Goal: Task Accomplishment & Management: Complete application form

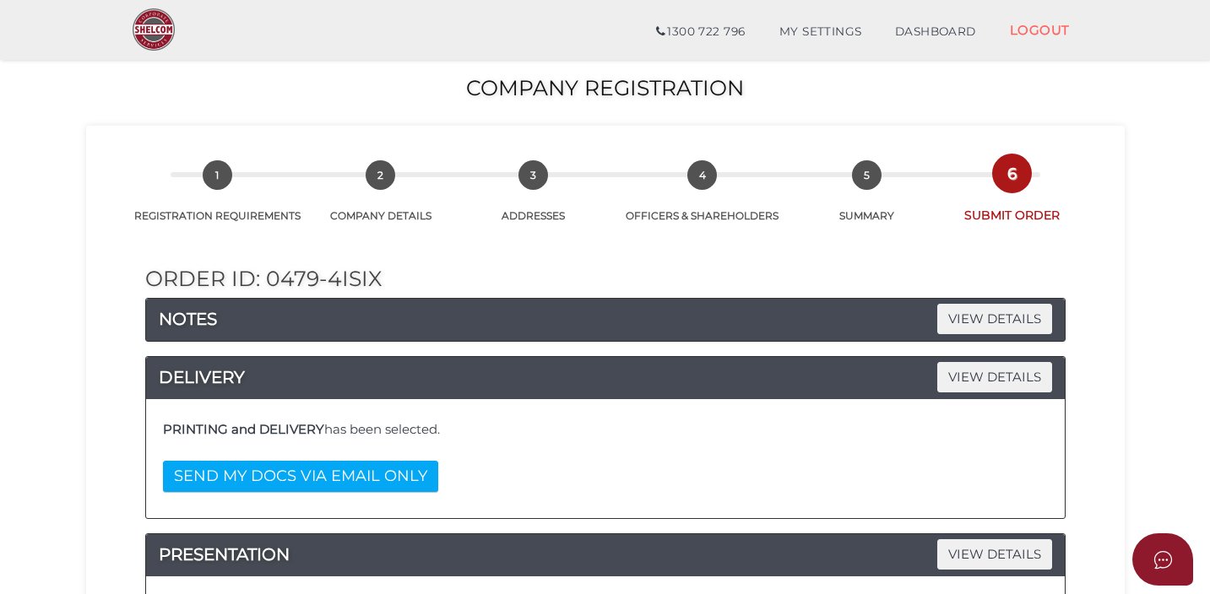
select select "Comb Binding"
select select "No"
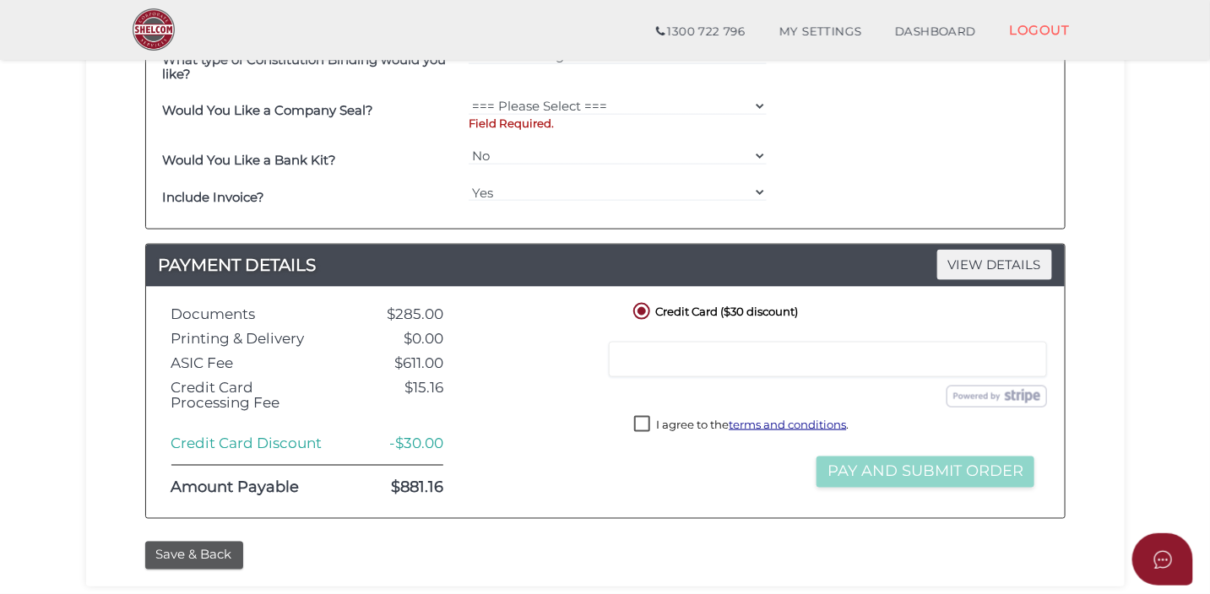
scroll to position [870, 0]
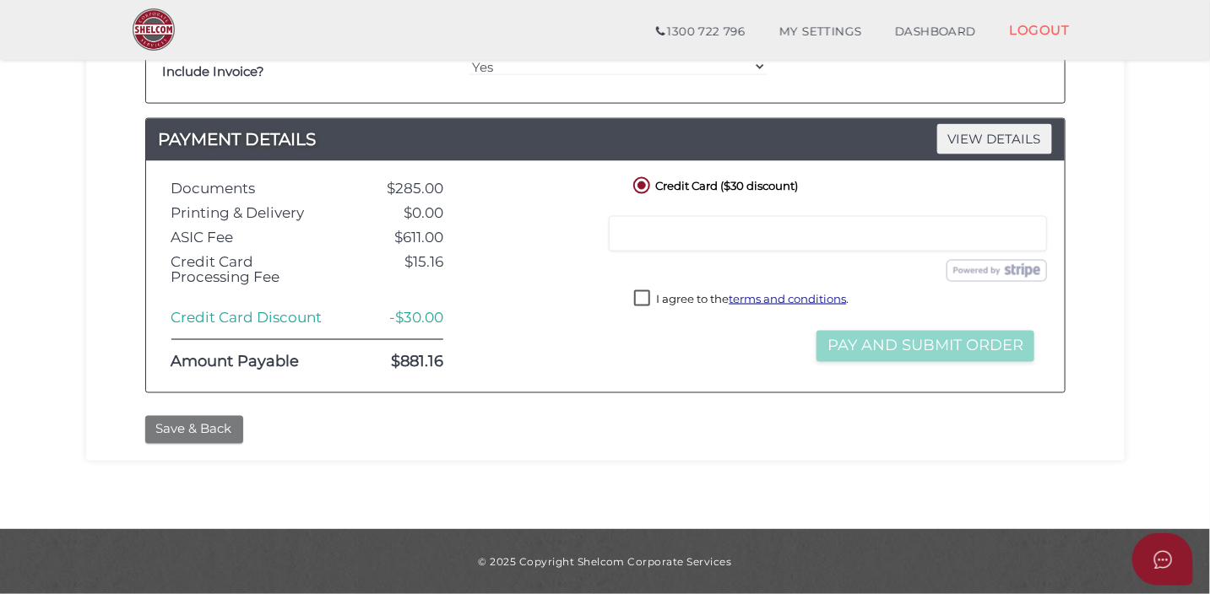
click at [179, 430] on button "Save & Back" at bounding box center [194, 430] width 98 height 28
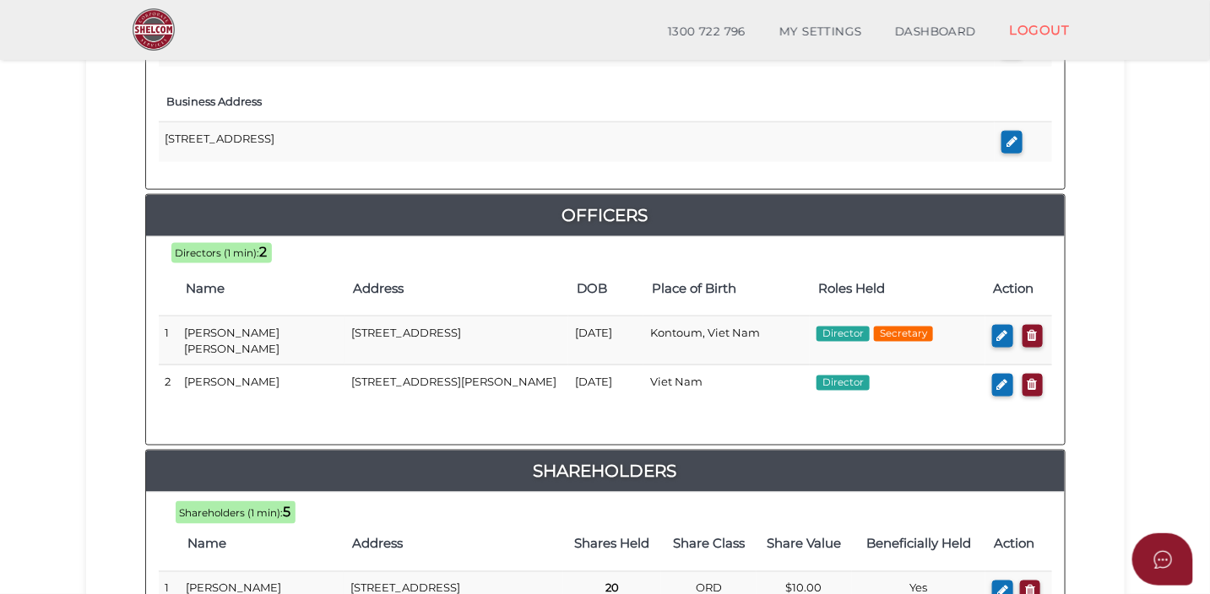
scroll to position [670, 0]
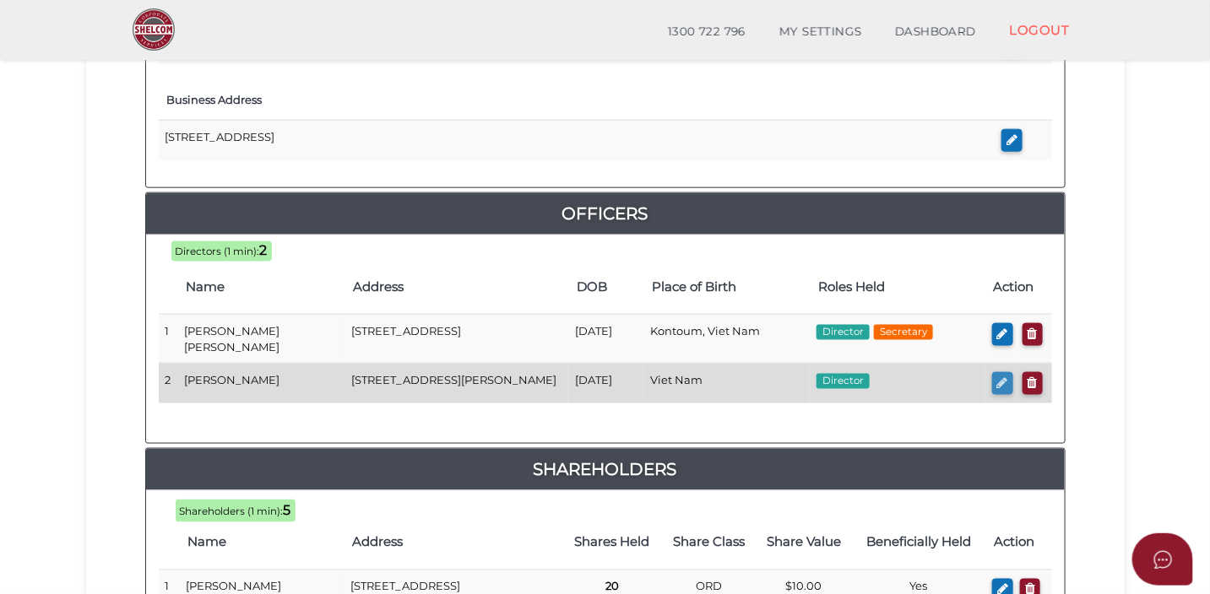
click at [998, 376] on icon "button" at bounding box center [1002, 382] width 11 height 13
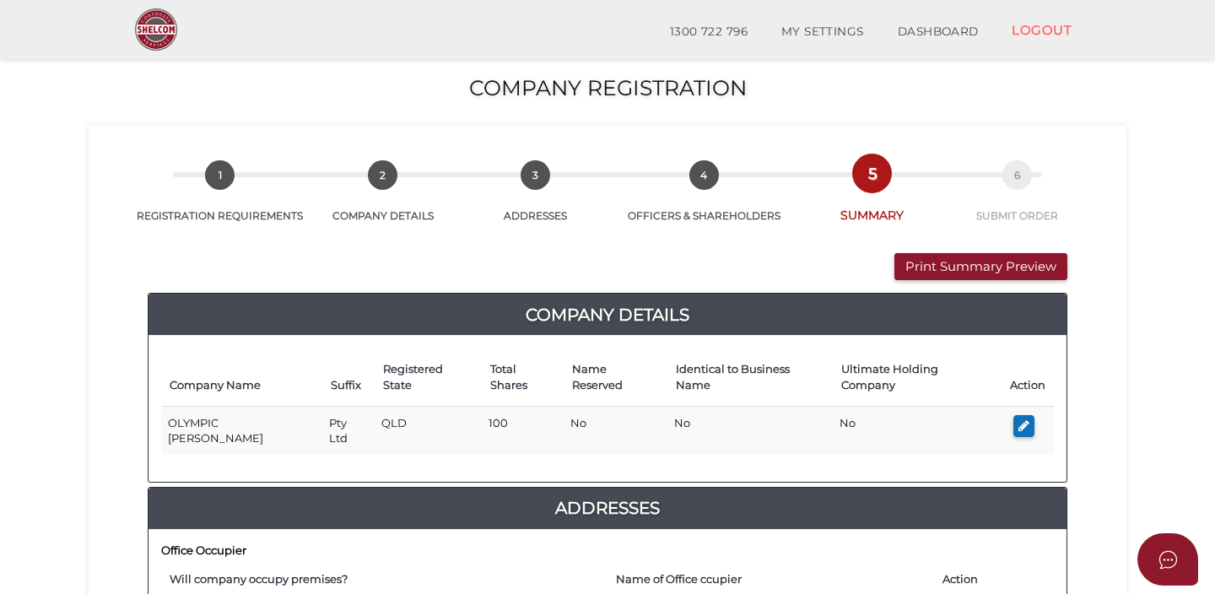
checkbox input "true"
type input "0"
type input "Van"
type input "Duc"
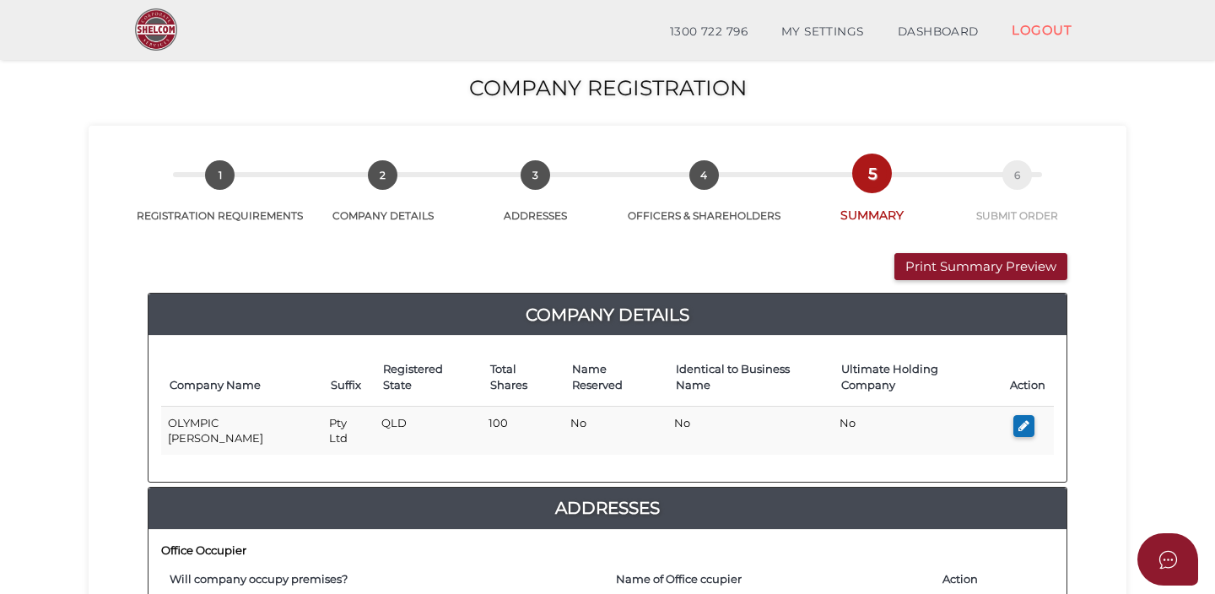
type input "Duong"
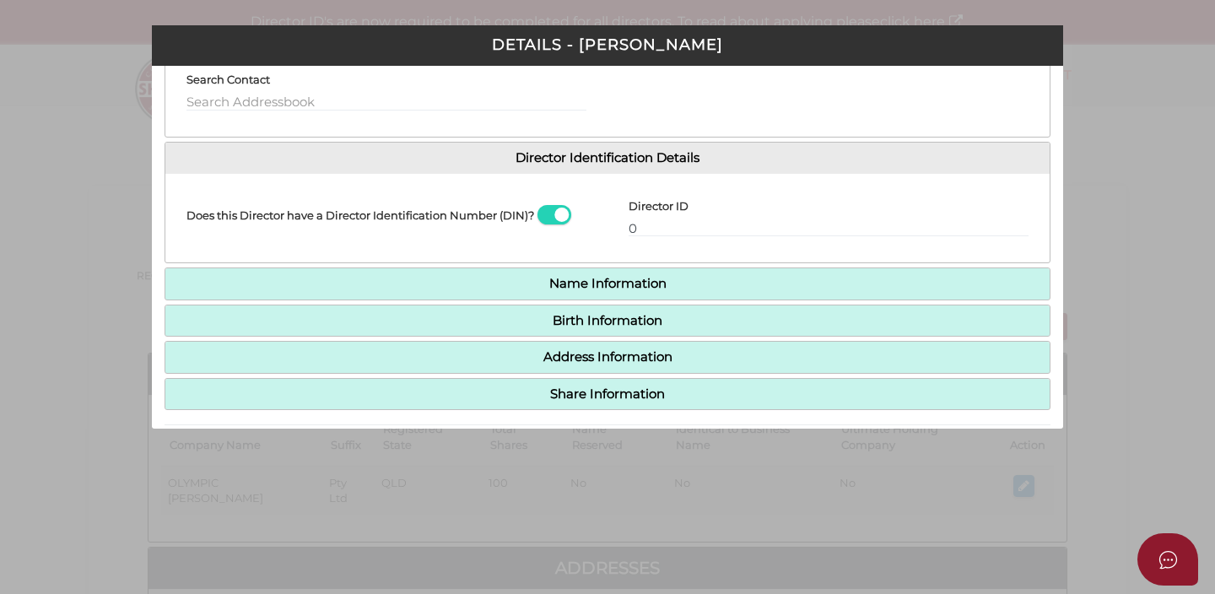
scroll to position [245, 0]
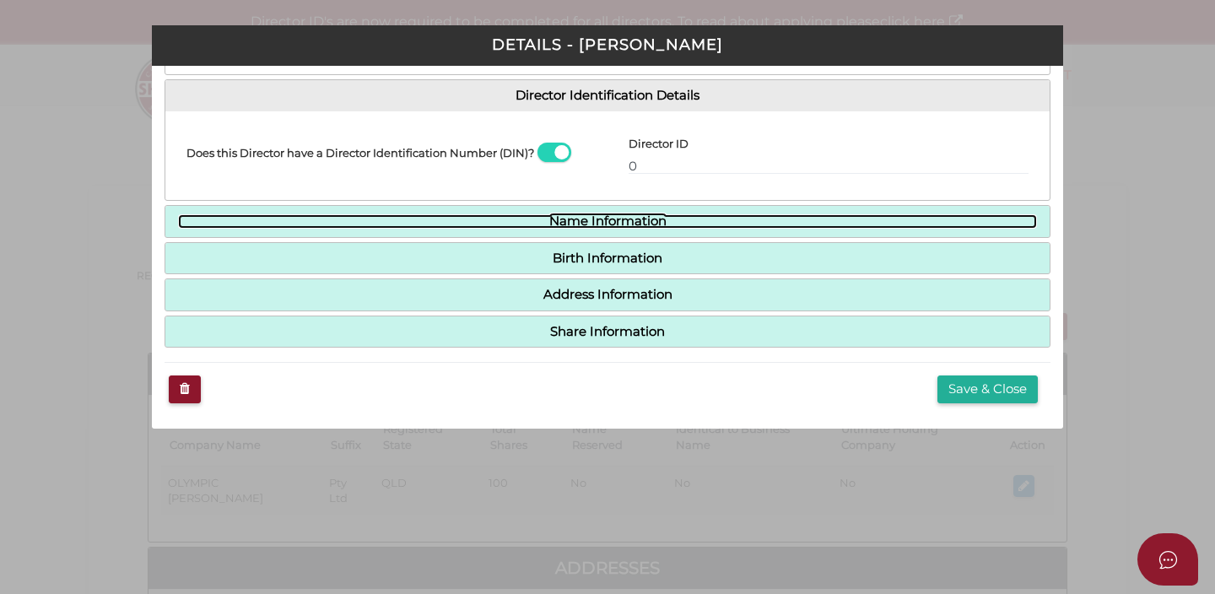
click at [532, 225] on link "Name Information" at bounding box center [607, 221] width 859 height 14
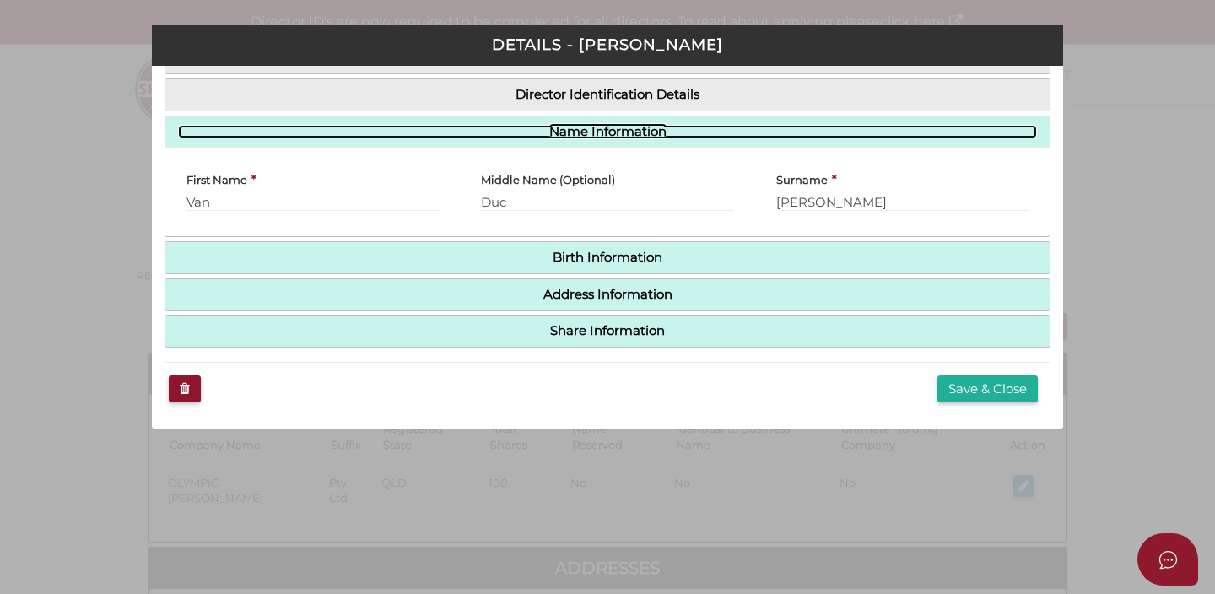
scroll to position [155, 0]
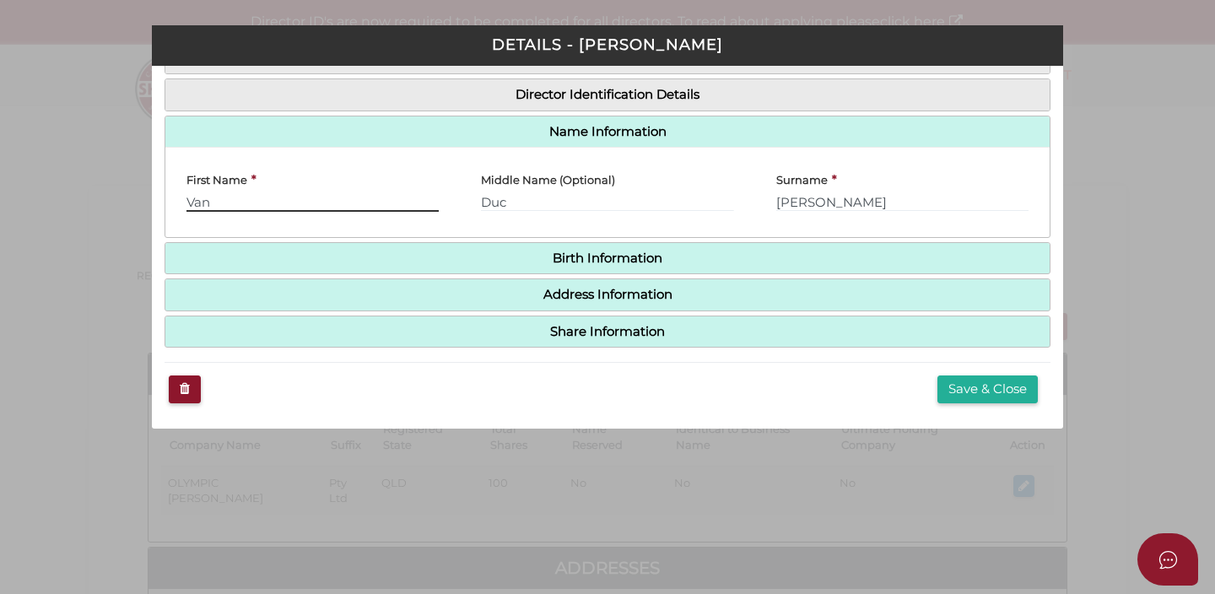
click at [372, 193] on input "Van" at bounding box center [313, 202] width 252 height 19
click at [371, 198] on input "Van" at bounding box center [313, 202] width 252 height 19
type input "V"
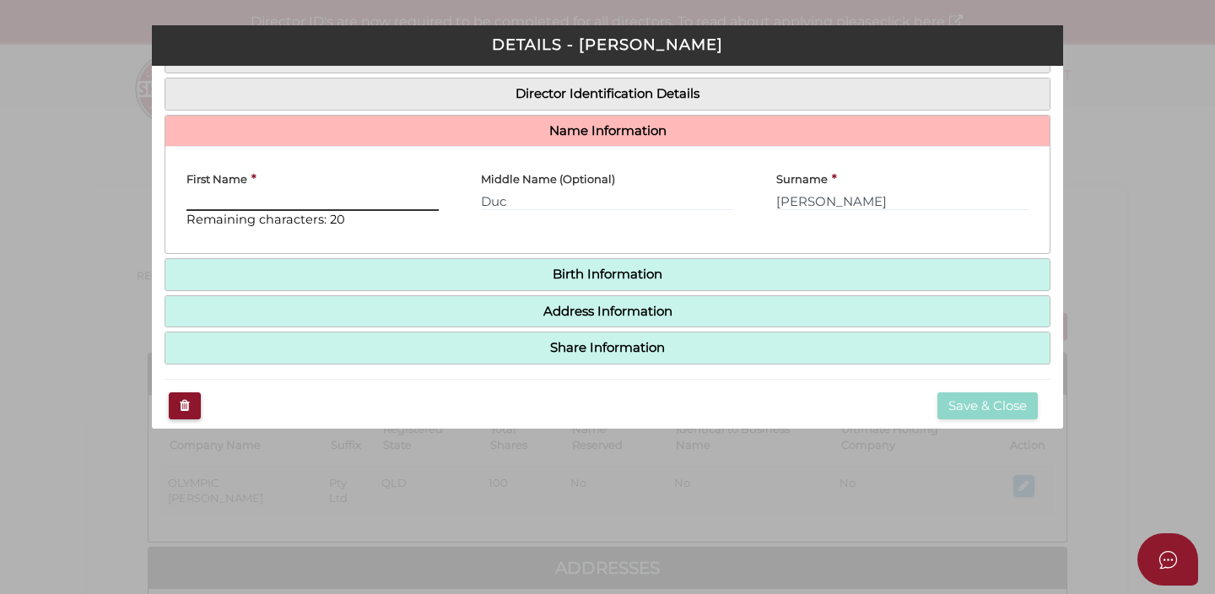
type input "J"
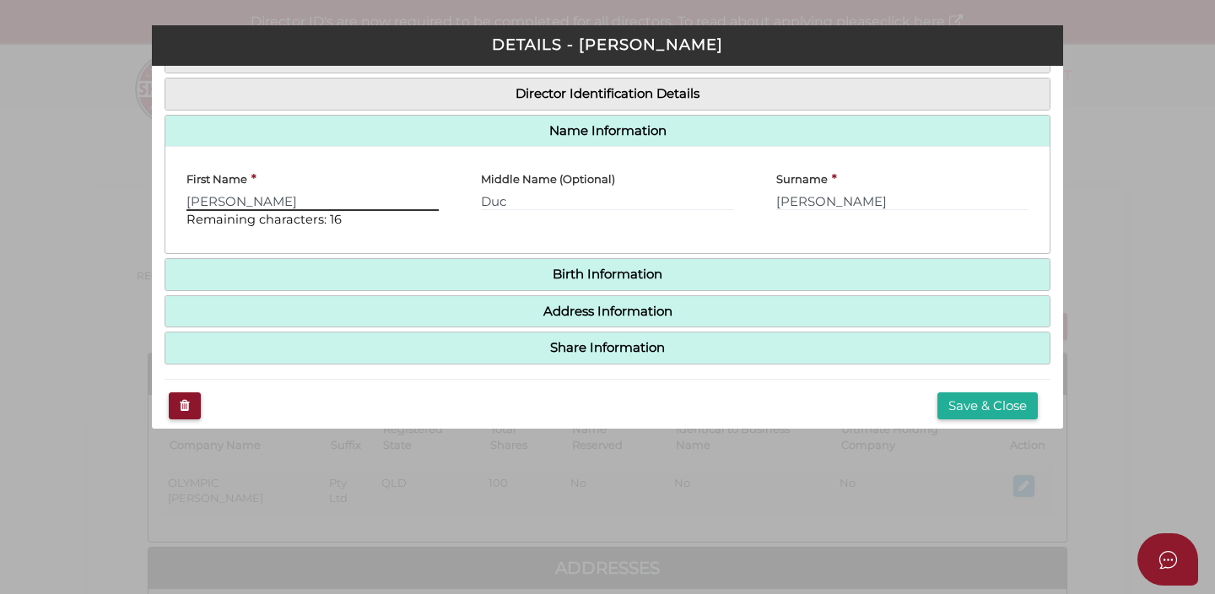
type input "HUYEN"
type input "MONG"
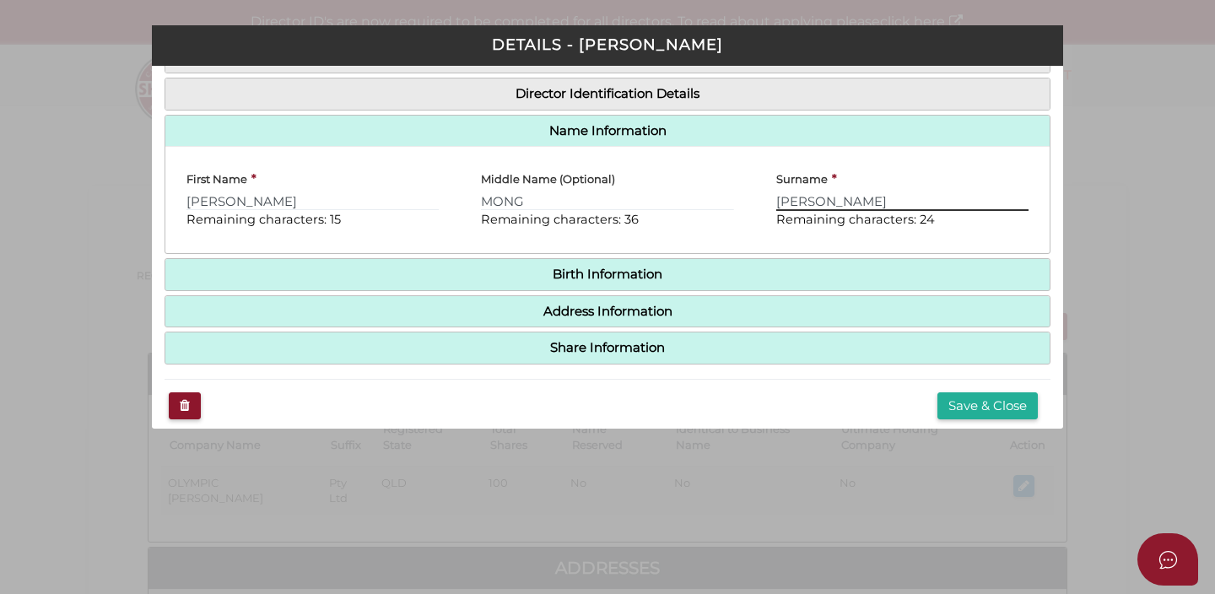
type input "NGUYEN"
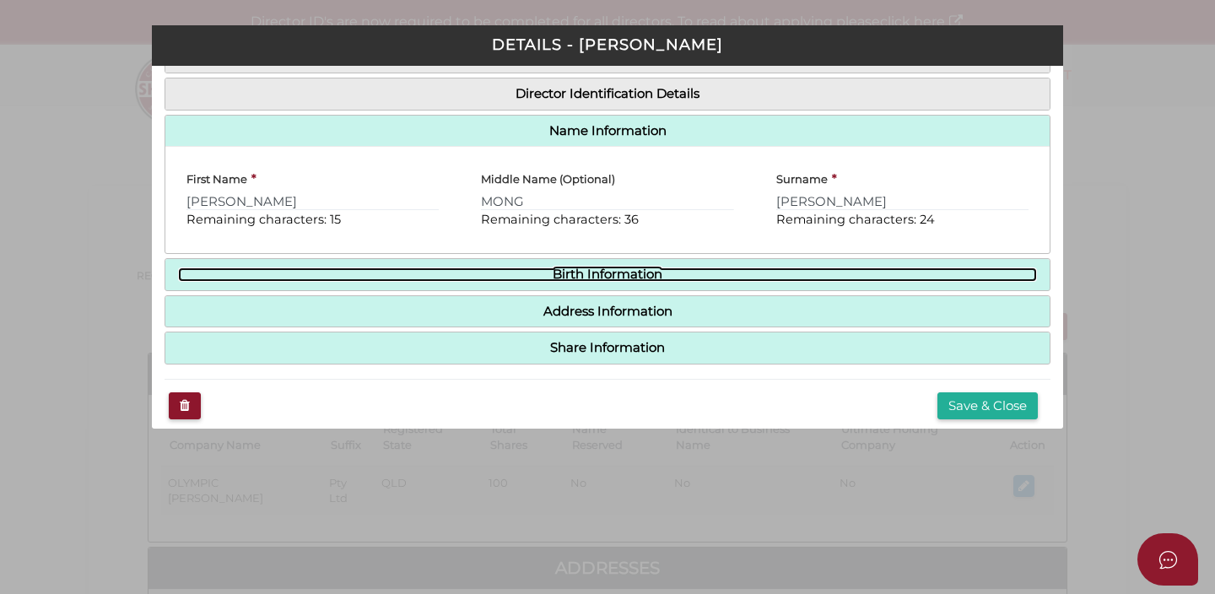
click at [485, 268] on link "Birth Information" at bounding box center [607, 275] width 859 height 14
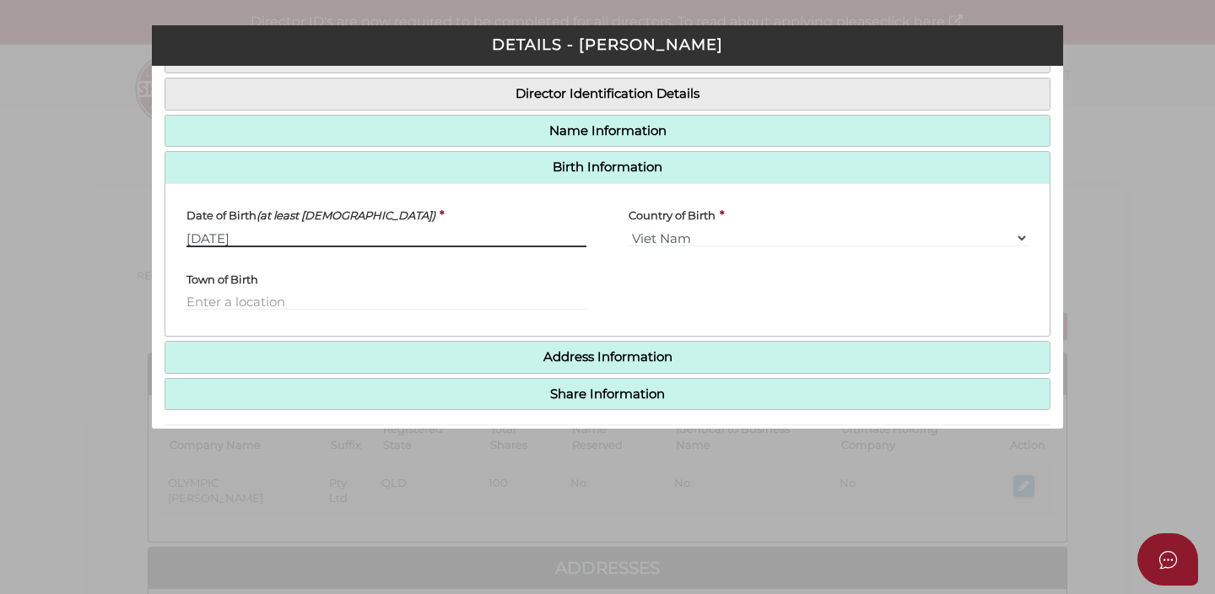
click at [434, 233] on input "01/10/1964" at bounding box center [387, 238] width 400 height 19
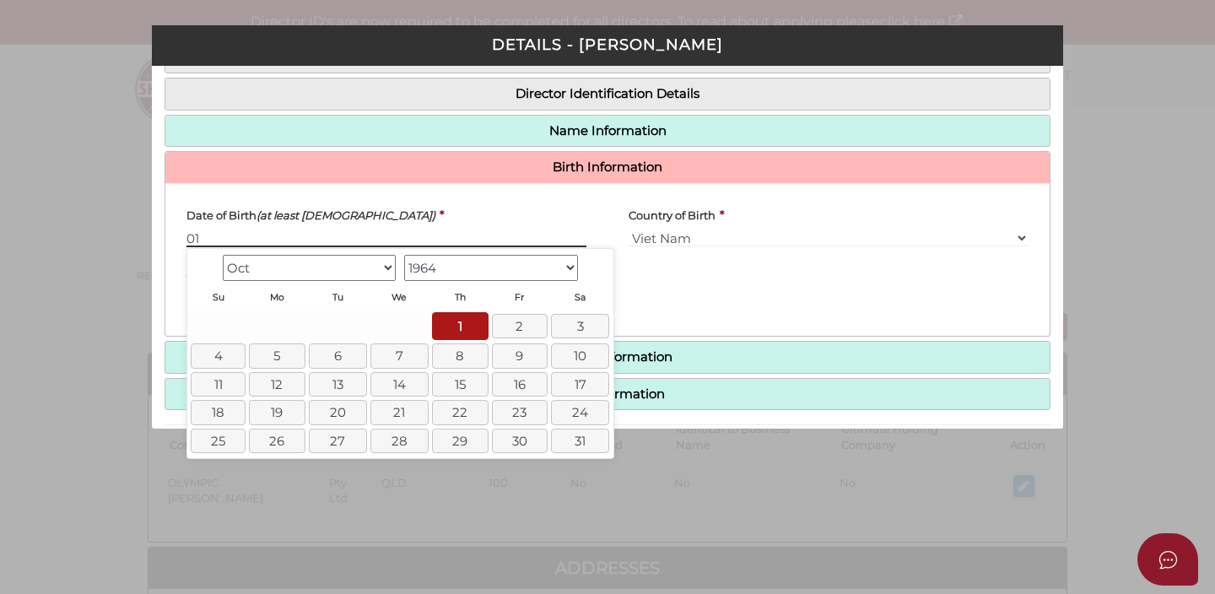
type input "0"
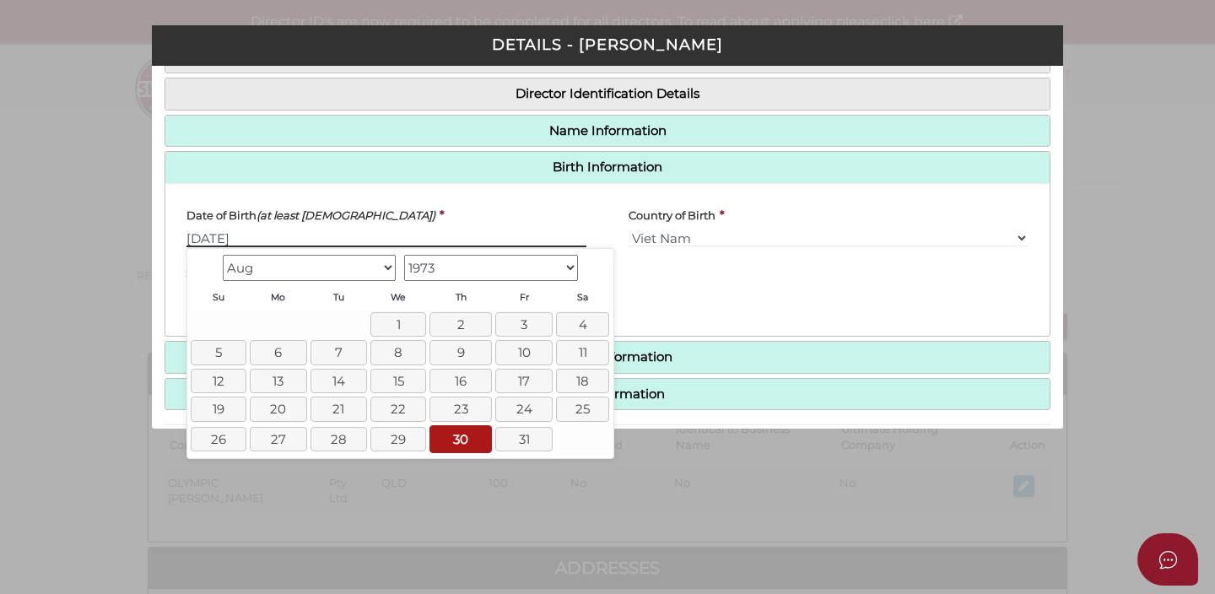
type input "30/08/1973"
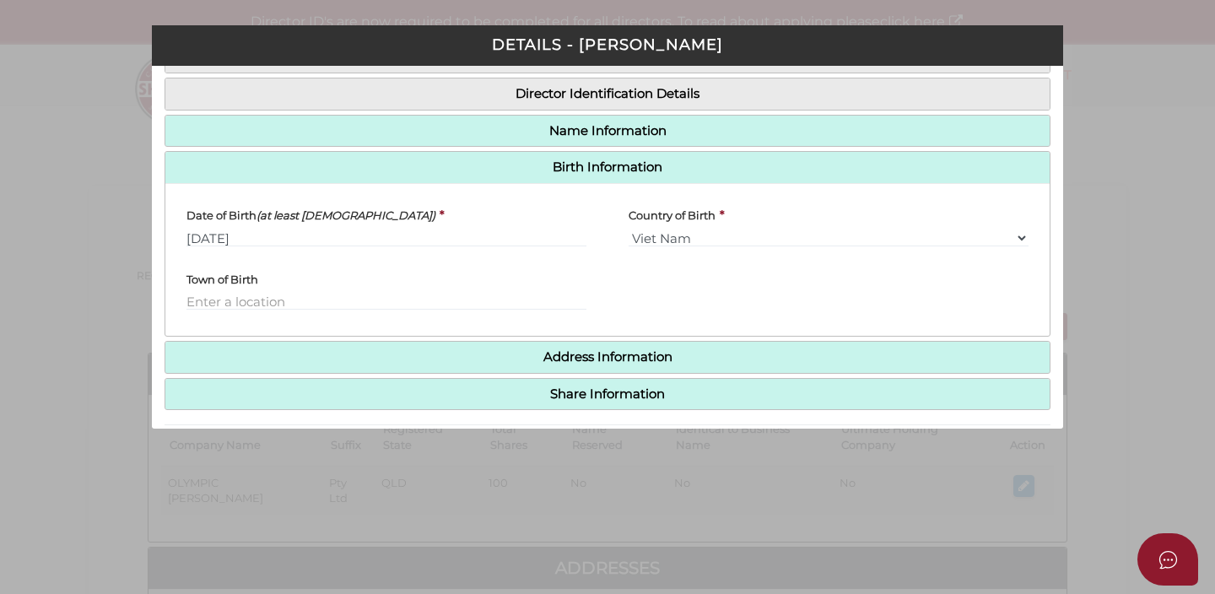
click at [448, 288] on div "Town of Birth" at bounding box center [387, 285] width 400 height 51
click at [456, 366] on h4 "Address Information" at bounding box center [607, 357] width 885 height 31
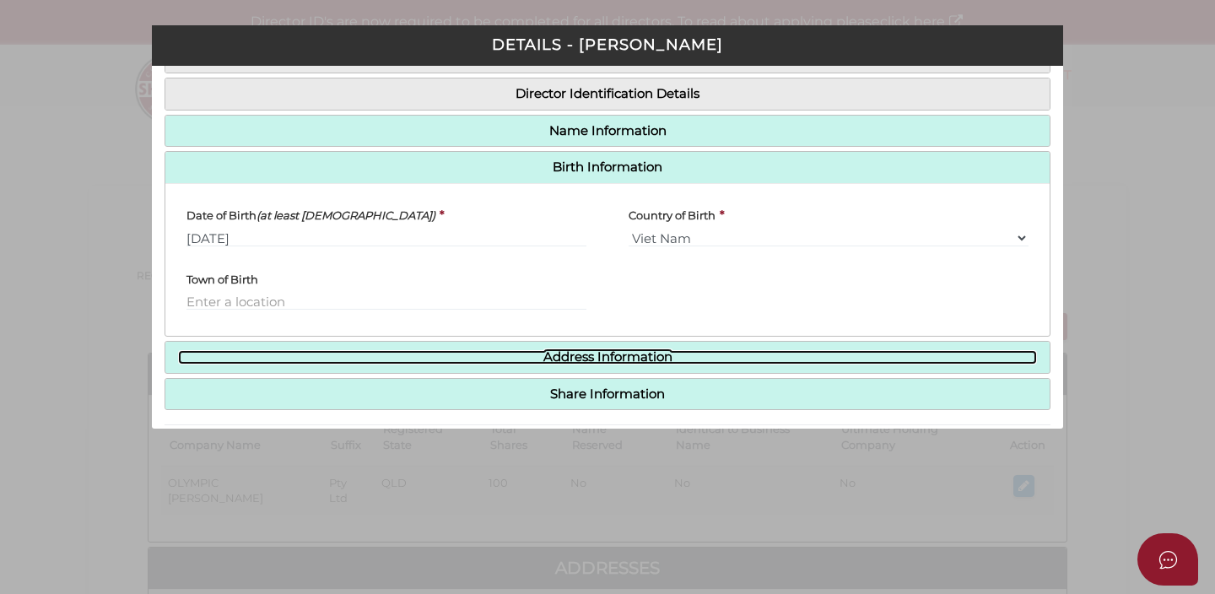
click at [561, 364] on link "Address Information" at bounding box center [607, 357] width 859 height 14
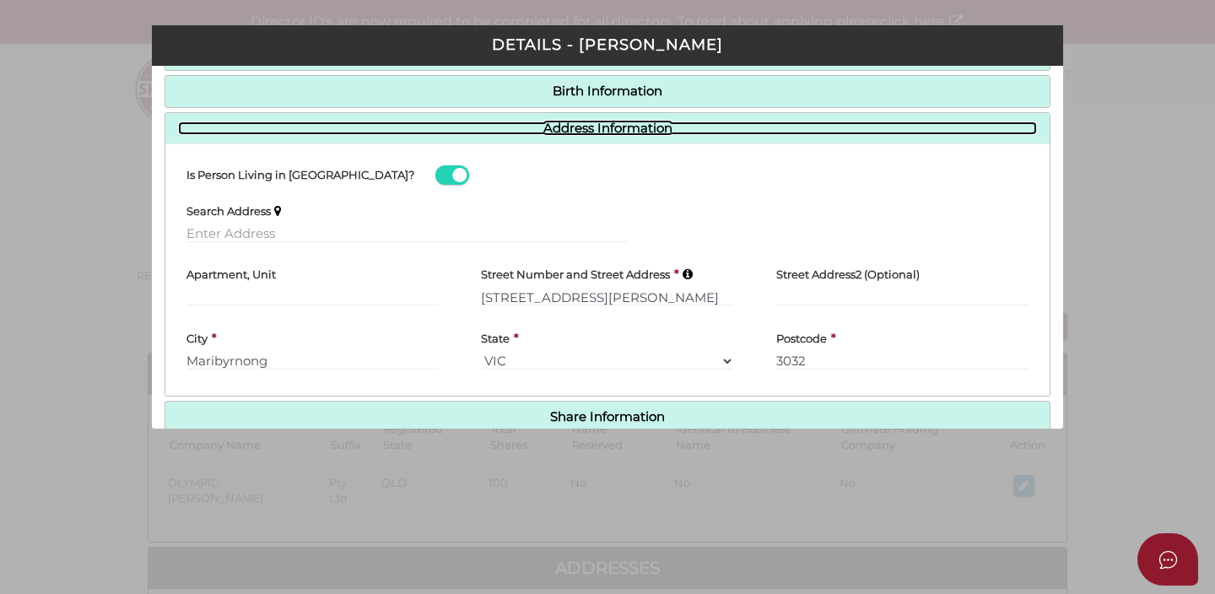
scroll to position [263, 0]
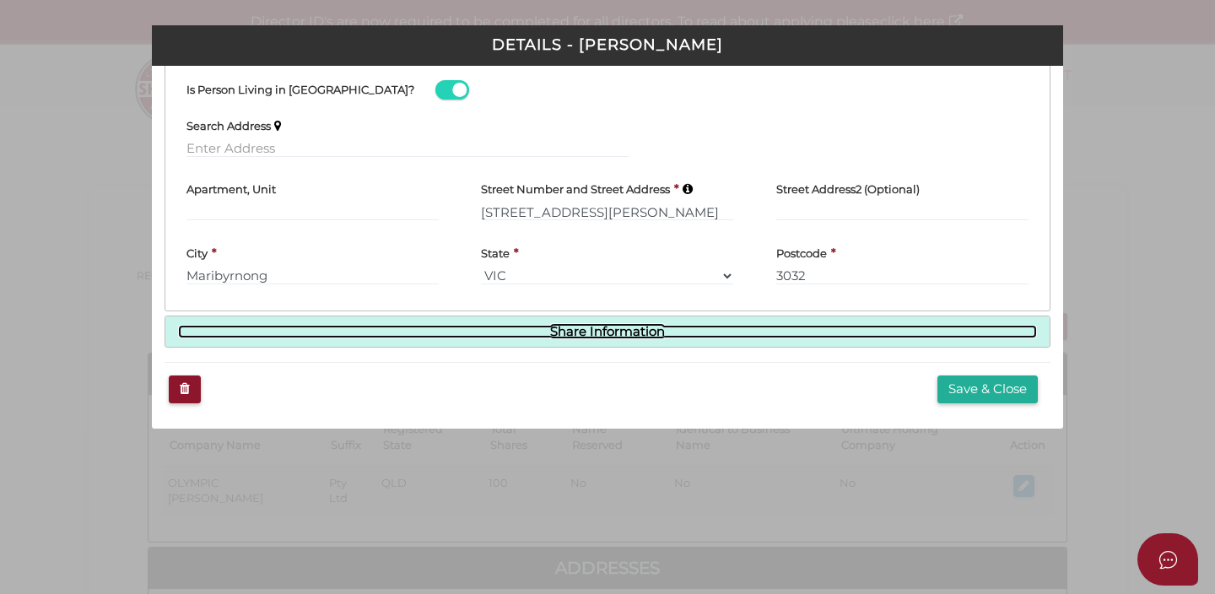
click at [591, 328] on link "Share Information" at bounding box center [607, 332] width 859 height 14
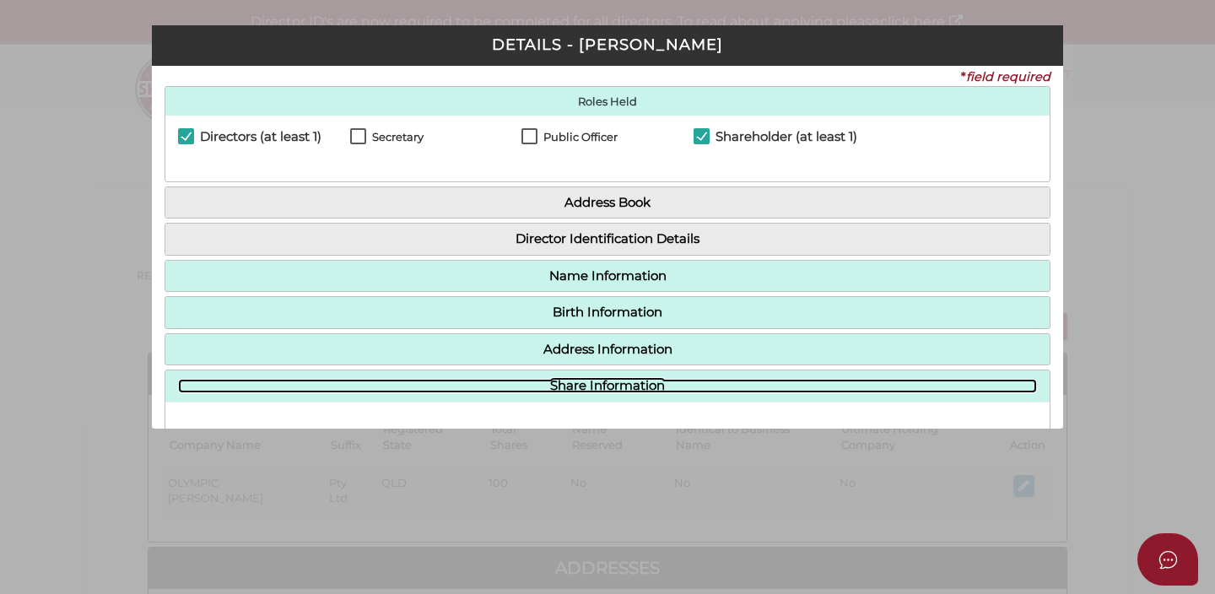
scroll to position [16, 0]
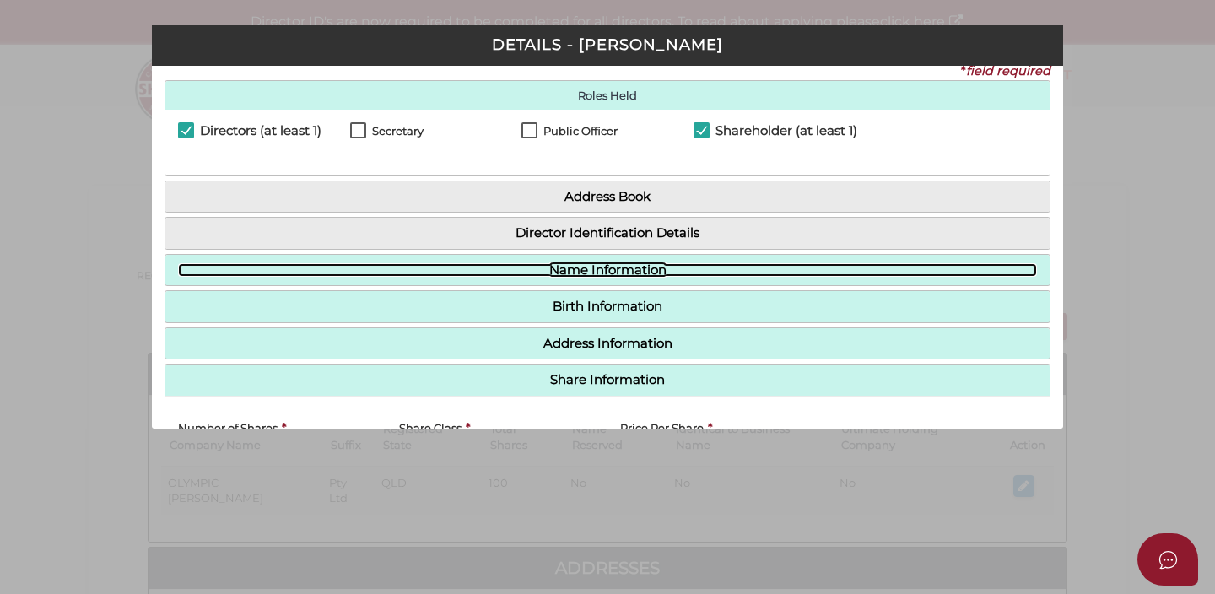
click at [598, 271] on link "Name Information" at bounding box center [607, 270] width 859 height 14
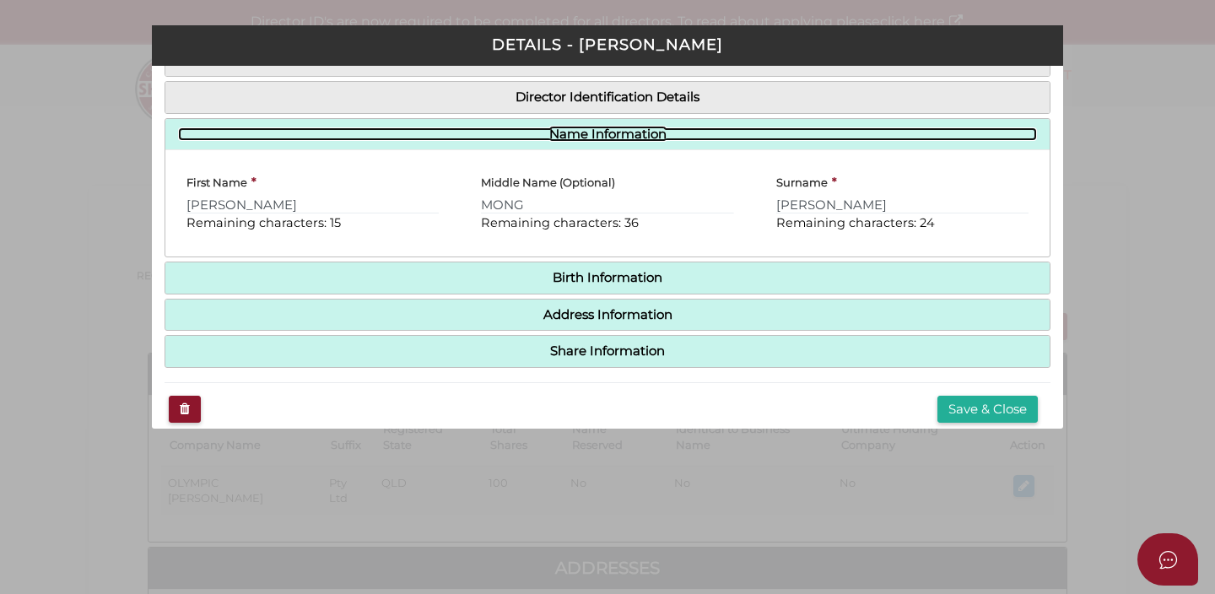
scroll to position [172, 0]
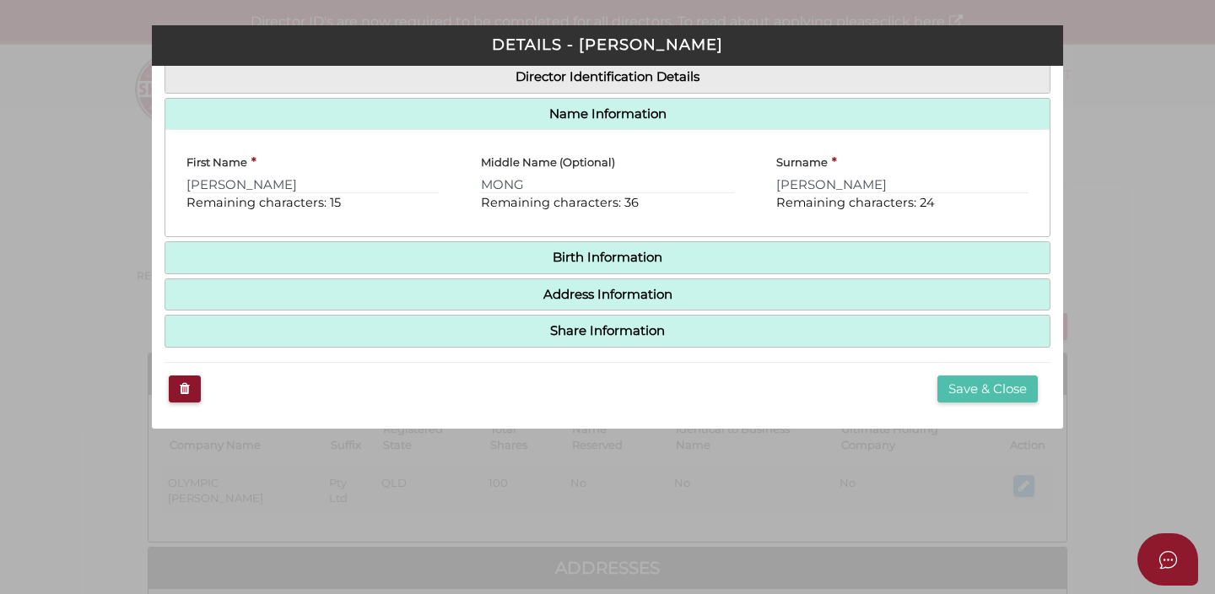
click at [972, 389] on button "Save & Close" at bounding box center [988, 390] width 100 height 28
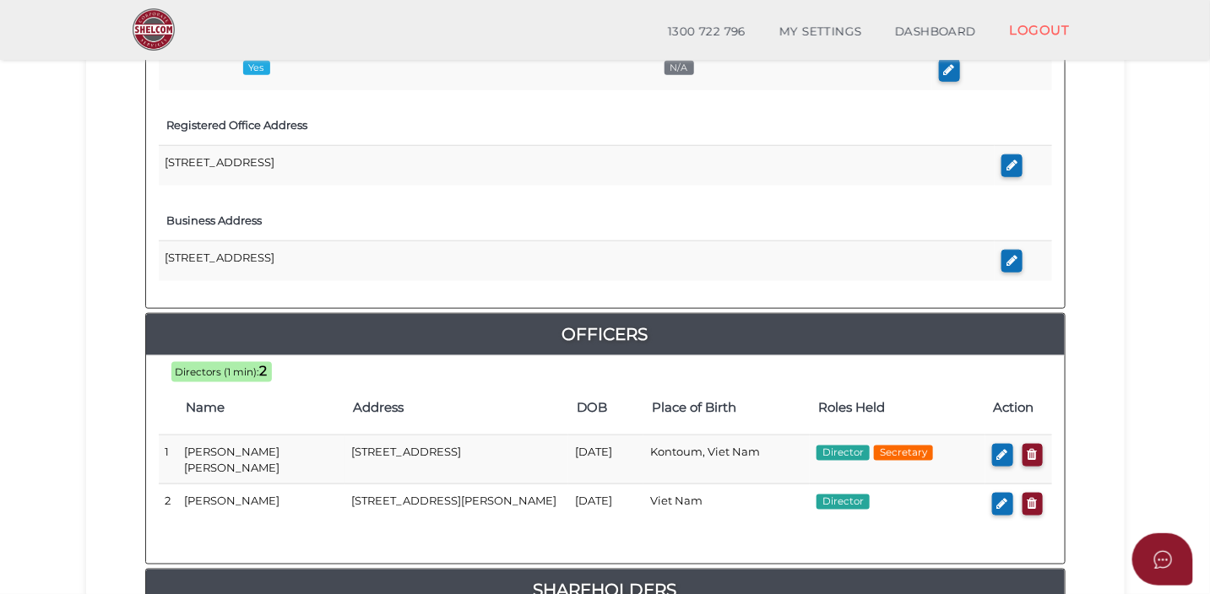
scroll to position [554, 0]
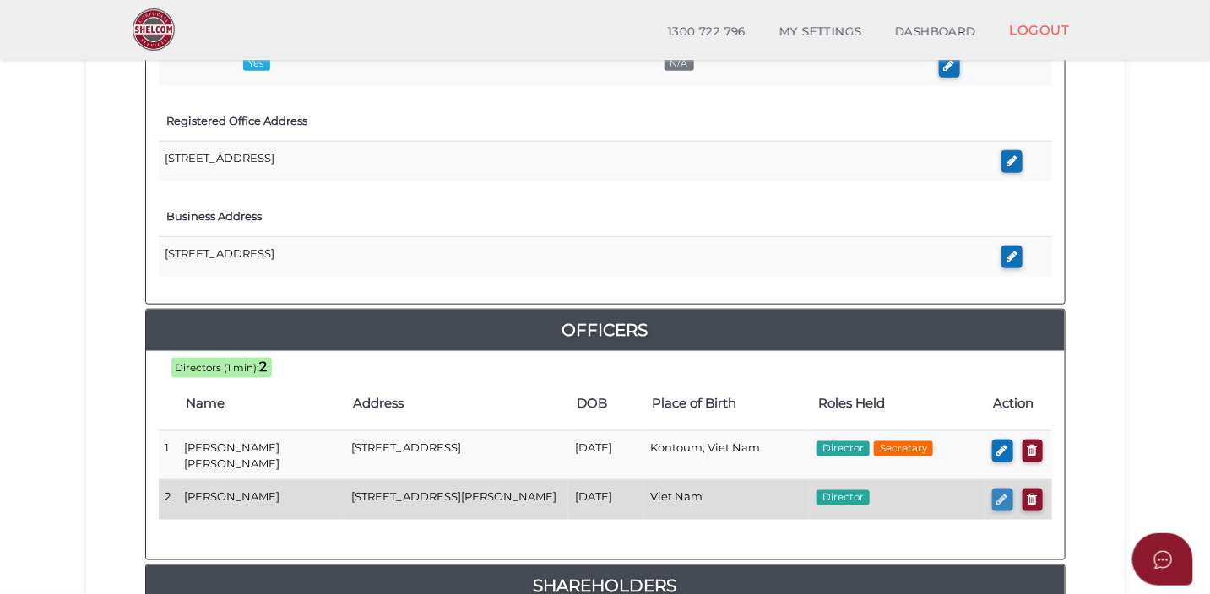
click at [1004, 493] on icon "button" at bounding box center [1002, 499] width 11 height 13
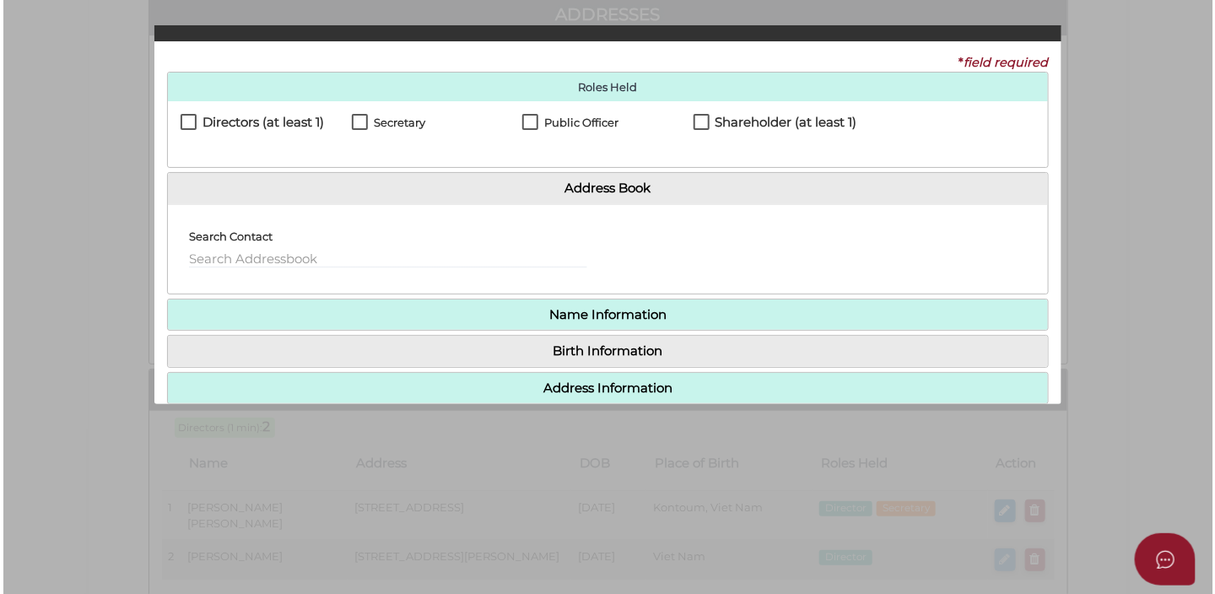
scroll to position [0, 0]
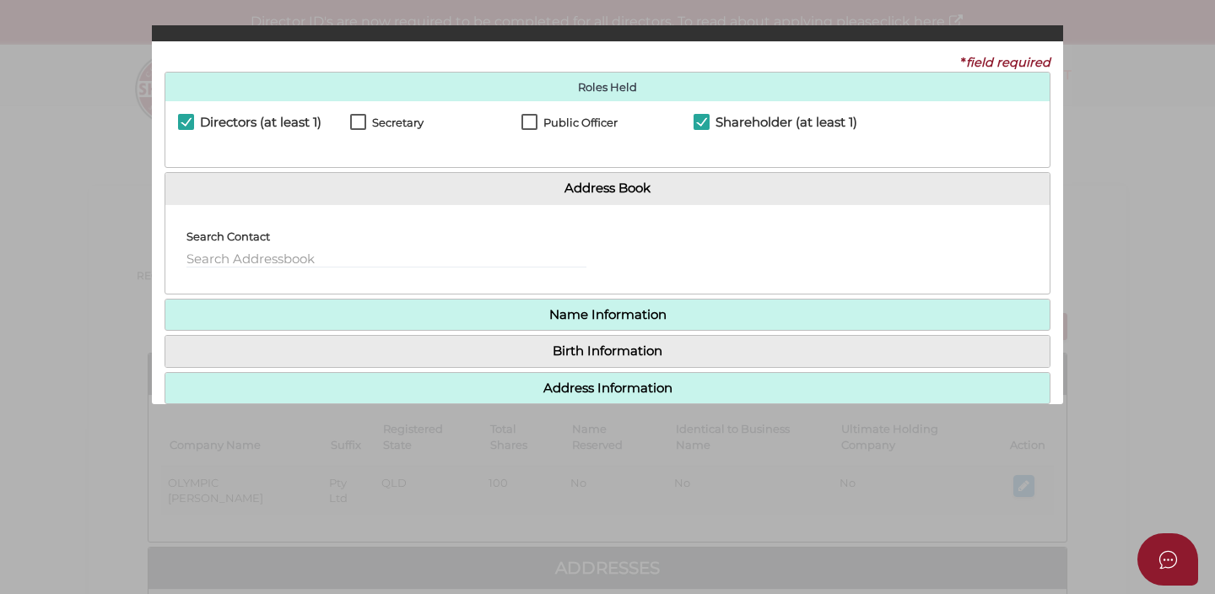
checkbox input "true"
type input "0"
type input "[DATE]"
select select "Viet Nam"
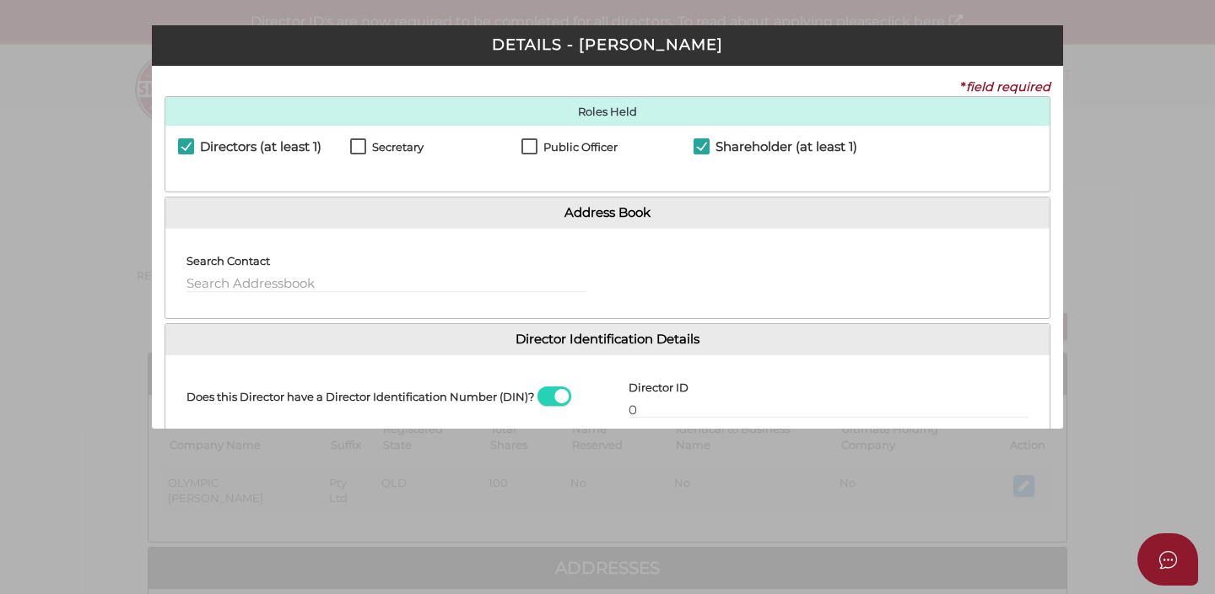
scroll to position [245, 0]
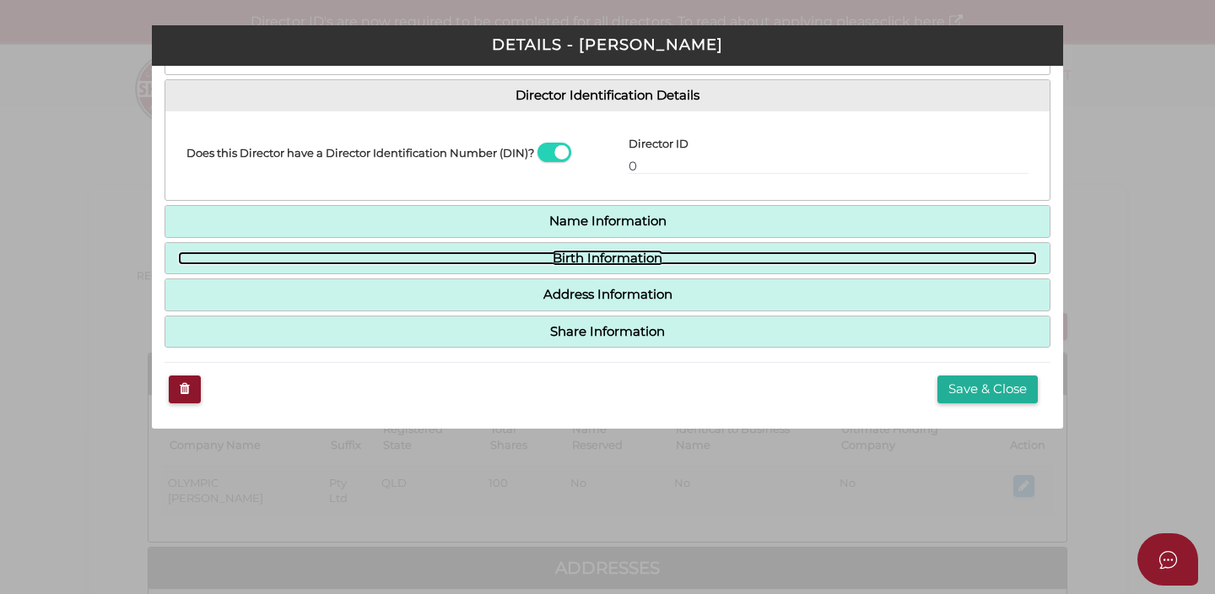
click at [649, 253] on link "Birth Information" at bounding box center [607, 259] width 859 height 14
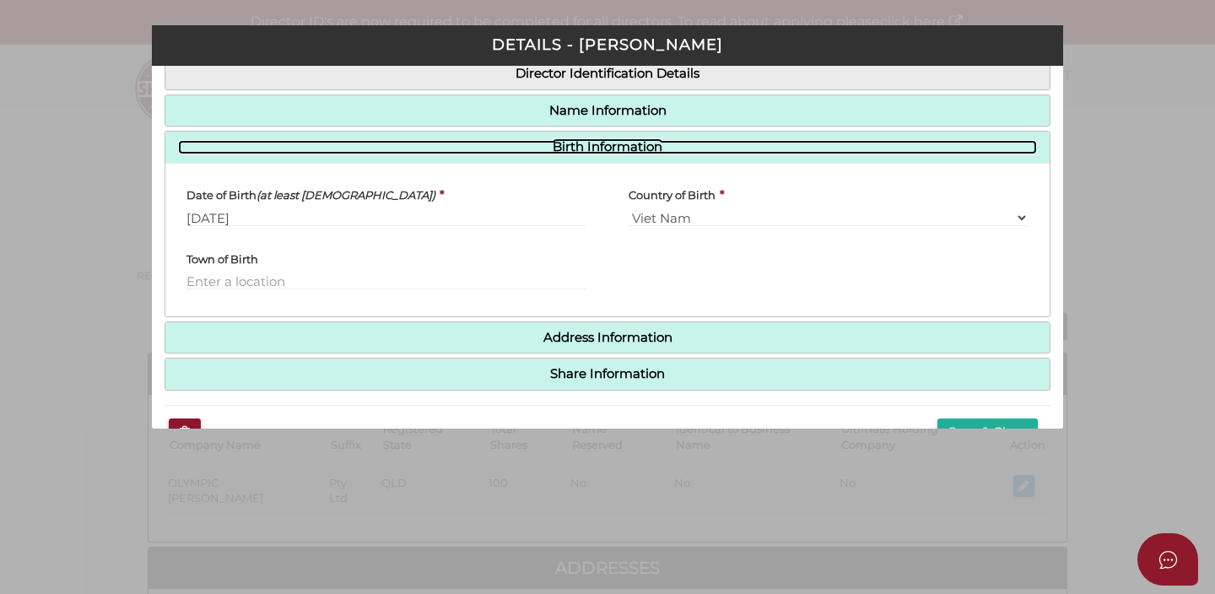
scroll to position [166, 0]
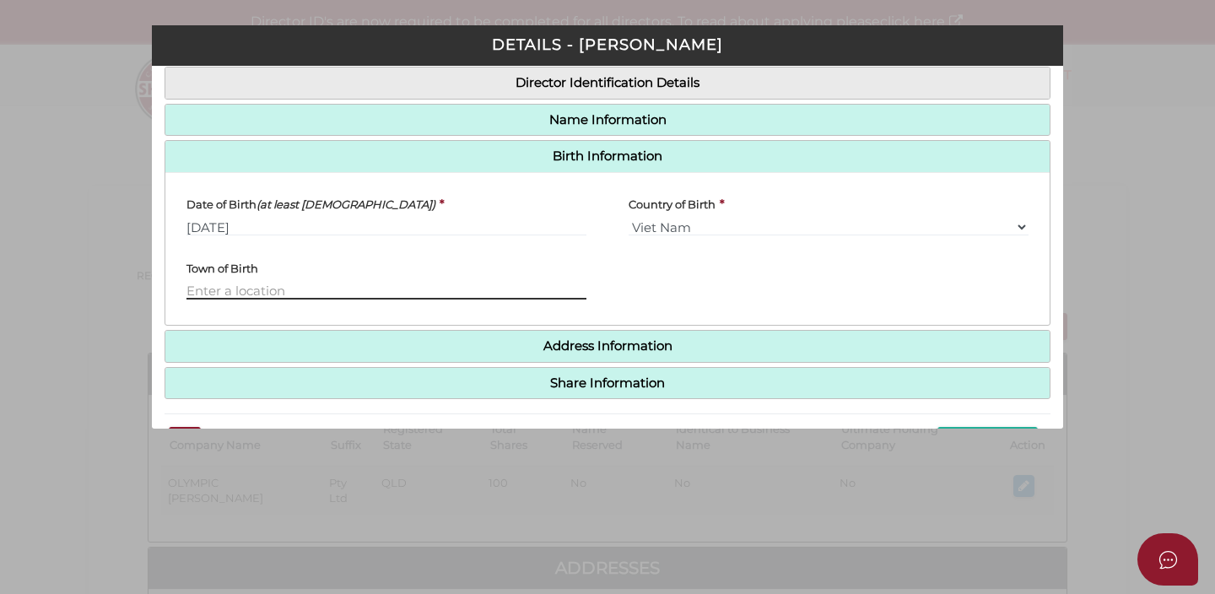
click at [480, 291] on input "text" at bounding box center [387, 290] width 400 height 19
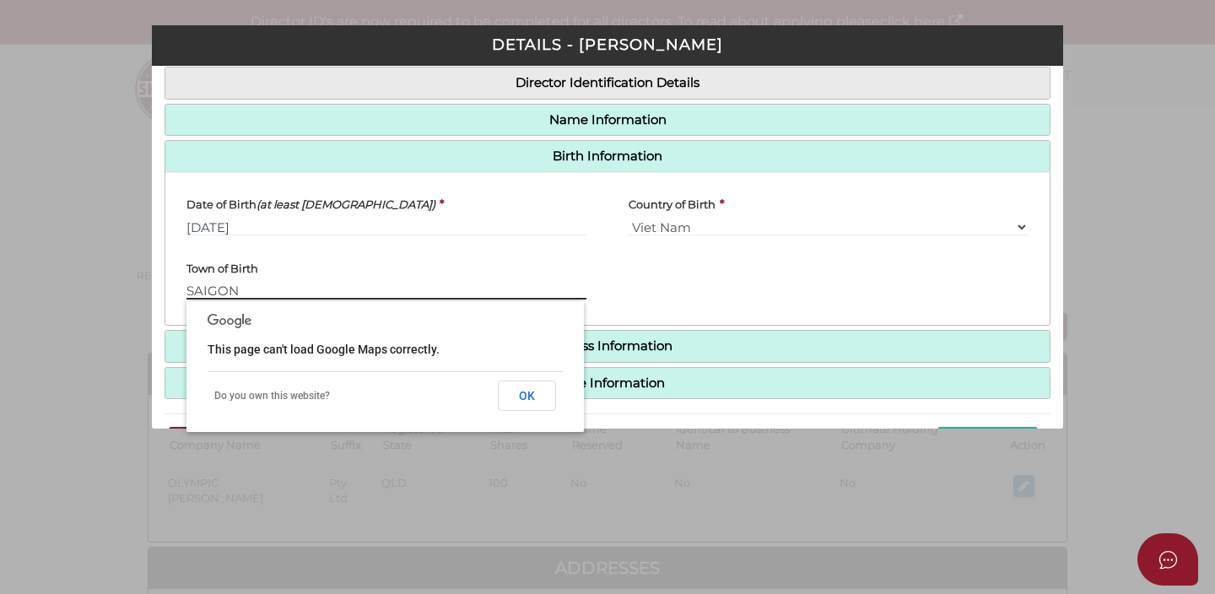
type input "SAIGON"
click at [620, 286] on div "State of Birth Please Select VIC ACT NSW NT QLD TAS WA SA" at bounding box center [829, 280] width 442 height 63
click at [408, 271] on div "Town of Birth SAIGON" at bounding box center [387, 274] width 400 height 51
click at [523, 394] on button "OK" at bounding box center [527, 396] width 58 height 30
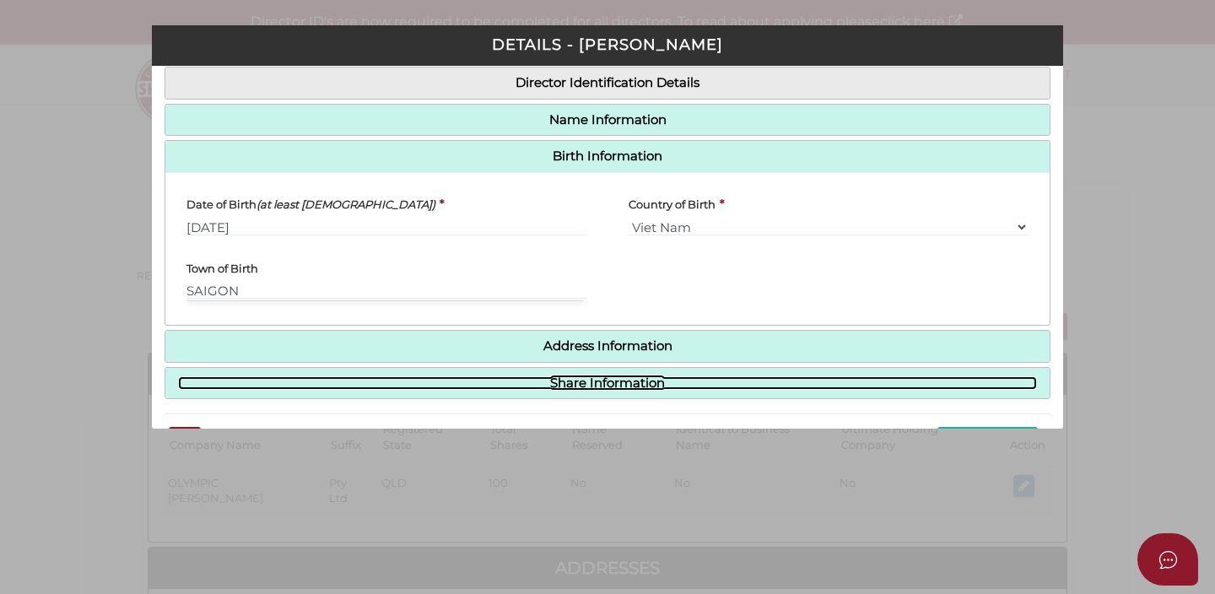
click at [733, 383] on link "Share Information" at bounding box center [607, 383] width 859 height 14
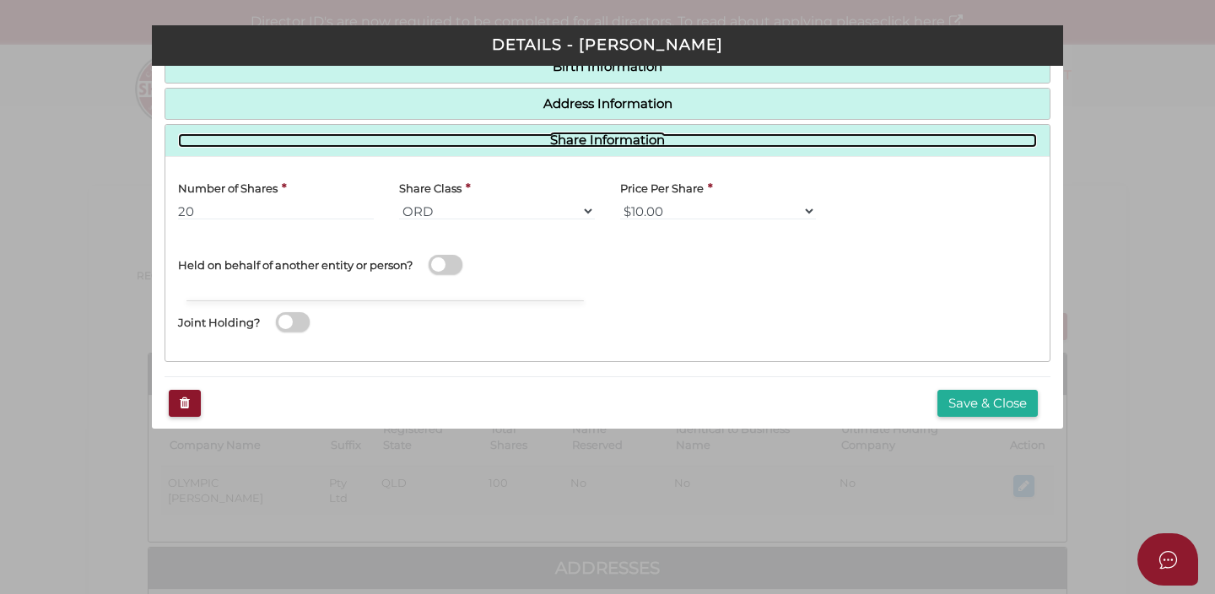
scroll to position [270, 0]
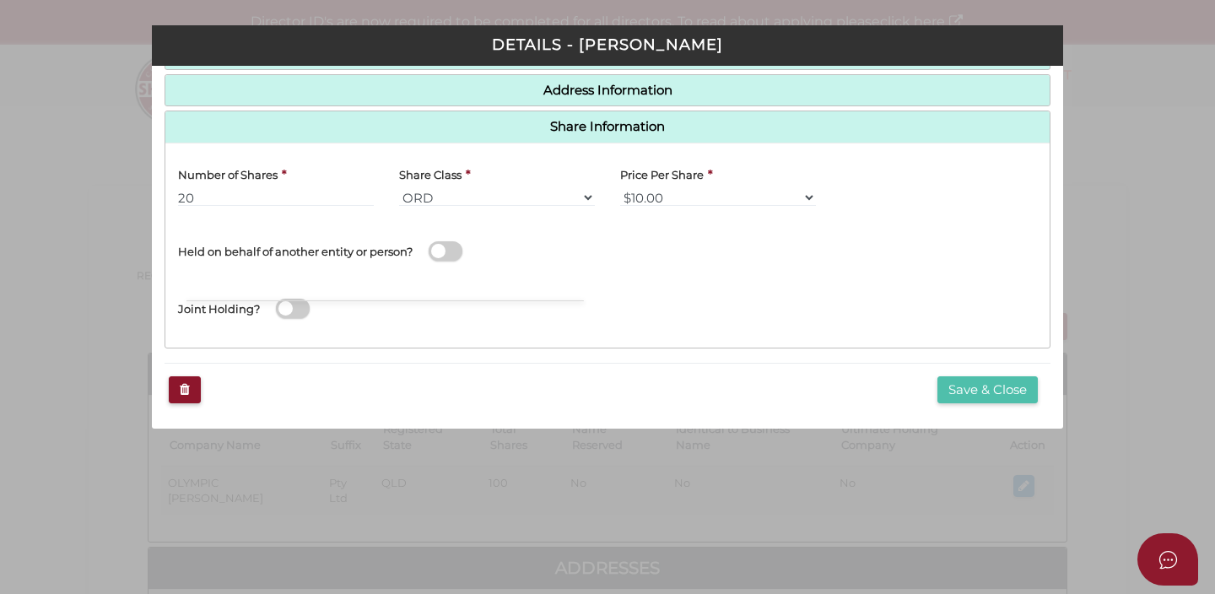
click at [943, 391] on button "Save & Close" at bounding box center [988, 390] width 100 height 28
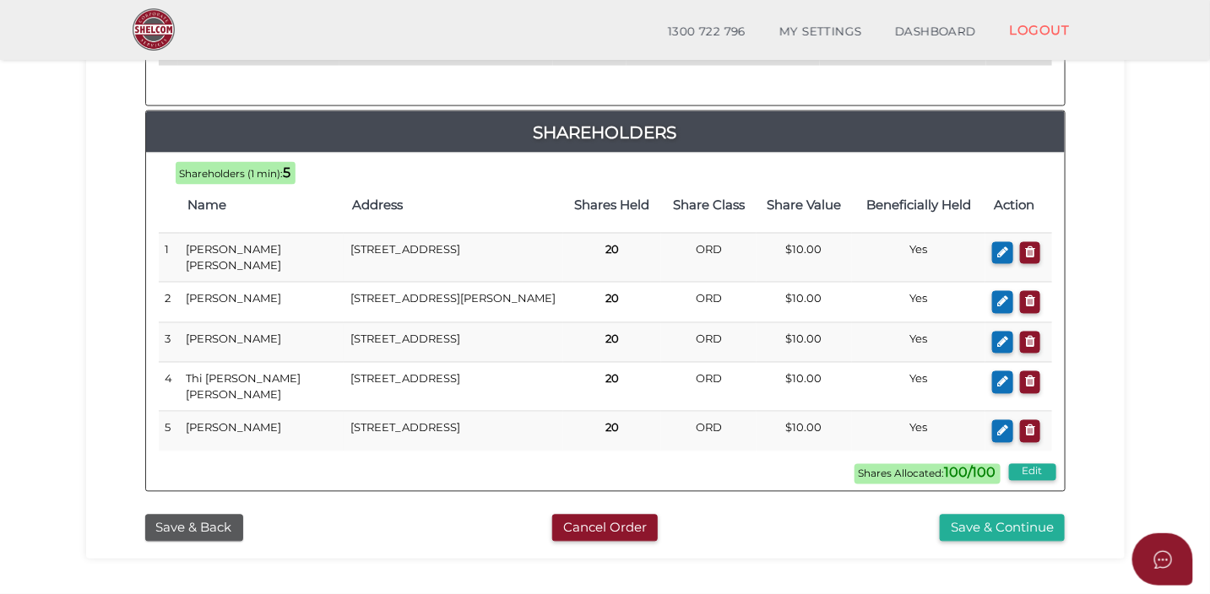
scroll to position [1020, 0]
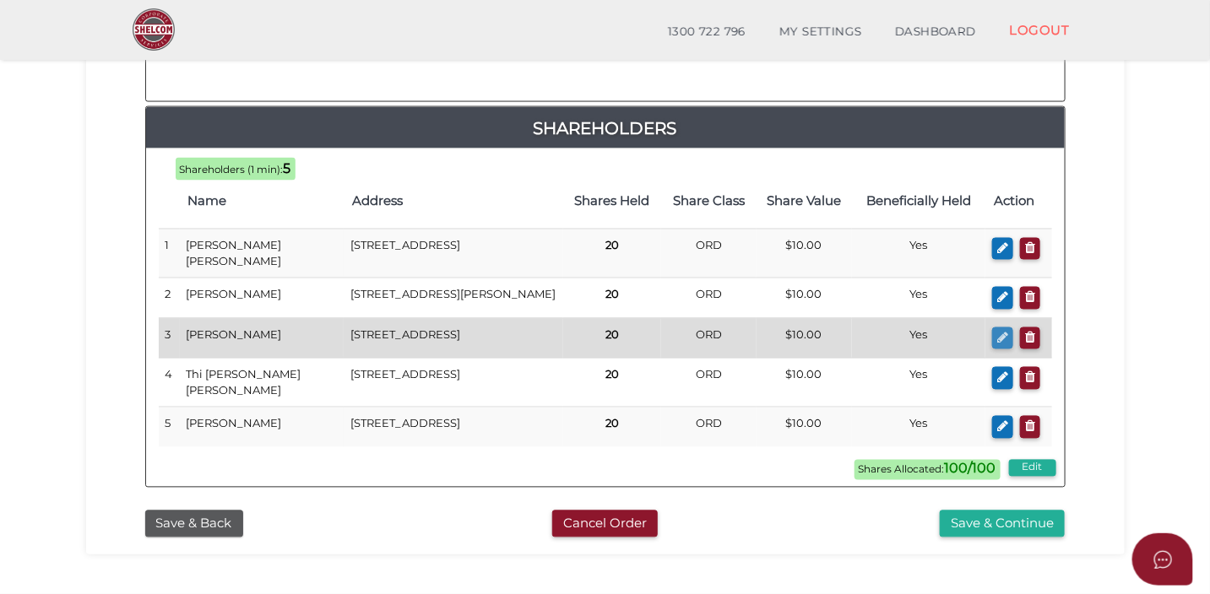
click at [1000, 332] on icon "button" at bounding box center [1002, 338] width 11 height 13
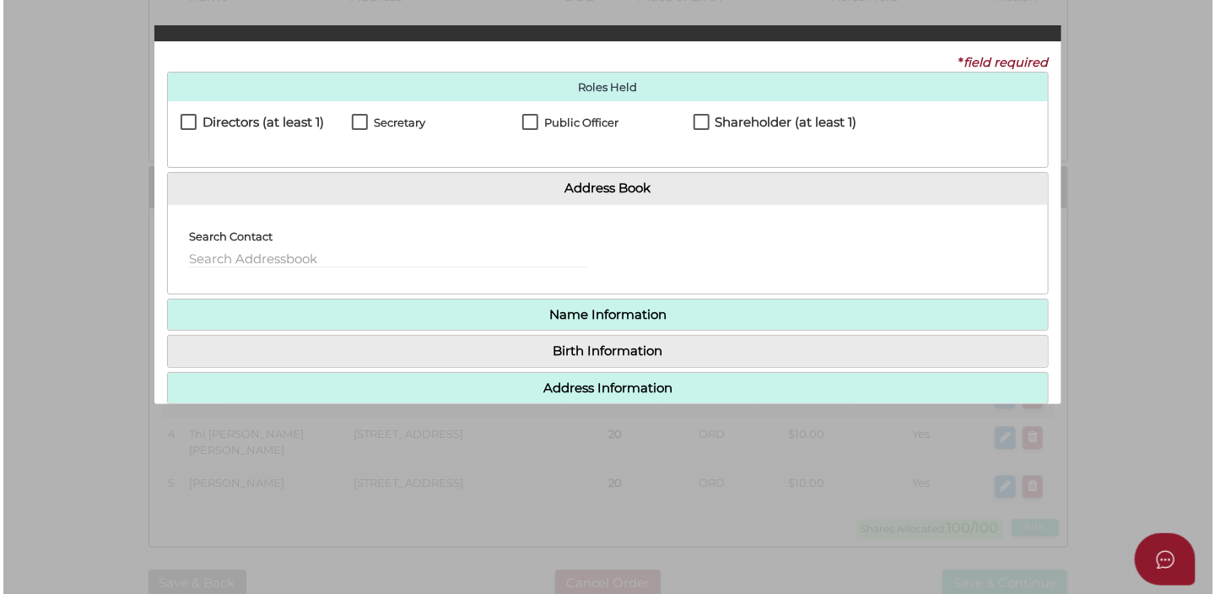
scroll to position [0, 0]
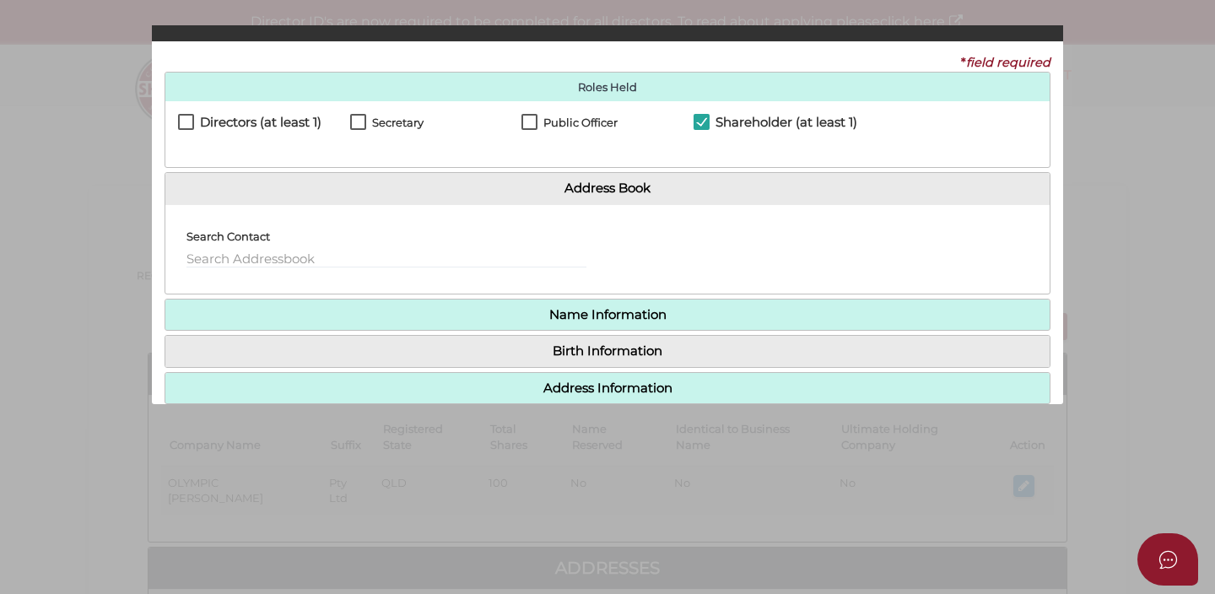
checkbox input "true"
type input "[STREET_ADDRESS]"
type input "Maribyrnong"
type input "3032"
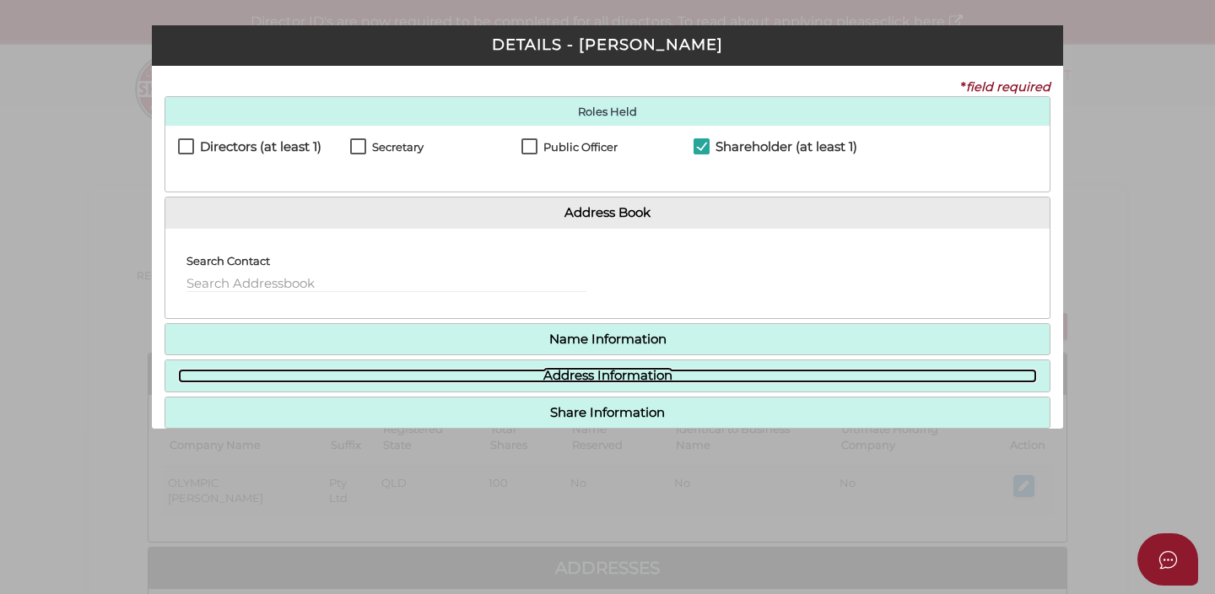
click at [647, 377] on link "Address Information" at bounding box center [607, 376] width 859 height 14
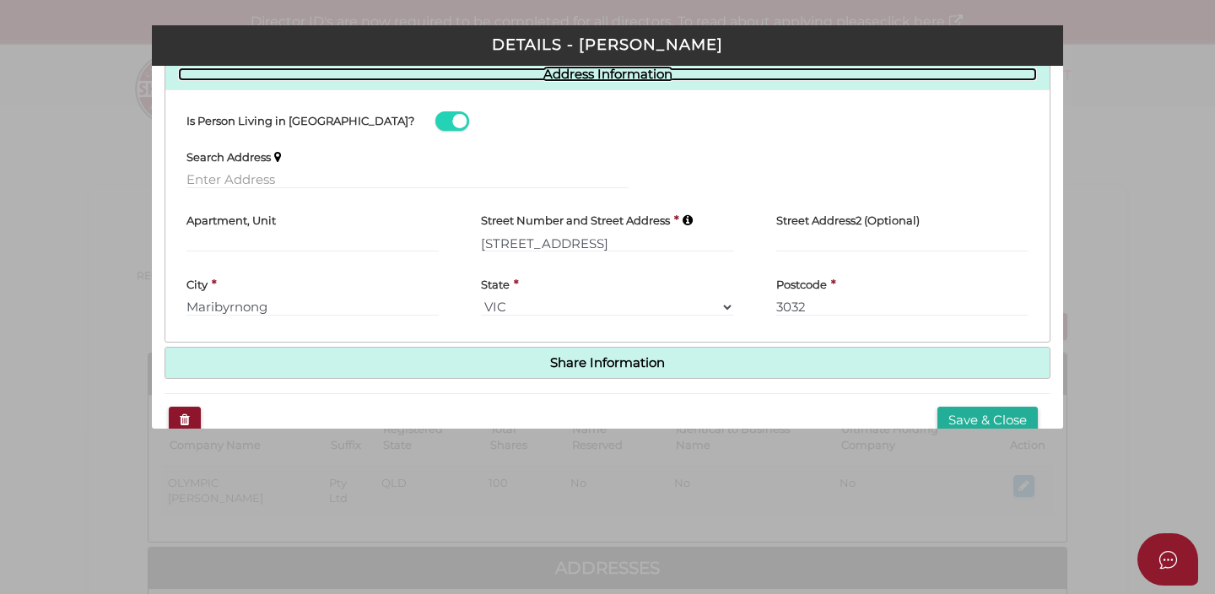
scroll to position [243, 0]
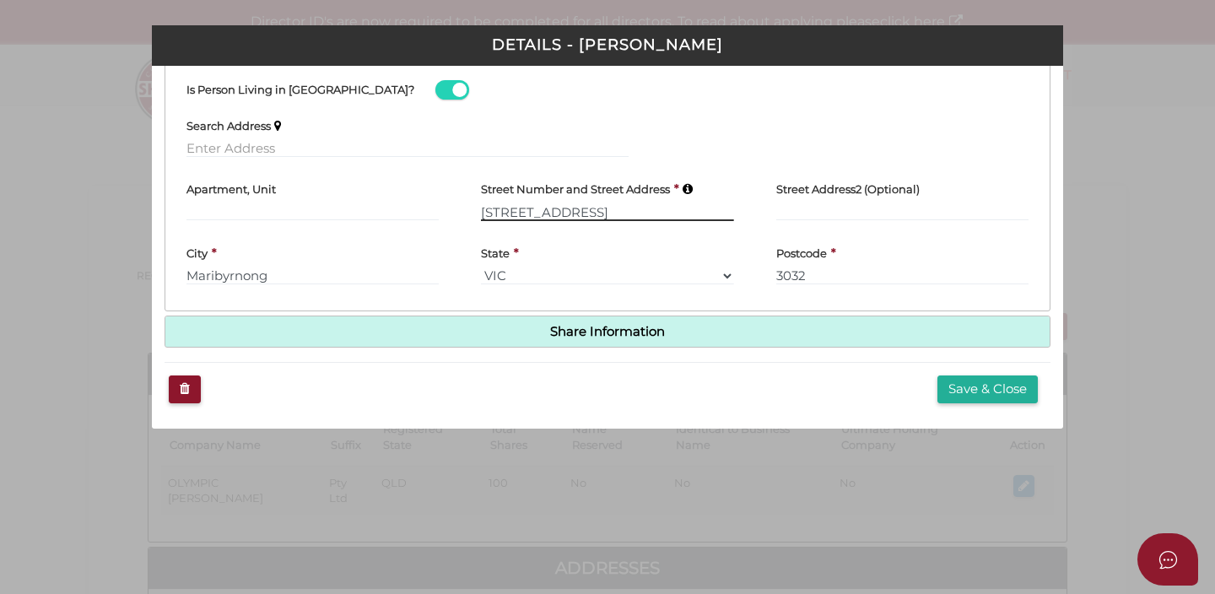
drag, startPoint x: 631, startPoint y: 211, endPoint x: 306, endPoint y: 222, distance: 325.2
click at [305, 222] on div "Apartment, Unit Street Number and Street Address * 27 Lakeside Crescent Street …" at bounding box center [607, 202] width 885 height 63
type input "2"
type input "13 PIER LANE"
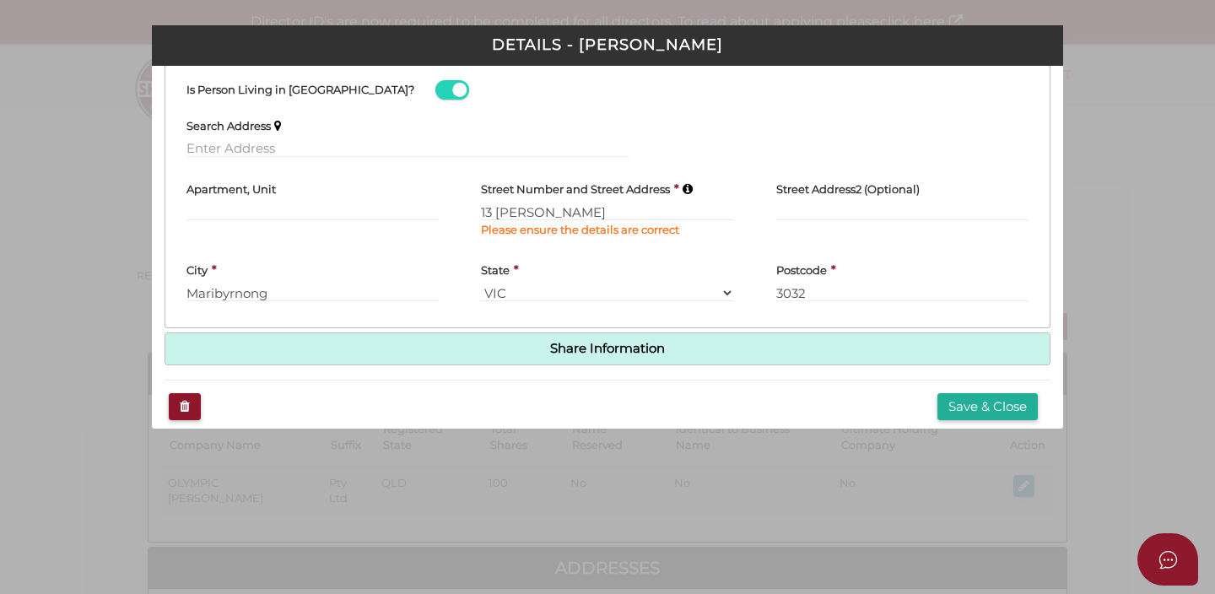
click at [313, 232] on div "Apartment, Unit" at bounding box center [312, 211] width 295 height 81
click at [518, 238] on div "Street Number and Street Address * 13 PIER LANE Please ensure the details are c…" at bounding box center [607, 205] width 252 height 68
drag, startPoint x: 576, startPoint y: 210, endPoint x: 339, endPoint y: 128, distance: 250.1
click at [339, 129] on div "Search Address Apartment, Unit Street Number and Street Address * 13 PIER LANE …" at bounding box center [607, 211] width 859 height 208
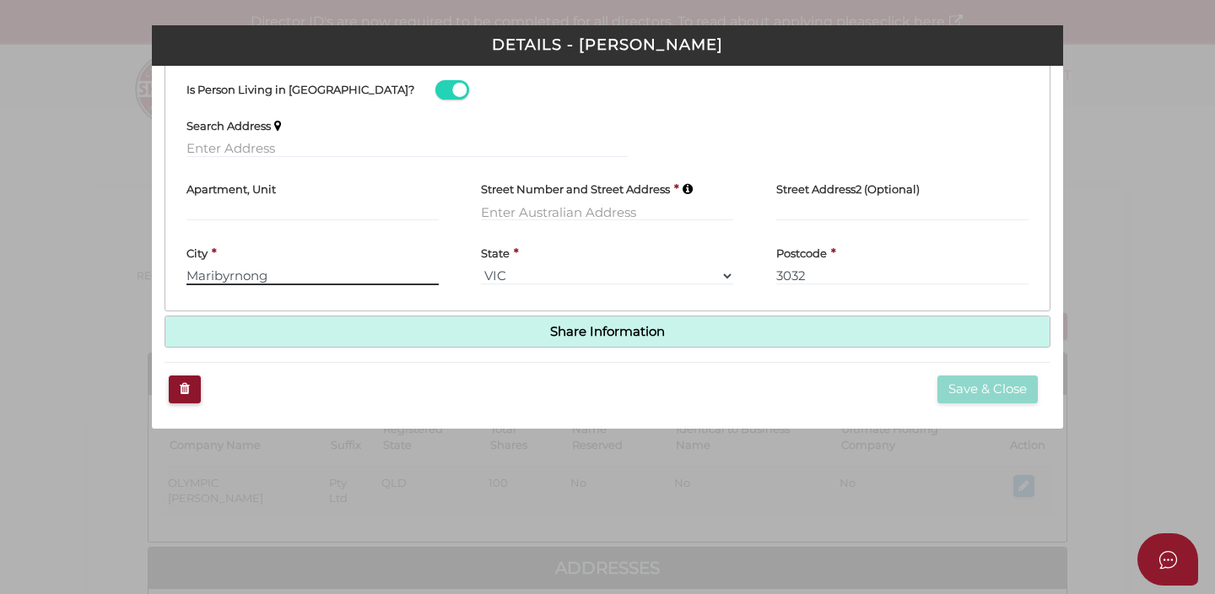
drag, startPoint x: 330, startPoint y: 299, endPoint x: 16, endPoint y: 185, distance: 334.0
click at [16, 185] on div "Pty Ltd DETAILS - Kim Hoa Duong * field required Roles Held Directors (at least…" at bounding box center [607, 297] width 1215 height 594
click at [514, 273] on select "VIC ACT NSW NT QLD TAS WA SA" at bounding box center [607, 276] width 252 height 19
click at [829, 265] on div "Postcode * 3032" at bounding box center [903, 259] width 252 height 51
click at [819, 282] on input "3032" at bounding box center [903, 276] width 252 height 19
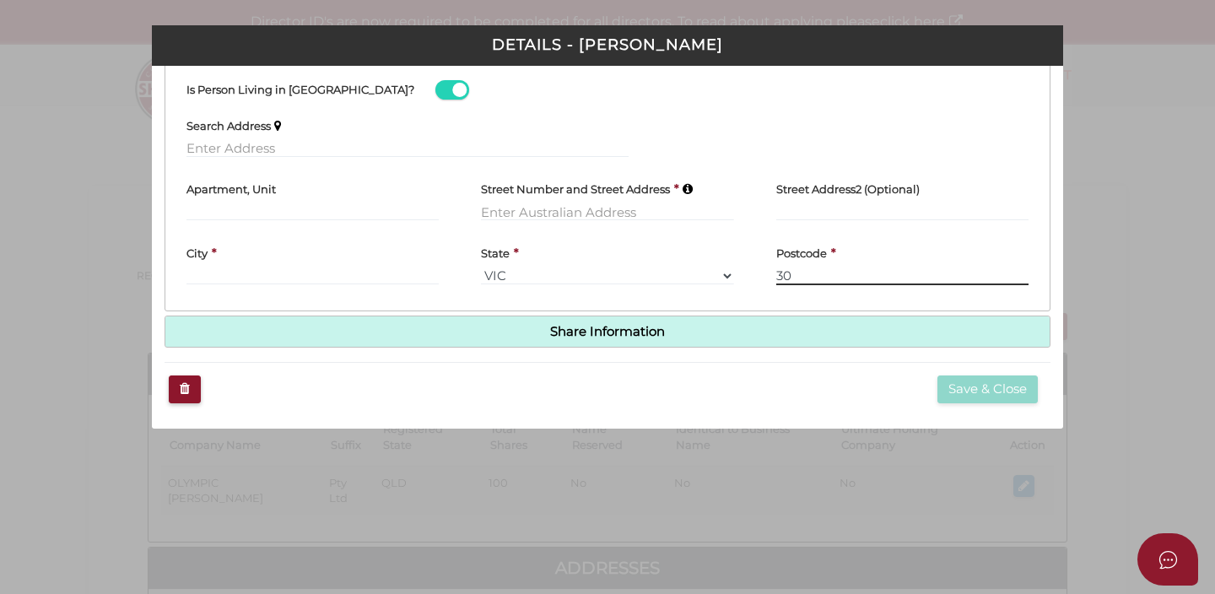
type input "3"
click at [455, 136] on div "Search Address" at bounding box center [408, 132] width 442 height 51
click at [415, 155] on input "text" at bounding box center [408, 148] width 442 height 19
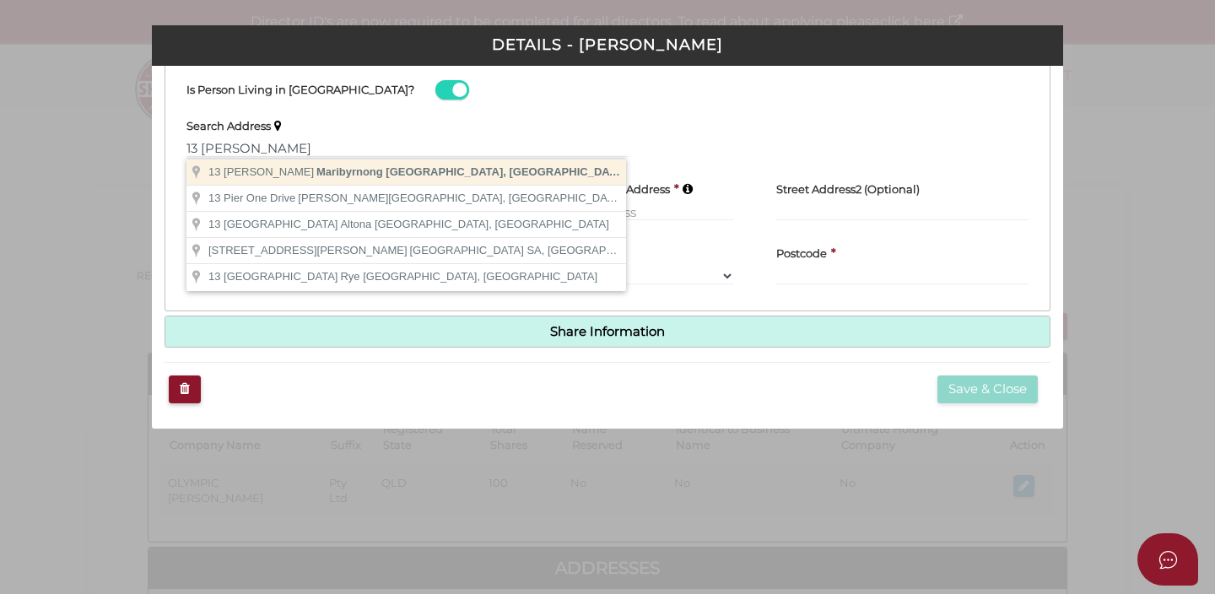
type input "13 Pier Lane, Maribyrnong VIC, Australia"
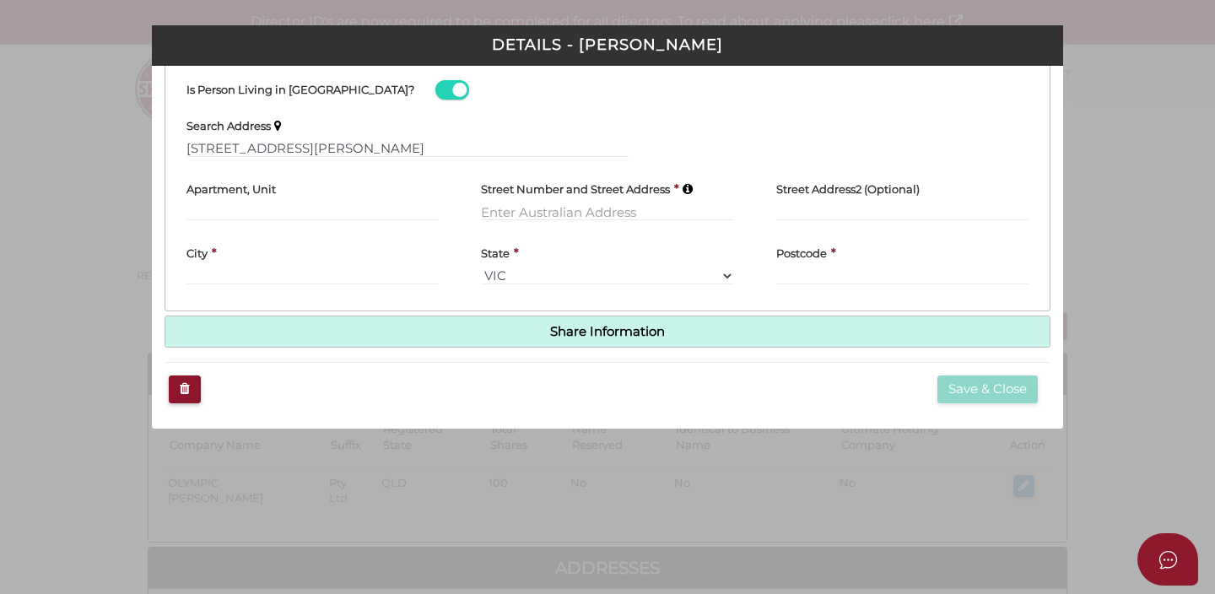
type input "13 Pier Lane"
type input "Maribyrnong"
select select "VIC"
type input "3032"
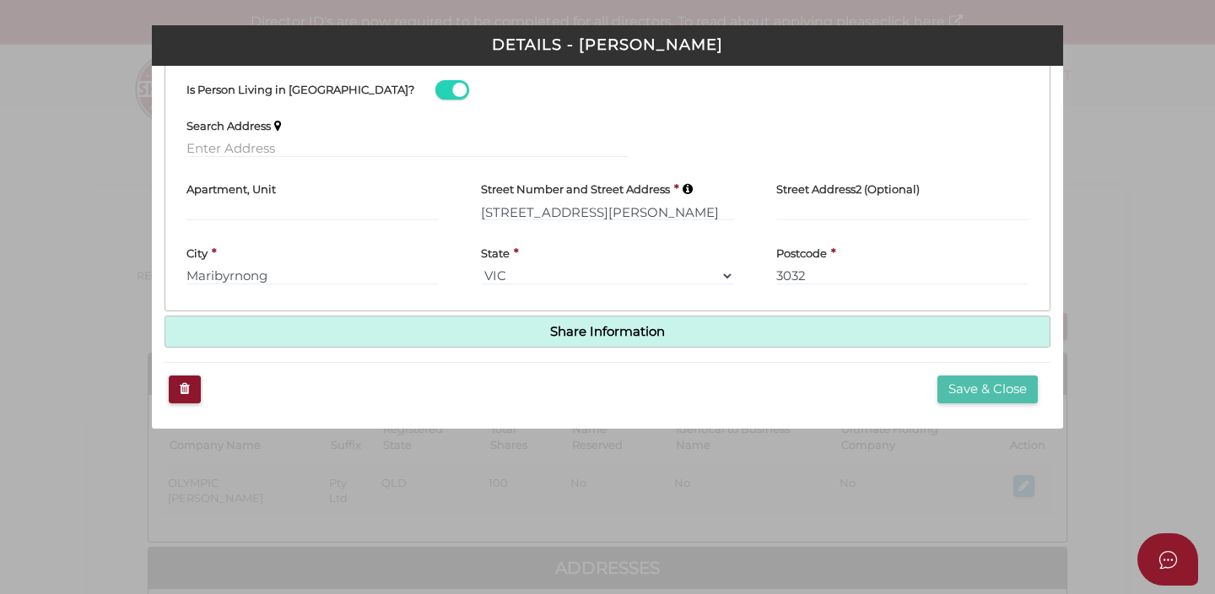
click at [977, 389] on button "Save & Close" at bounding box center [988, 390] width 100 height 28
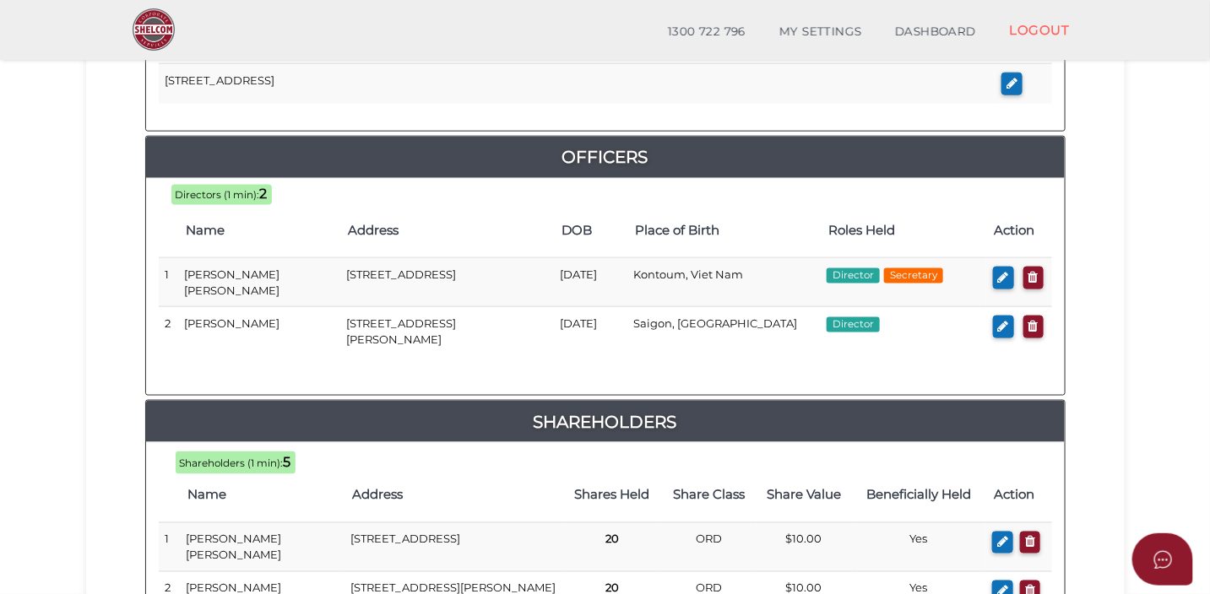
scroll to position [739, 0]
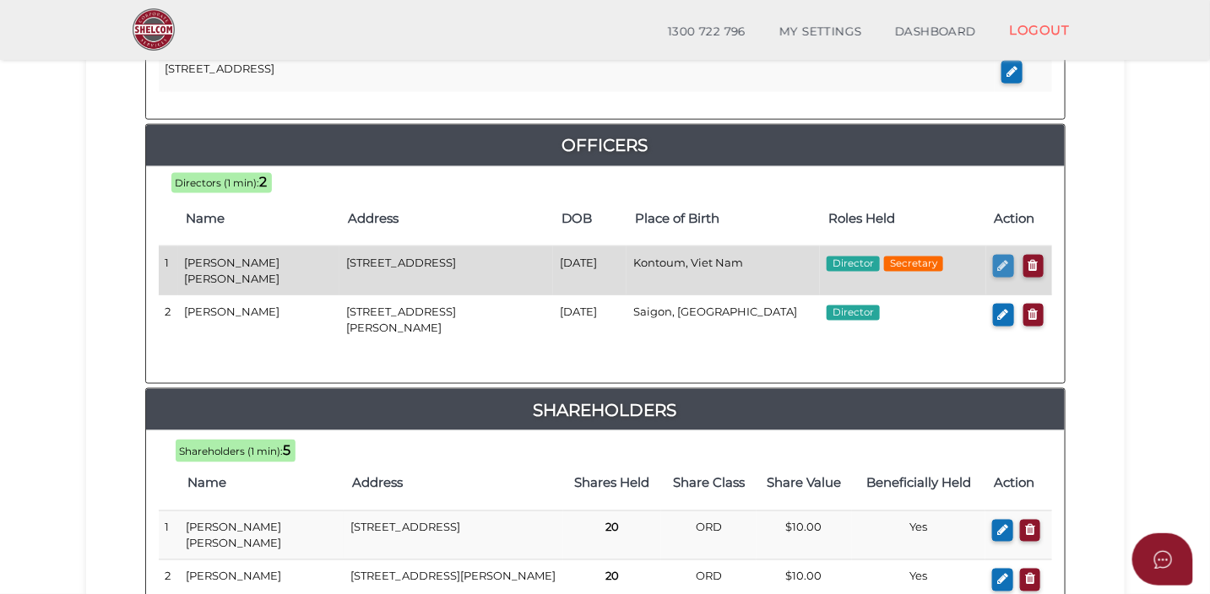
click at [1000, 259] on icon "button" at bounding box center [1003, 265] width 11 height 13
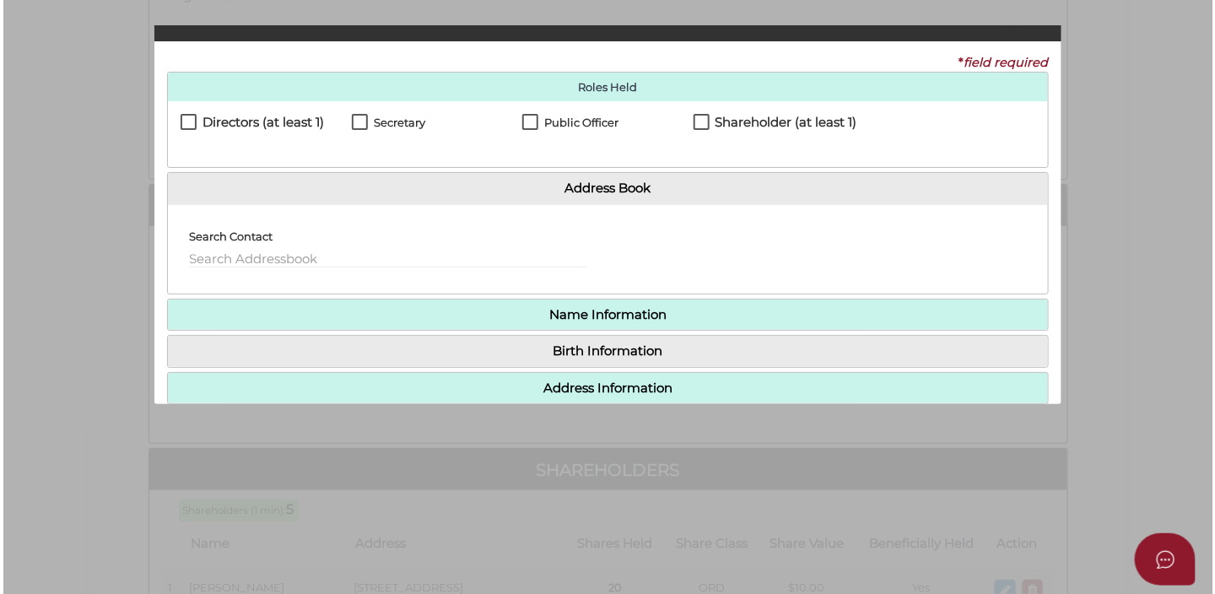
scroll to position [0, 0]
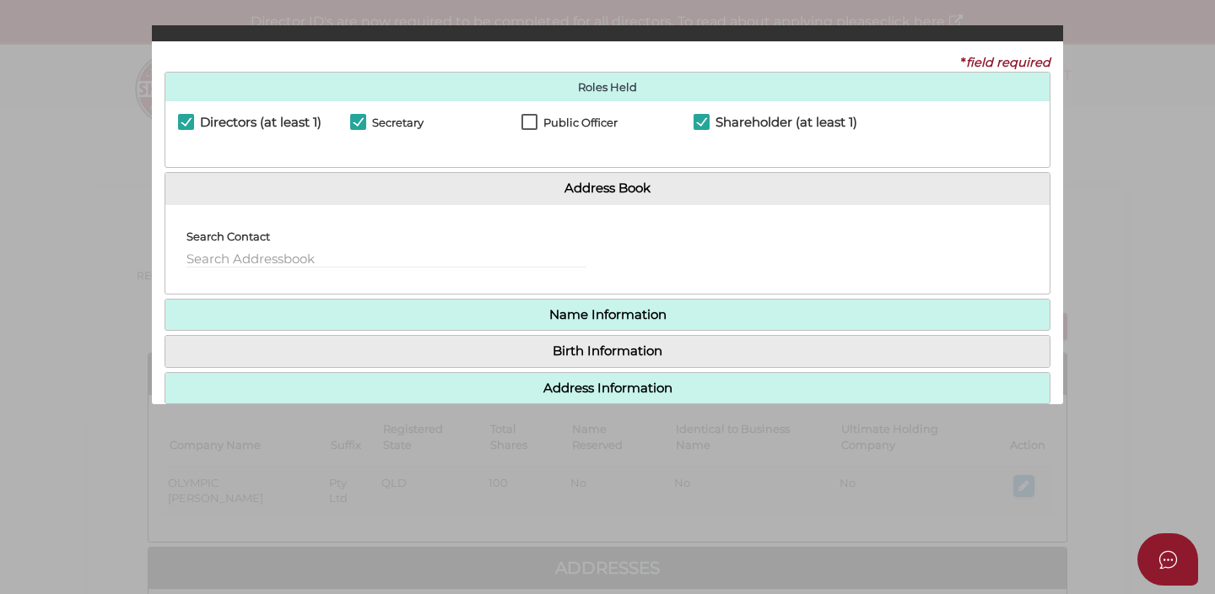
checkbox input "true"
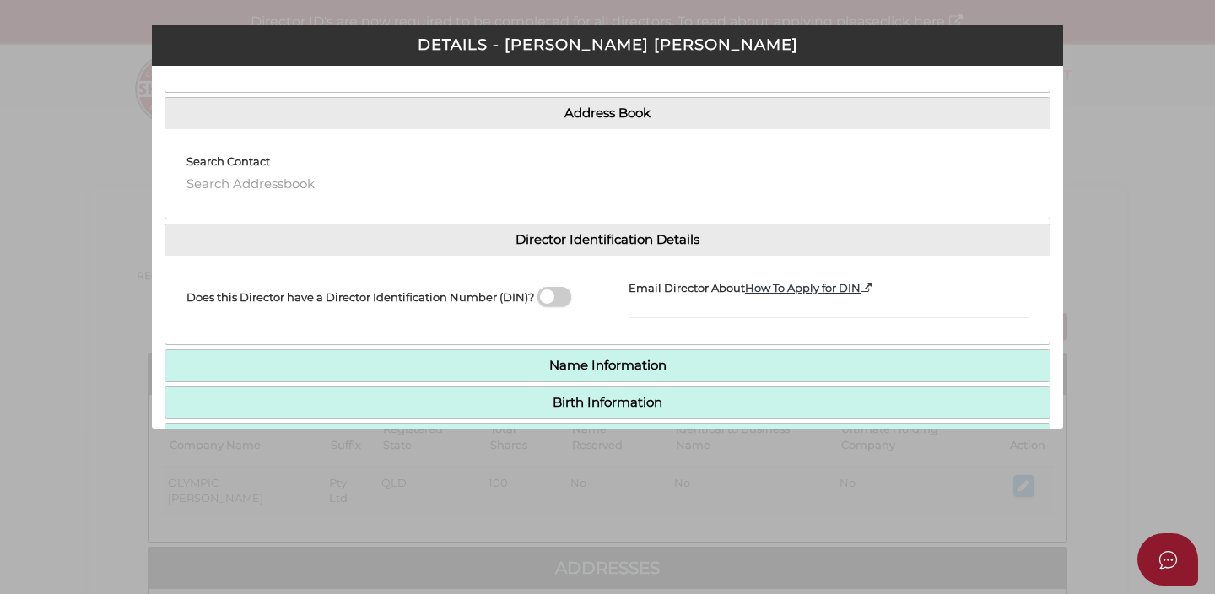
scroll to position [245, 0]
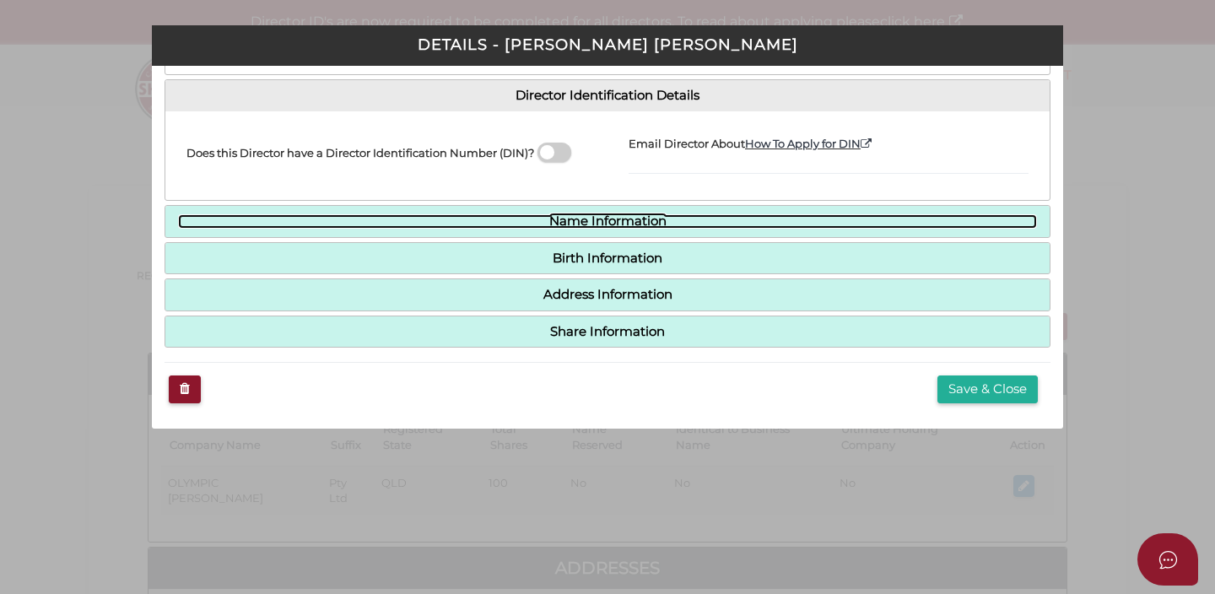
click at [674, 222] on link "Name Information" at bounding box center [607, 221] width 859 height 14
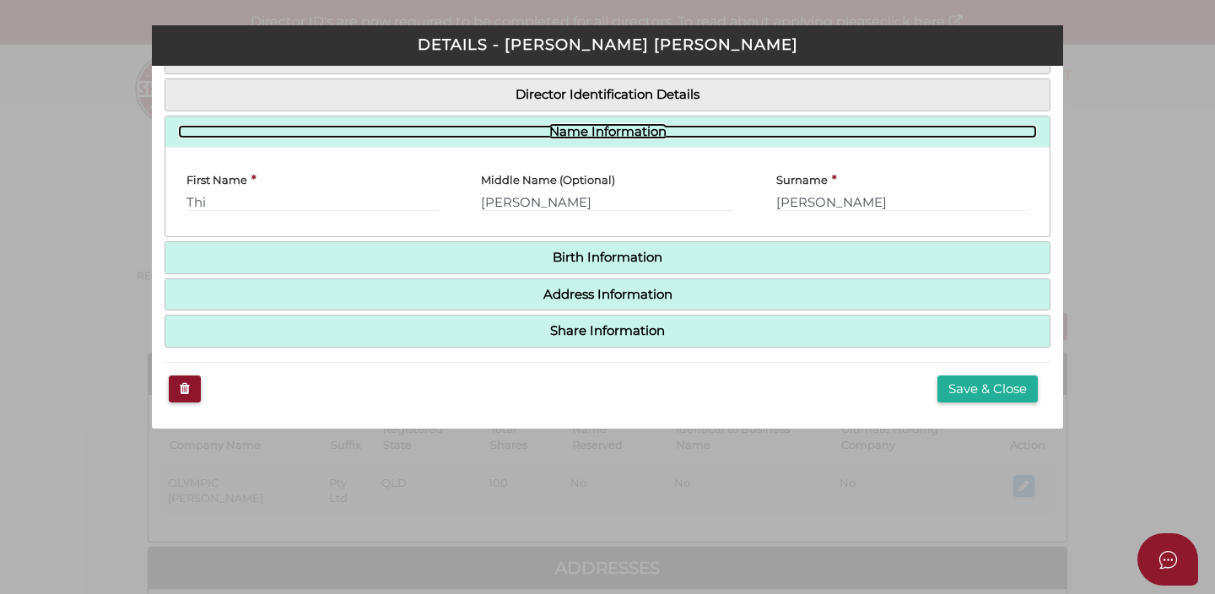
scroll to position [155, 0]
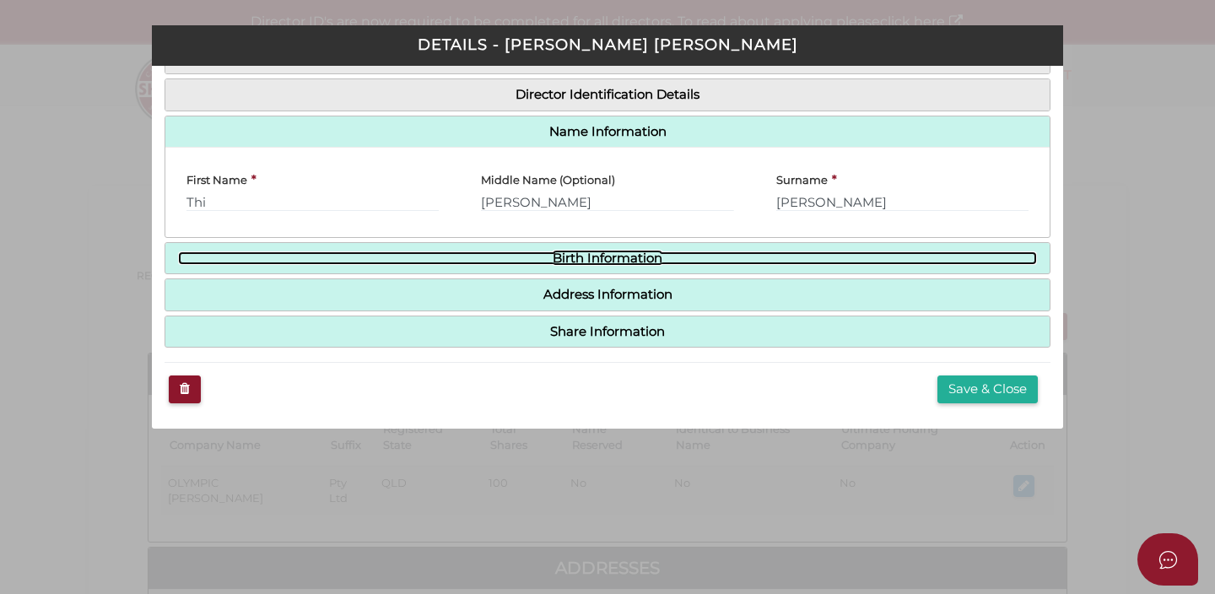
click at [658, 265] on link "Birth Information" at bounding box center [607, 259] width 859 height 14
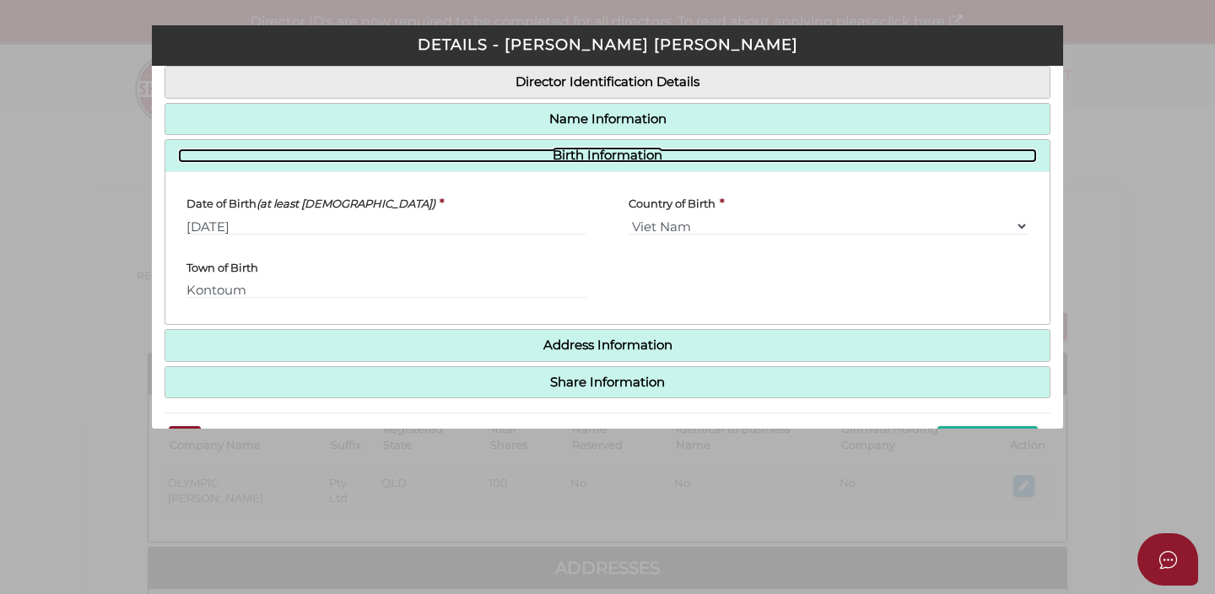
scroll to position [219, 0]
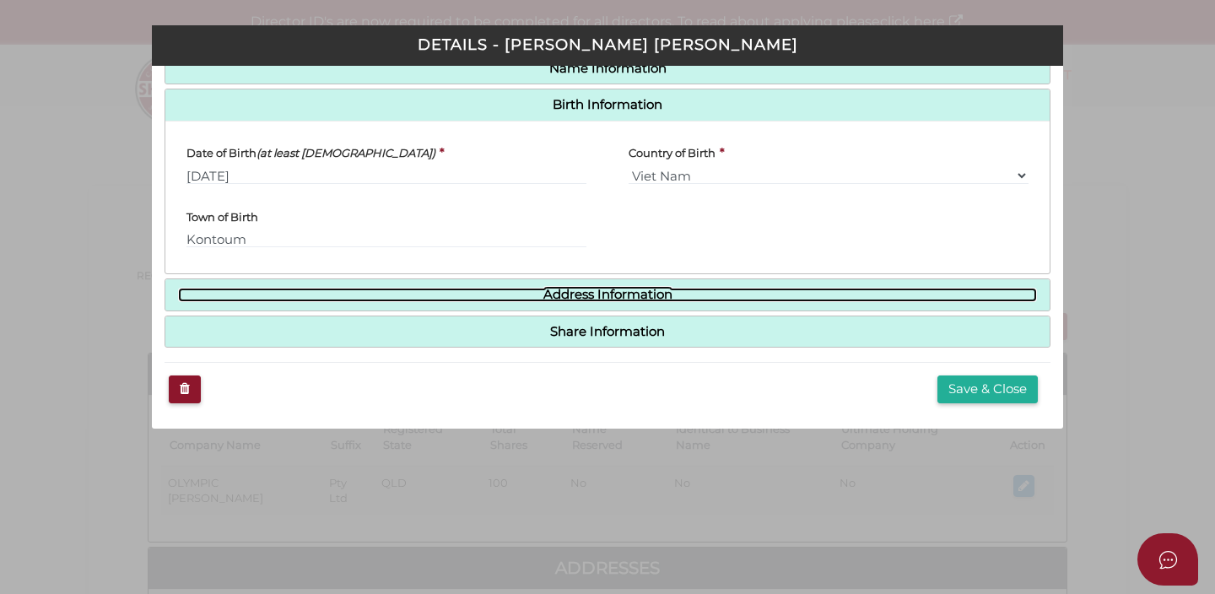
click at [464, 298] on link "Address Information" at bounding box center [607, 295] width 859 height 14
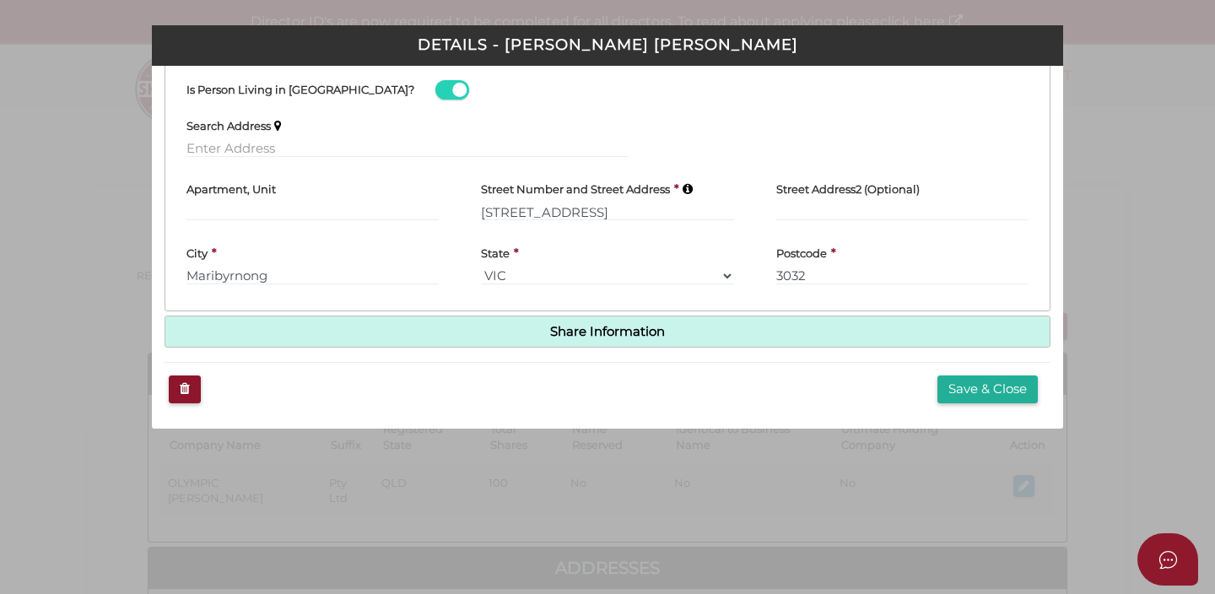
scroll to position [0, 0]
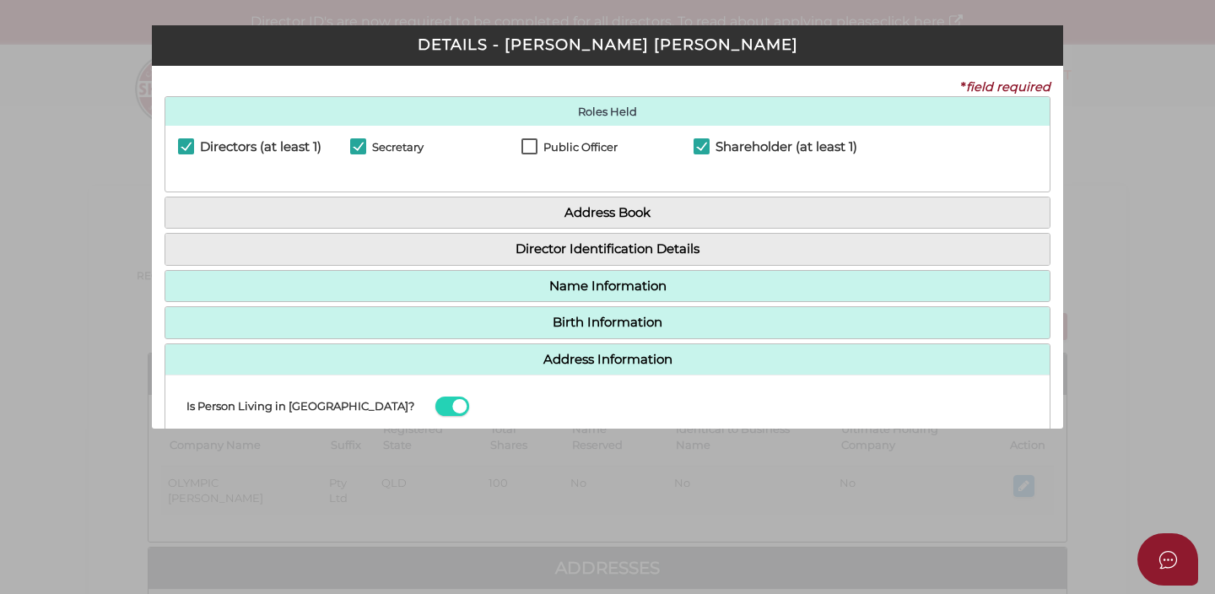
click at [359, 146] on label "Secretary" at bounding box center [386, 151] width 73 height 21
checkbox input "false"
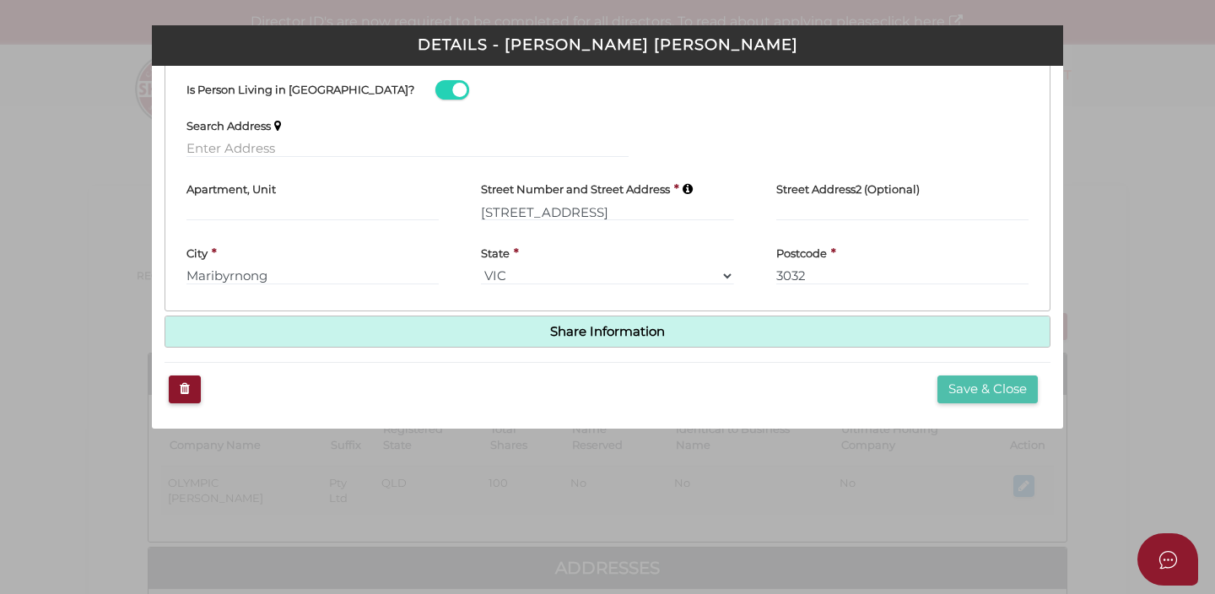
click at [959, 384] on button "Save & Close" at bounding box center [988, 390] width 100 height 28
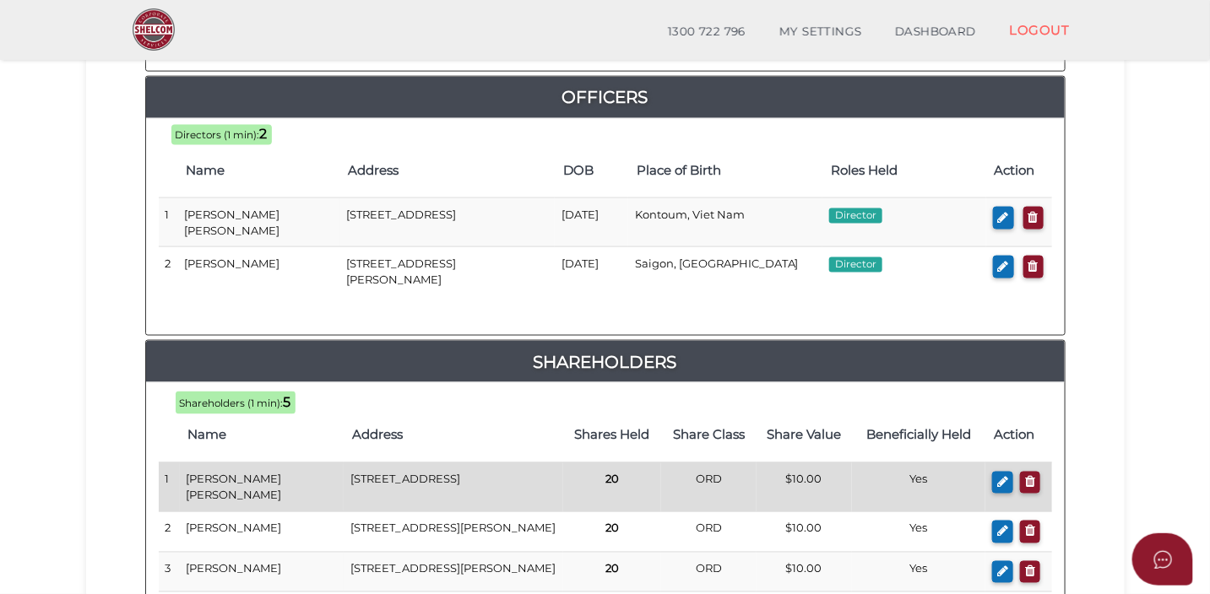
scroll to position [714, 0]
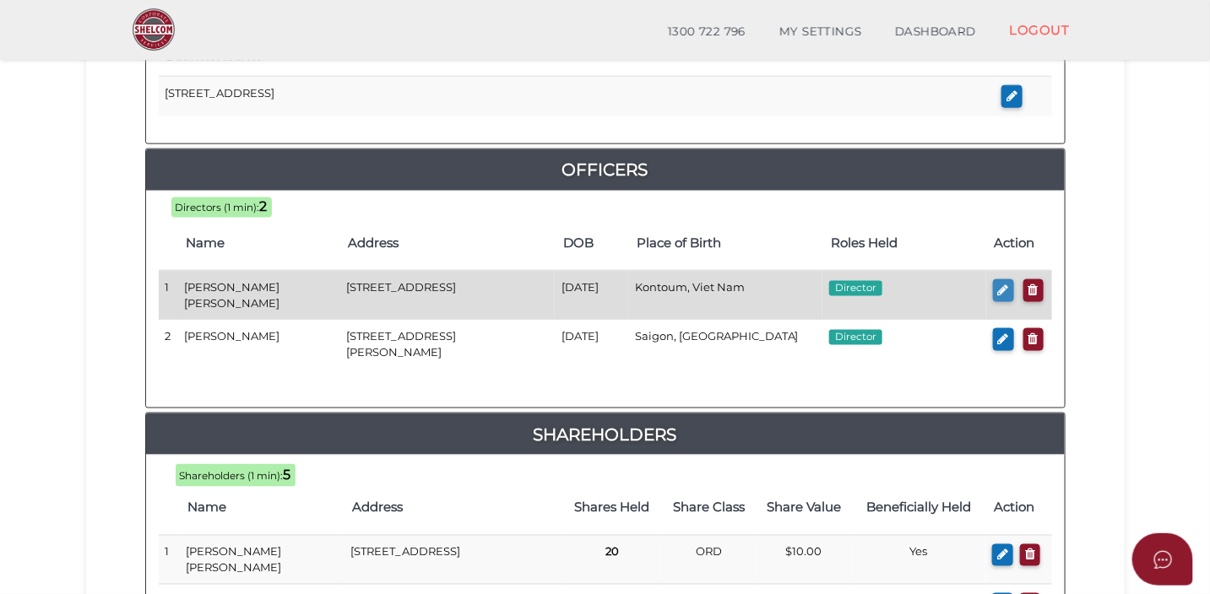
click at [993, 279] on button "button" at bounding box center [1003, 290] width 21 height 23
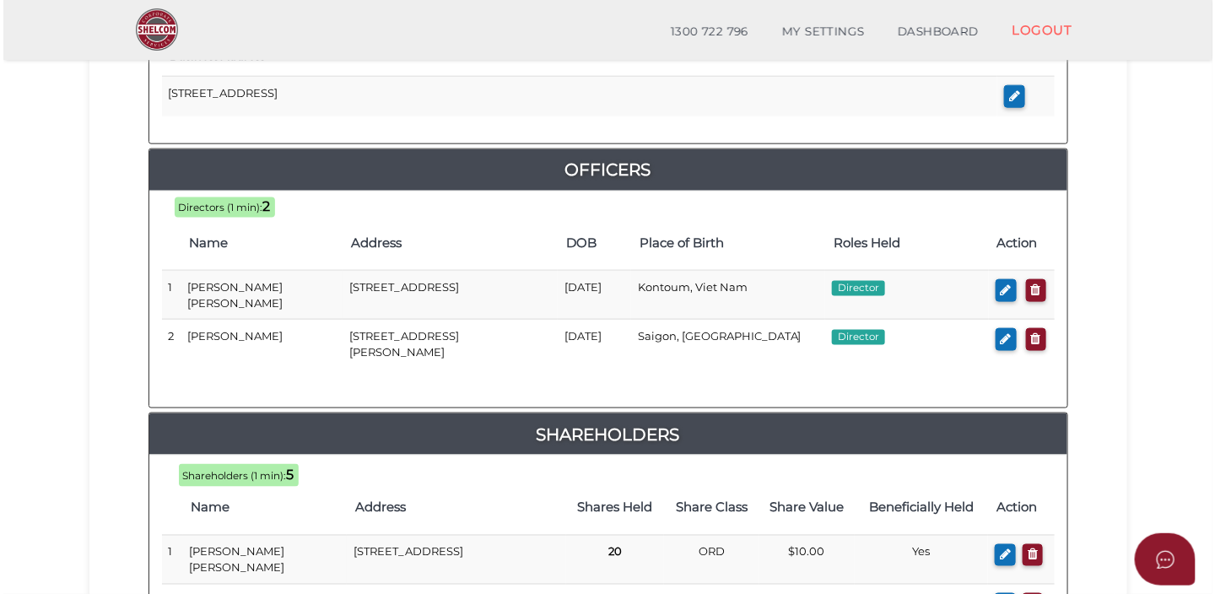
scroll to position [0, 0]
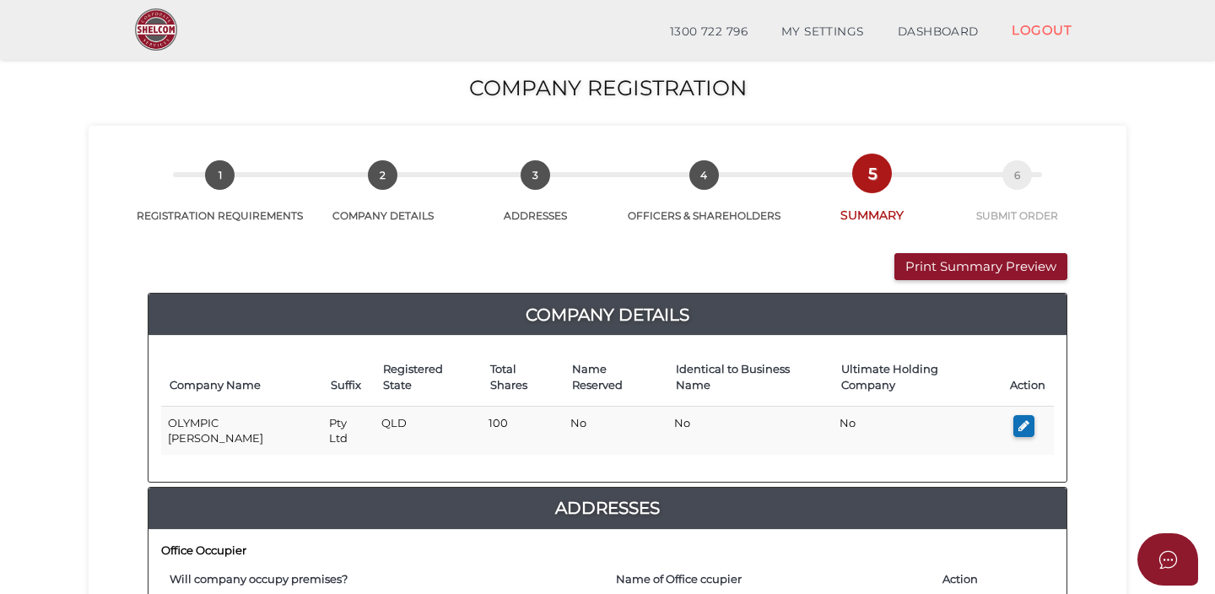
checkbox input "true"
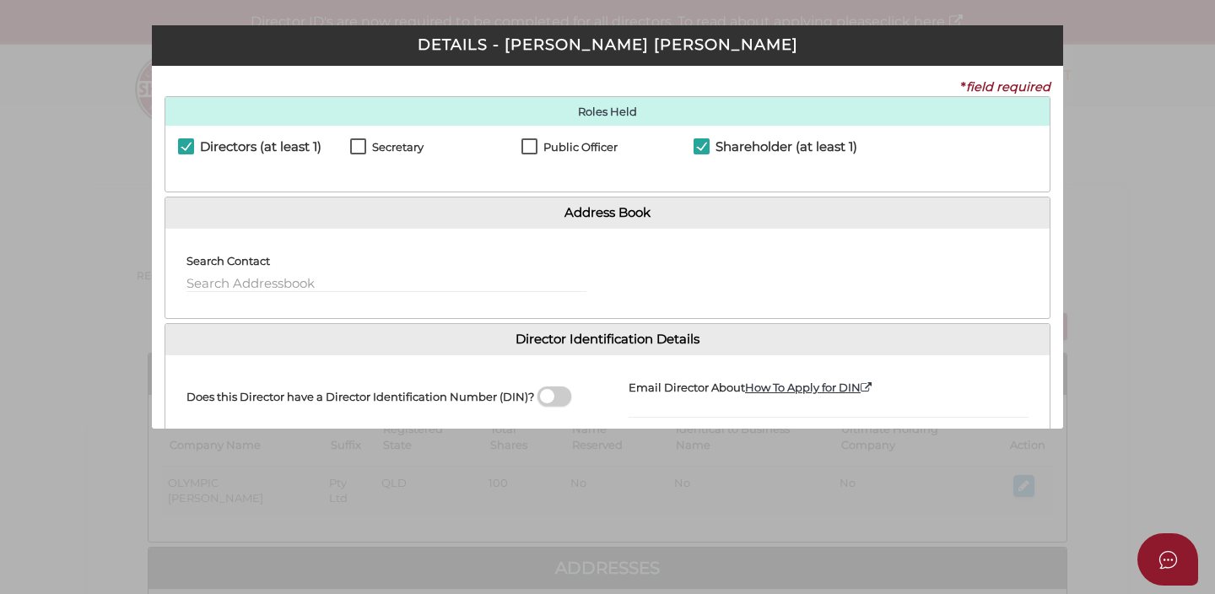
click at [1120, 217] on div "Pty Ltd DETAILS - Thi Kim Nga Duong * field required Roles Held Directors (at l…" at bounding box center [607, 297] width 1215 height 594
click at [66, 169] on div "Pty Ltd DETAILS - Thi Kim Nga Duong * field required Roles Held Directors (at l…" at bounding box center [607, 297] width 1215 height 594
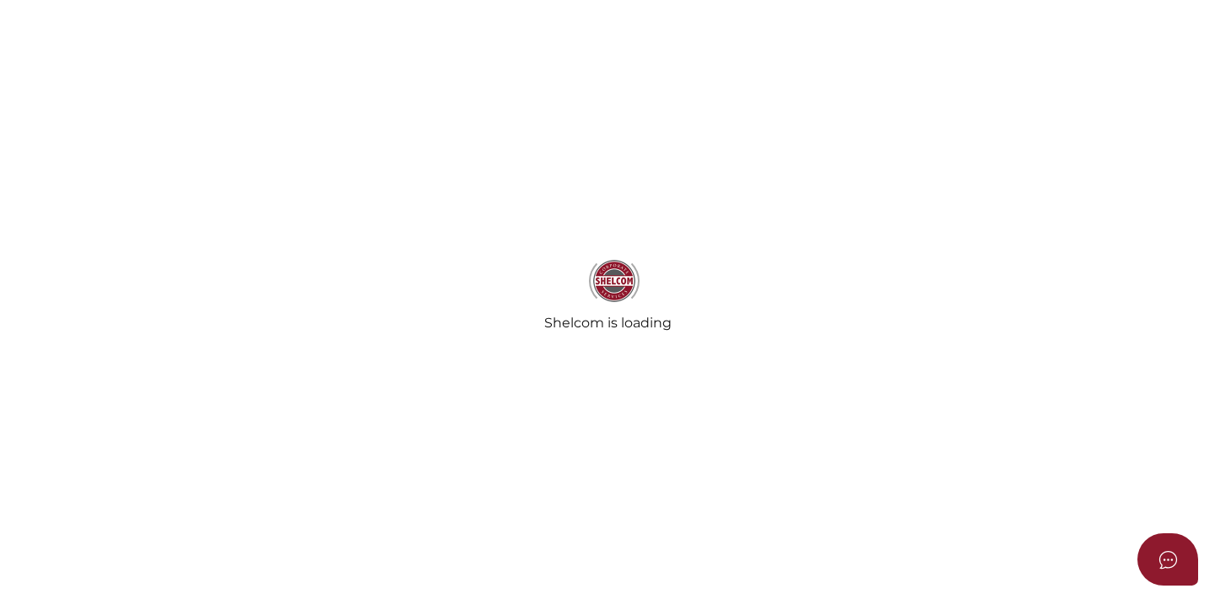
select select "Comb Binding"
select select "No"
radio input "true"
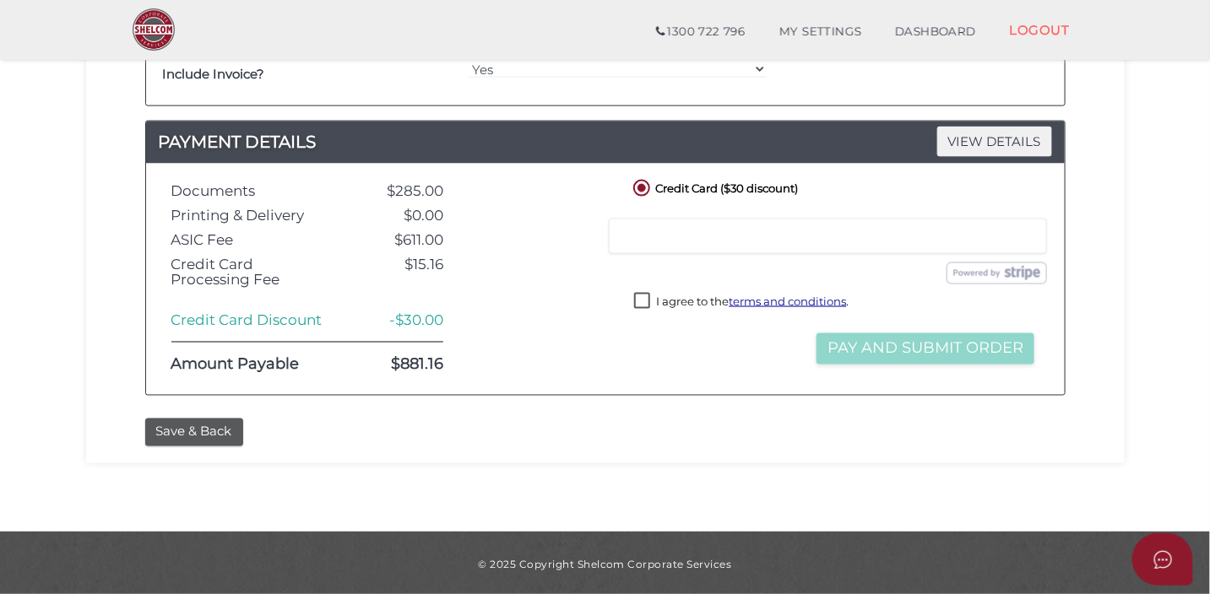
scroll to position [870, 0]
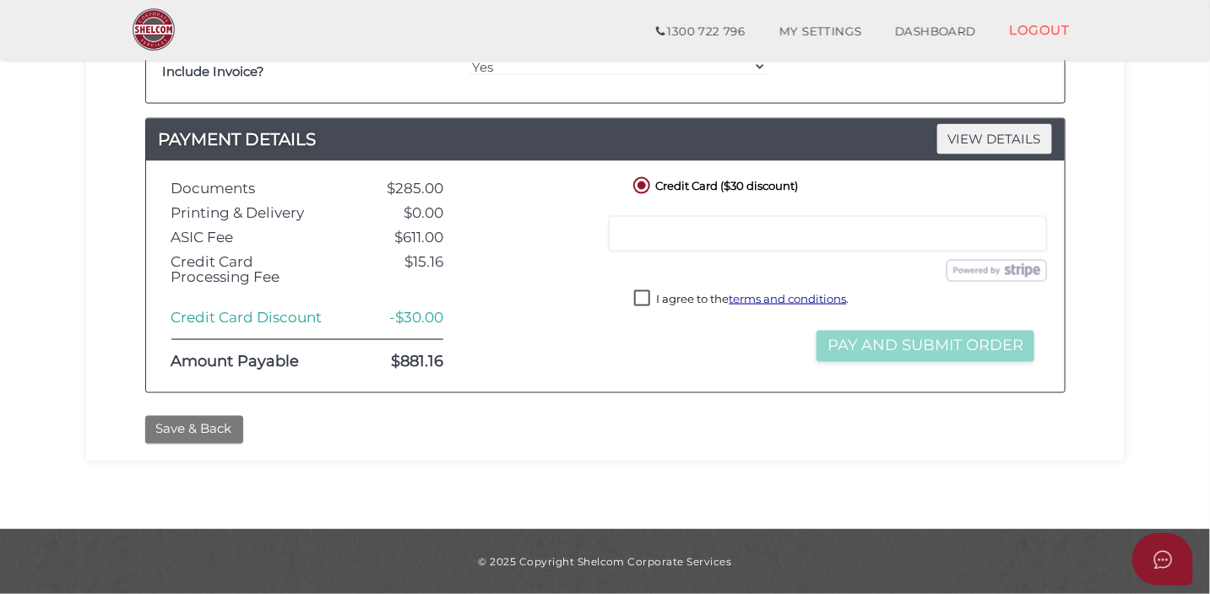
click at [190, 425] on button "Save & Back" at bounding box center [194, 430] width 98 height 28
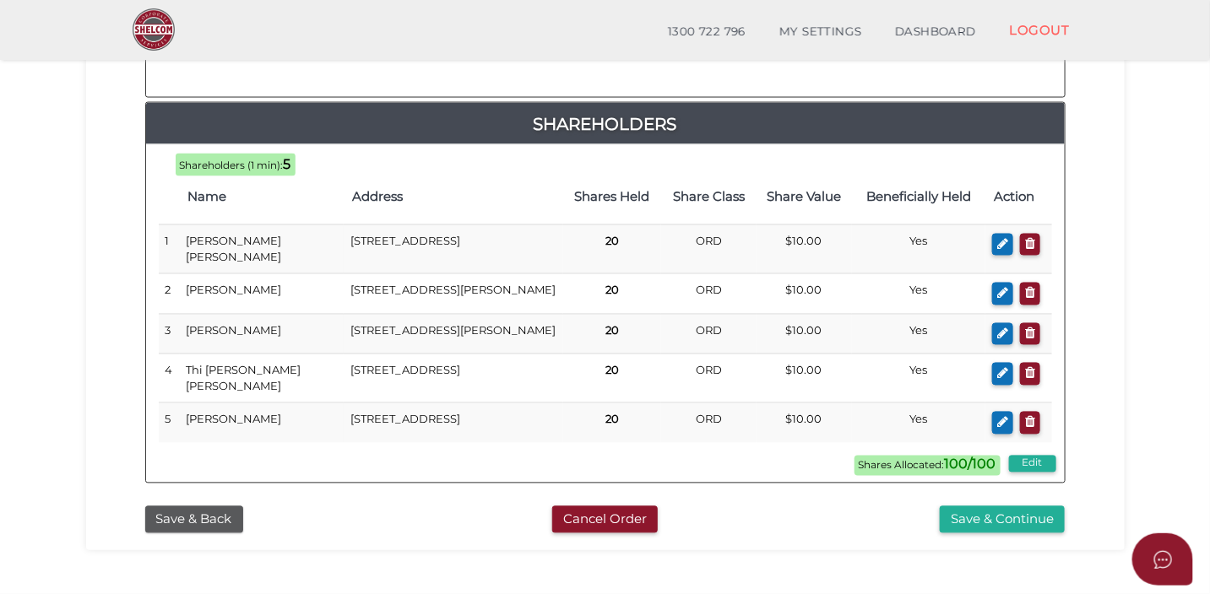
scroll to position [1051, 0]
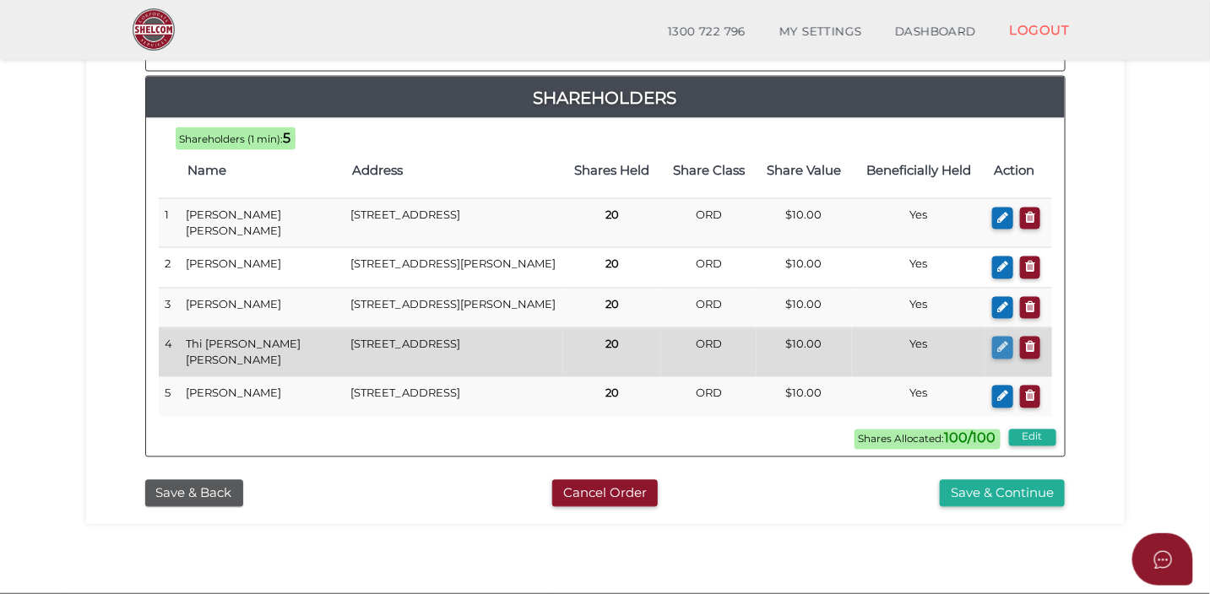
click at [998, 341] on icon "button" at bounding box center [1002, 347] width 11 height 13
checkbox input "true"
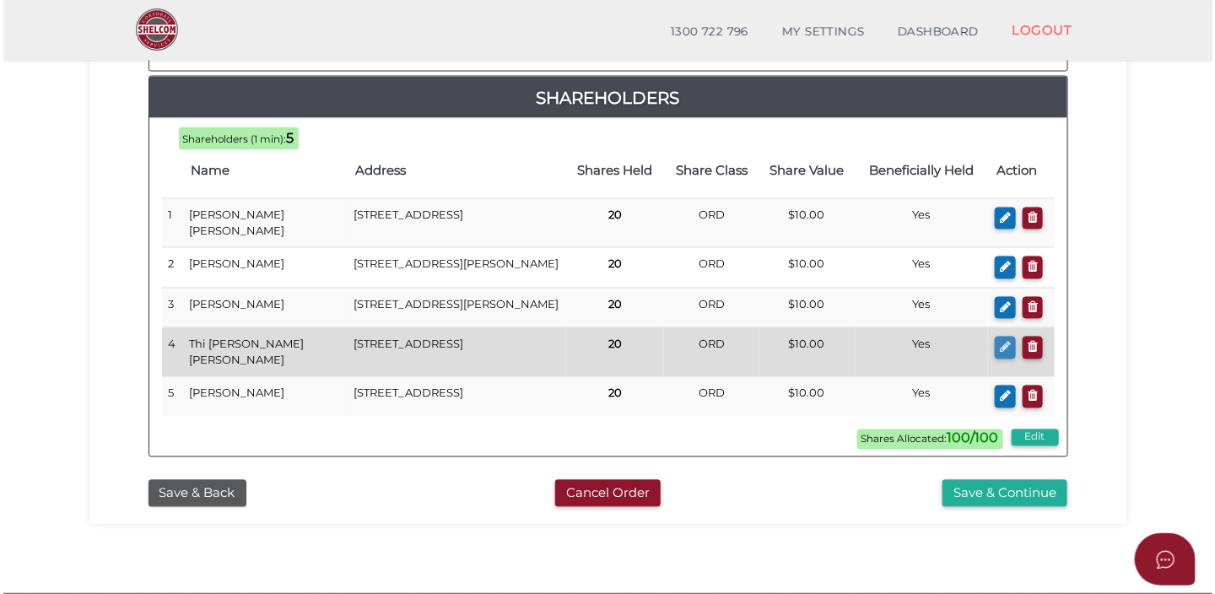
scroll to position [0, 0]
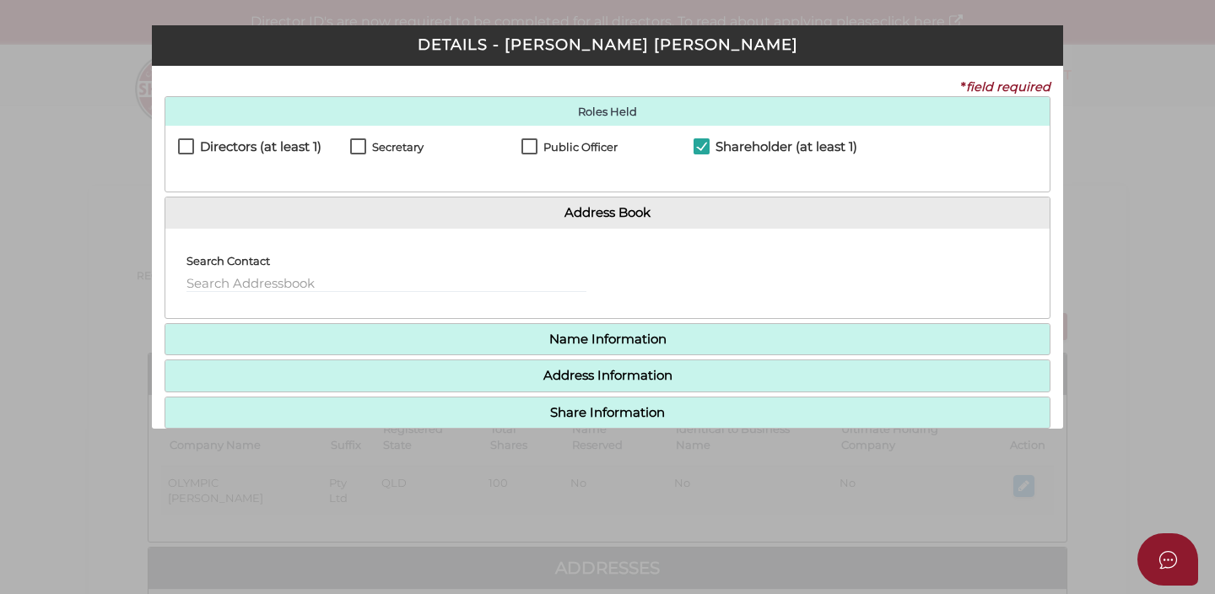
click at [190, 140] on label "Directors (at least 1)" at bounding box center [249, 150] width 143 height 21
checkbox input "true"
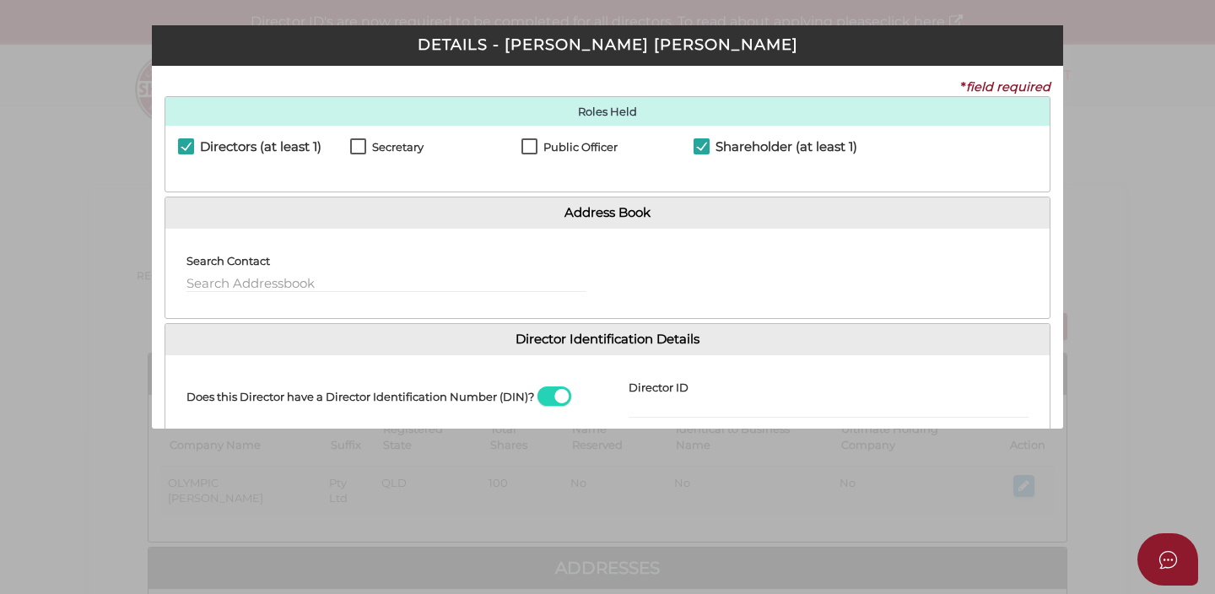
click at [354, 147] on label "Secretary" at bounding box center [386, 151] width 73 height 21
checkbox input "true"
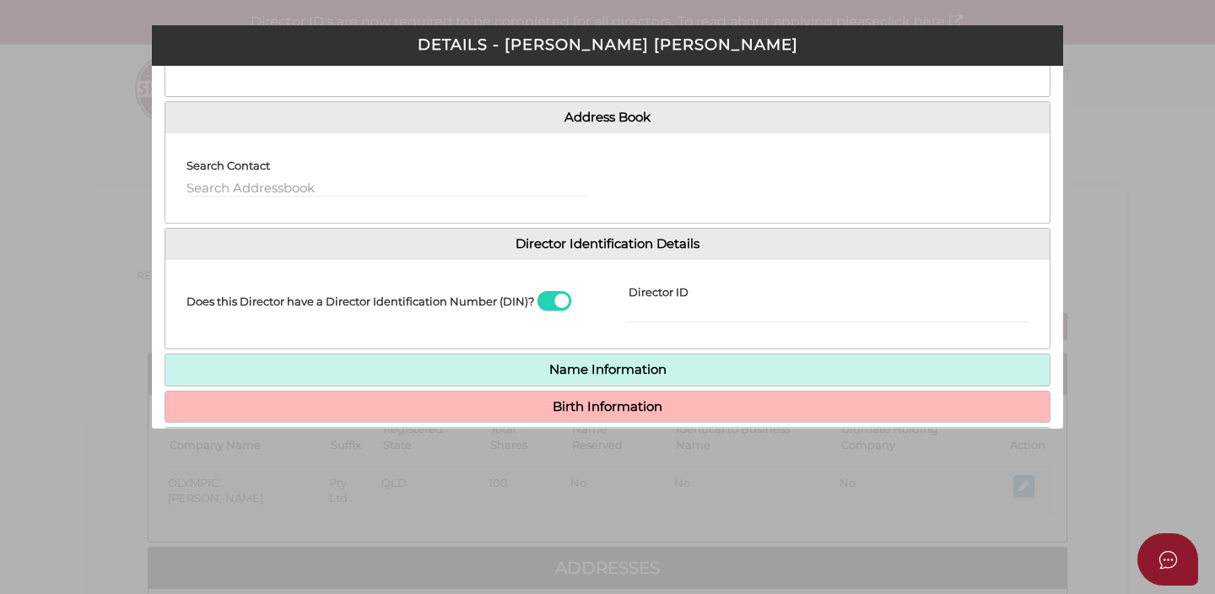
scroll to position [245, 0]
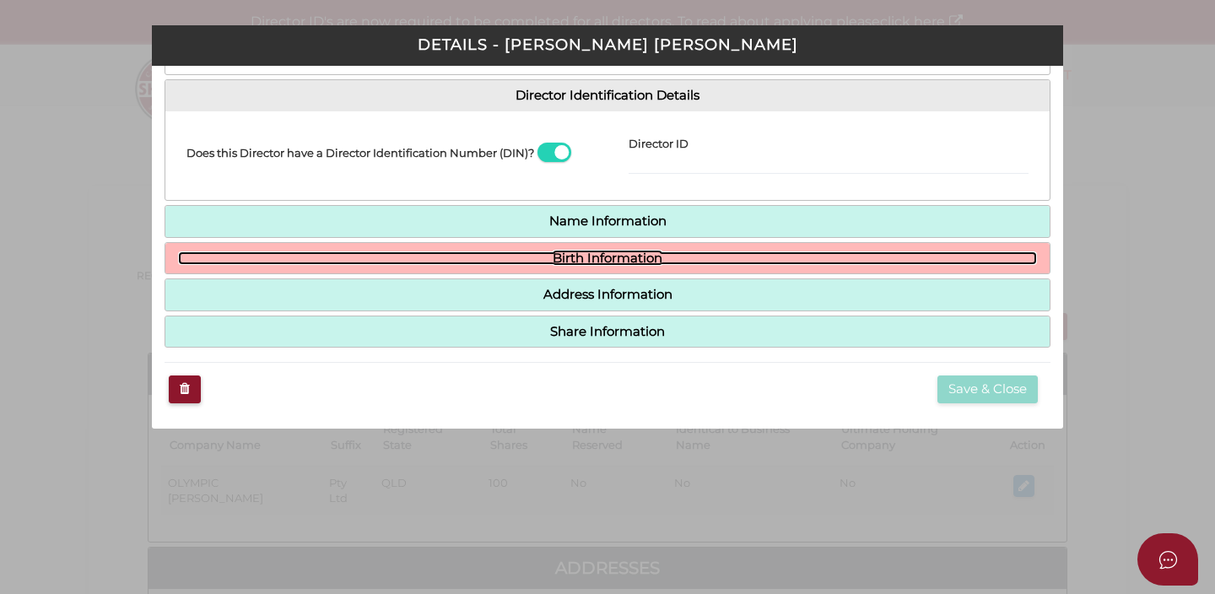
click at [530, 254] on link "Birth Information" at bounding box center [607, 259] width 859 height 14
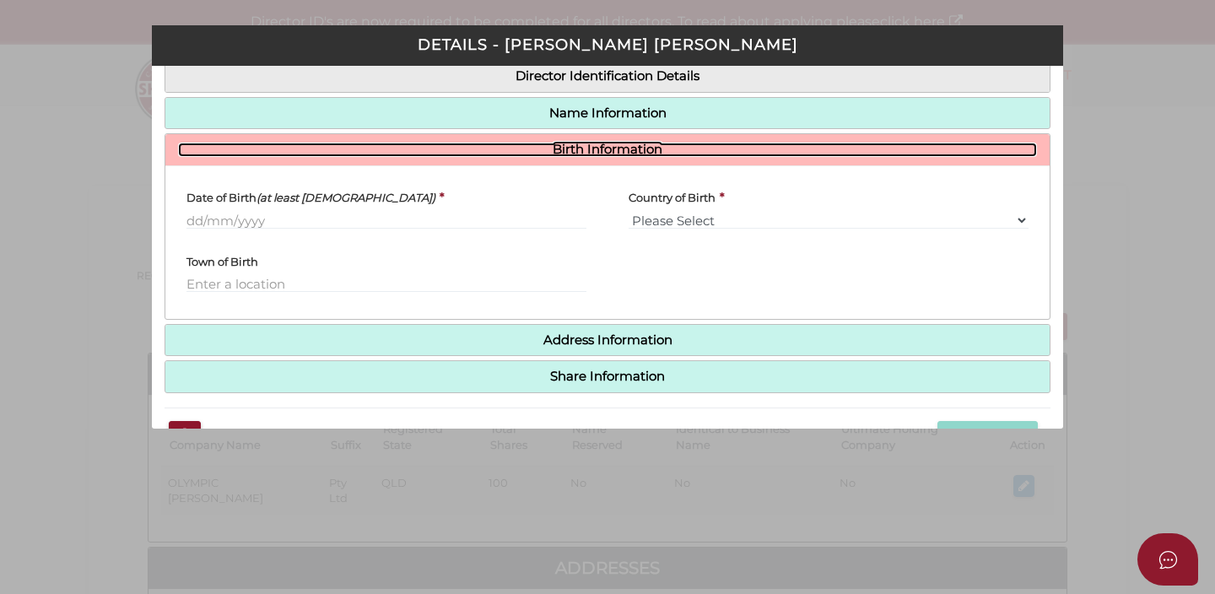
scroll to position [166, 0]
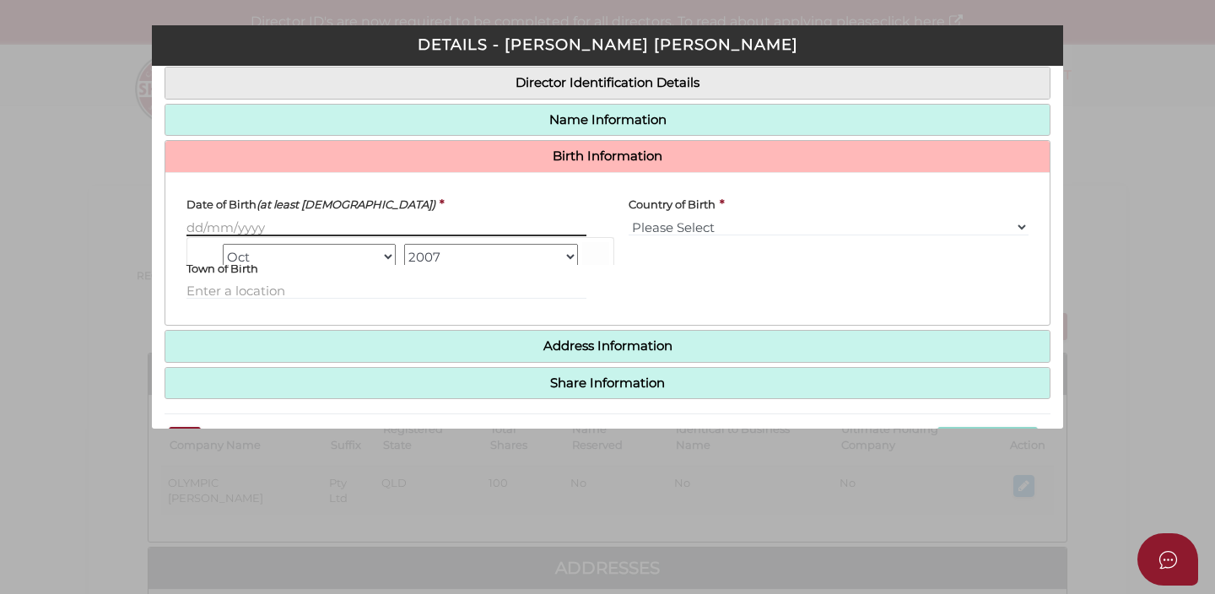
click at [313, 224] on input "text" at bounding box center [387, 227] width 400 height 19
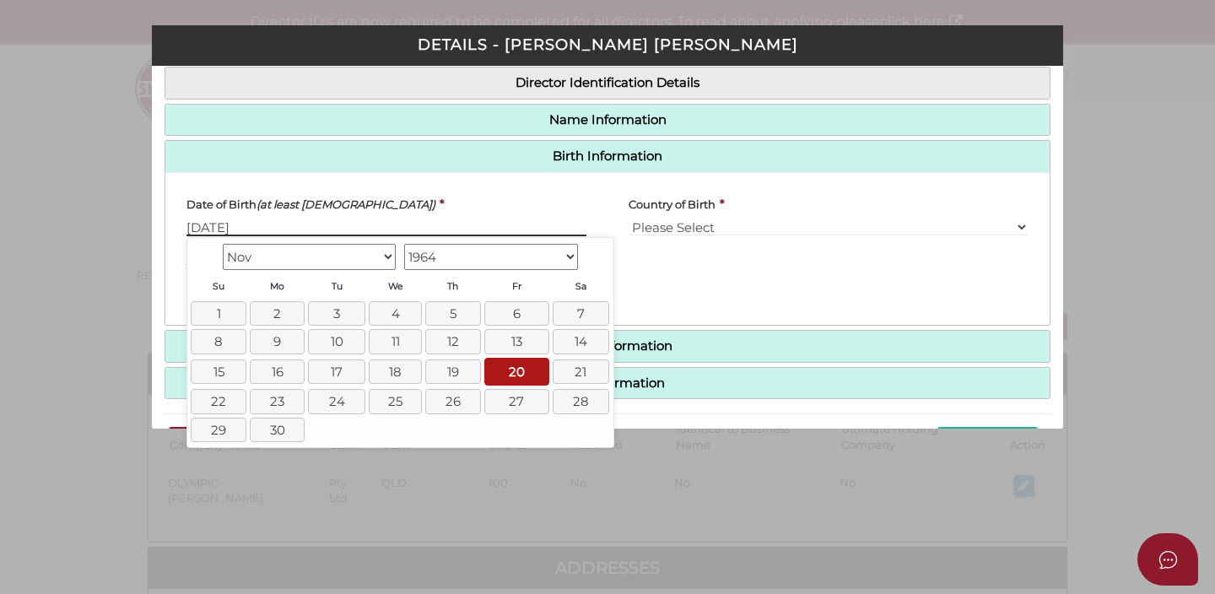
type input "[DATE]"
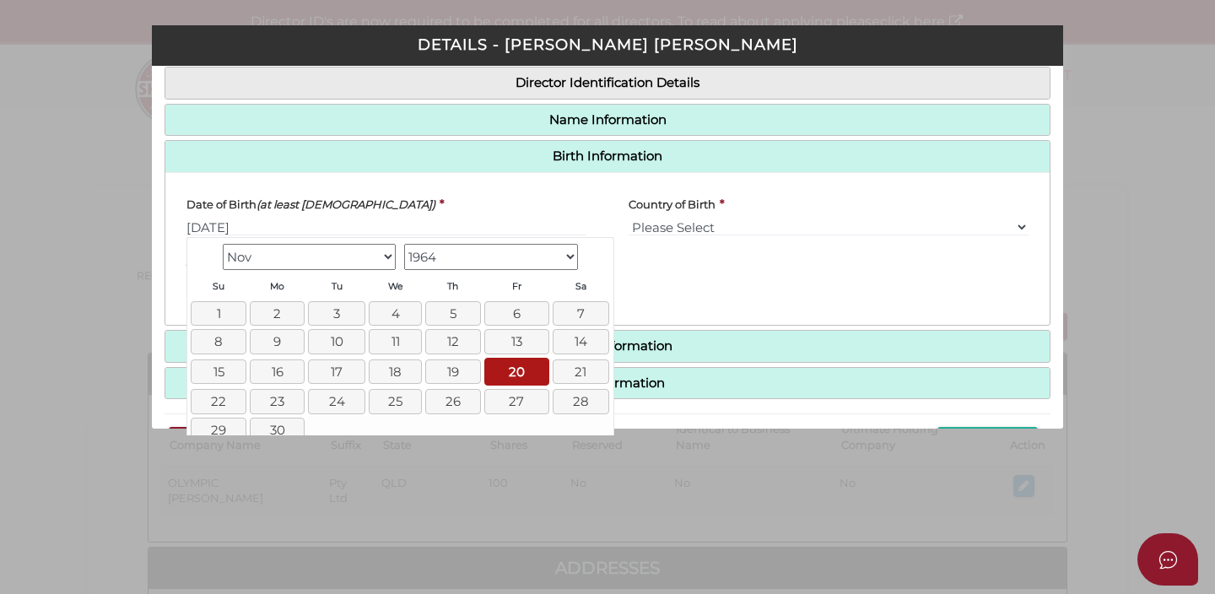
click at [455, 187] on div "Date of Birth (at least 18 years old) * 20/11/1964" at bounding box center [387, 211] width 400 height 51
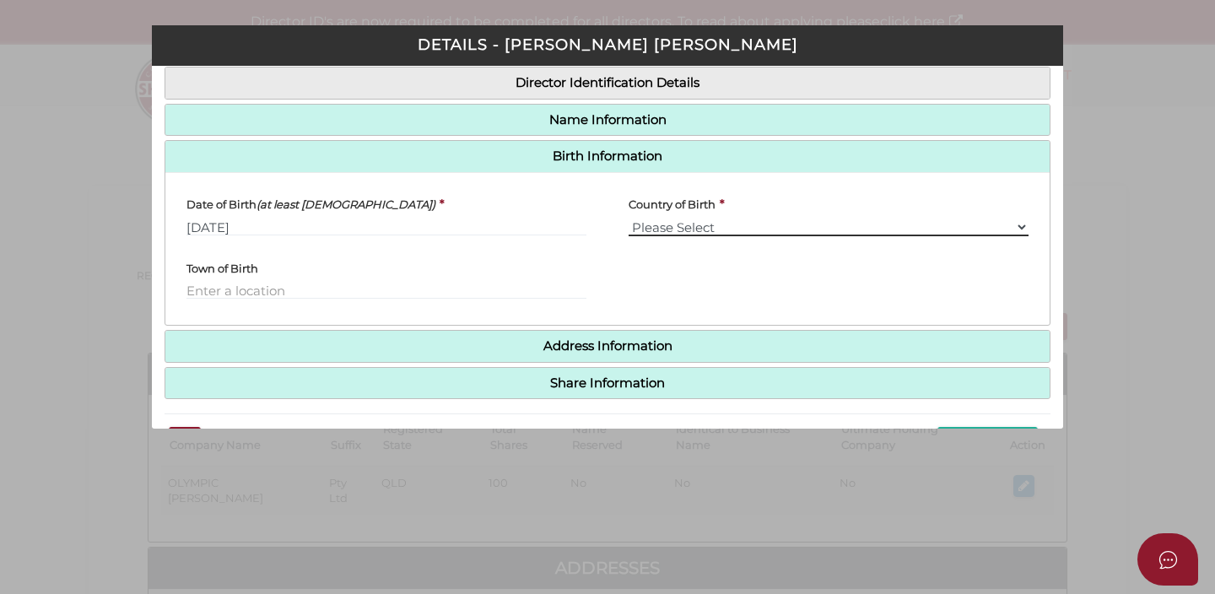
click at [670, 236] on select "Please Select v Australia Afghanistan Albania Algeria American Samoa Andorra An…" at bounding box center [829, 227] width 400 height 19
select select "Viet Nam"
click at [629, 219] on select "Please Select v Australia Afghanistan Albania Algeria American Samoa Andorra An…" at bounding box center [829, 227] width 400 height 19
click at [355, 293] on input "text" at bounding box center [387, 290] width 400 height 19
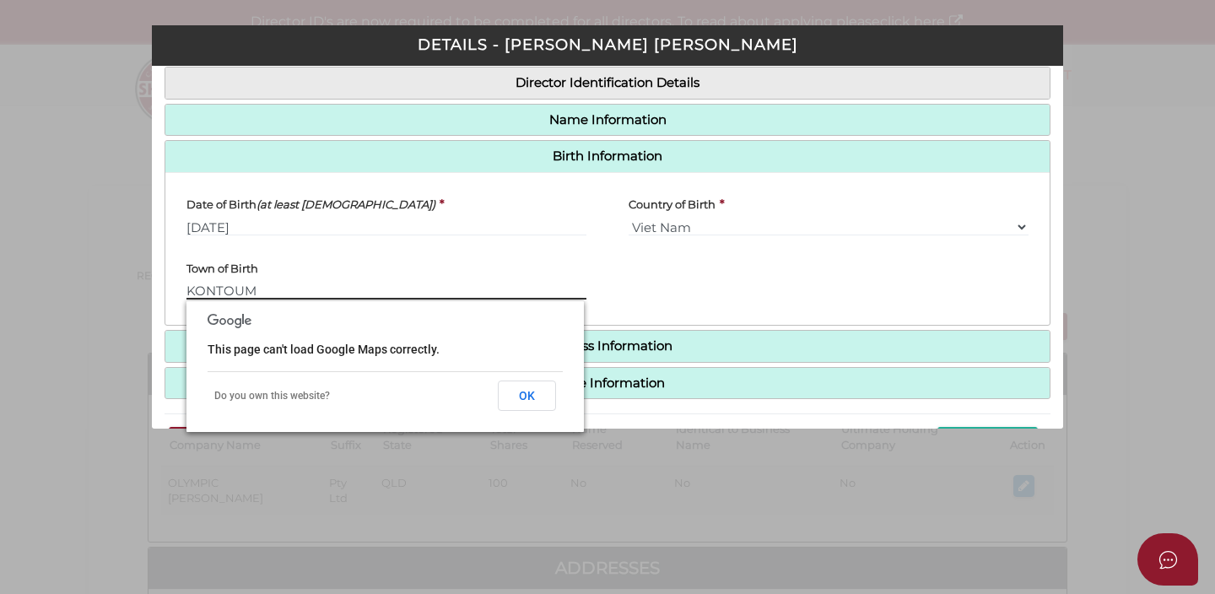
type input "KONTOUM"
click at [140, 262] on div "Pty Ltd DETAILS - Thi Kim Loan Duong * field required Roles Held Directors (at …" at bounding box center [607, 297] width 1215 height 594
click at [544, 392] on button "OK" at bounding box center [527, 396] width 58 height 30
click at [528, 396] on button "OK" at bounding box center [527, 396] width 58 height 30
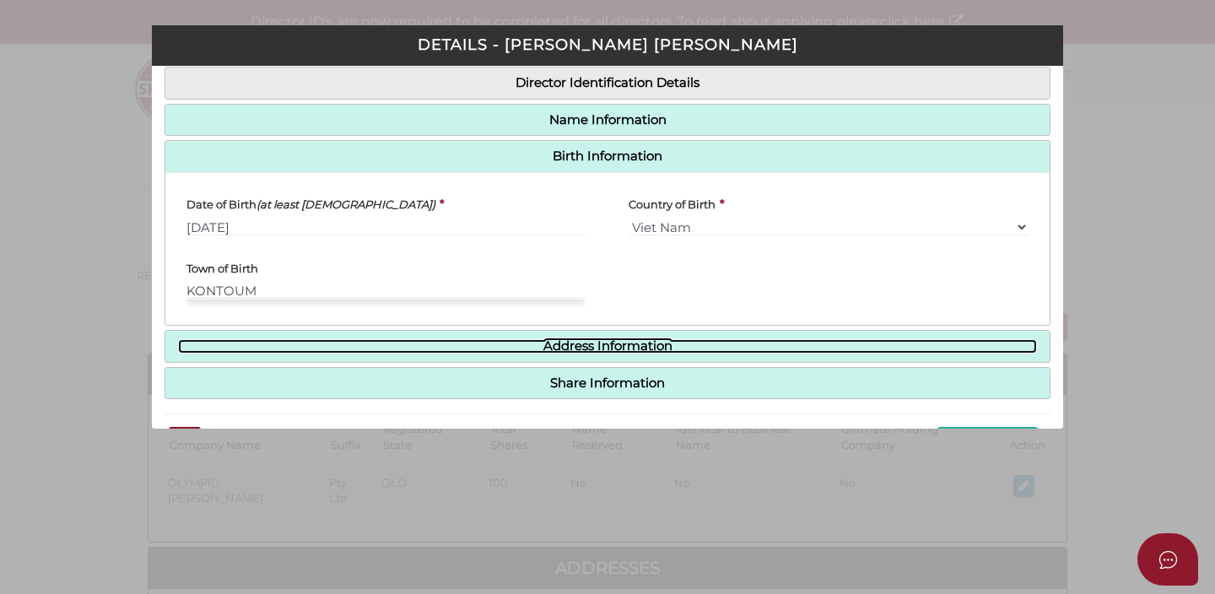
click at [533, 349] on link "Address Information" at bounding box center [607, 346] width 859 height 14
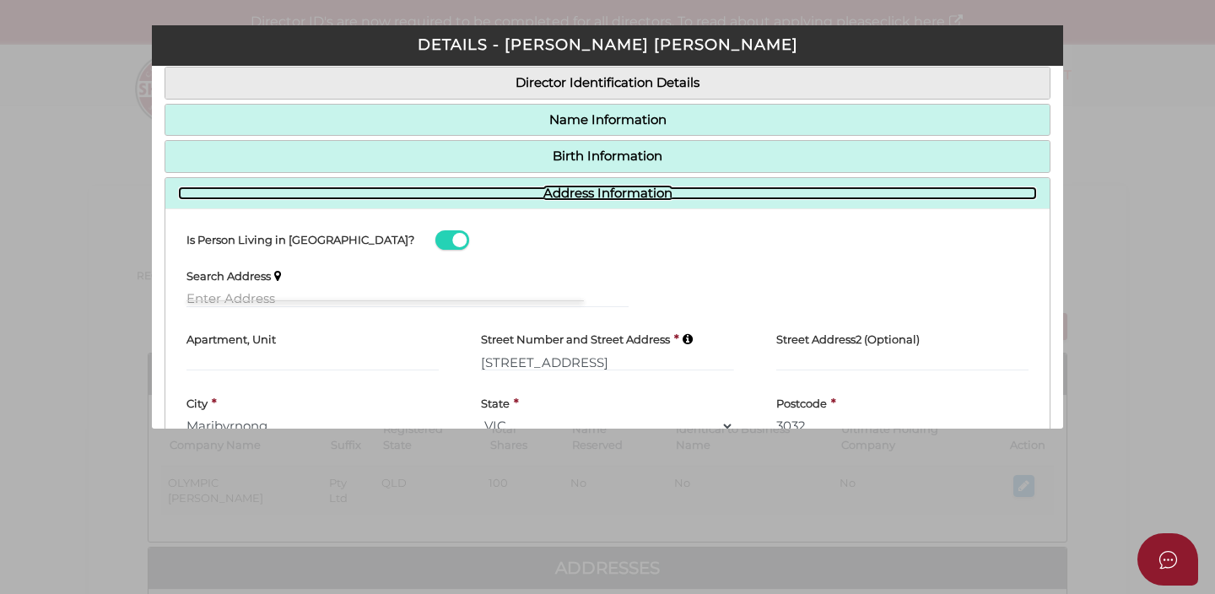
scroll to position [317, 0]
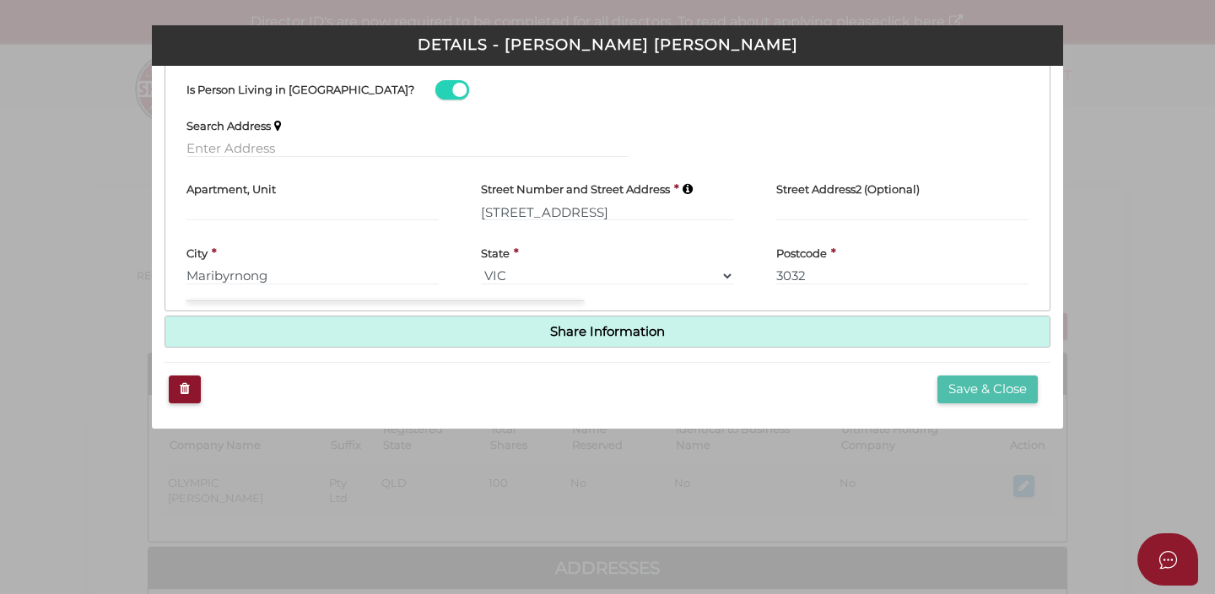
click at [956, 385] on button "Save & Close" at bounding box center [988, 390] width 100 height 28
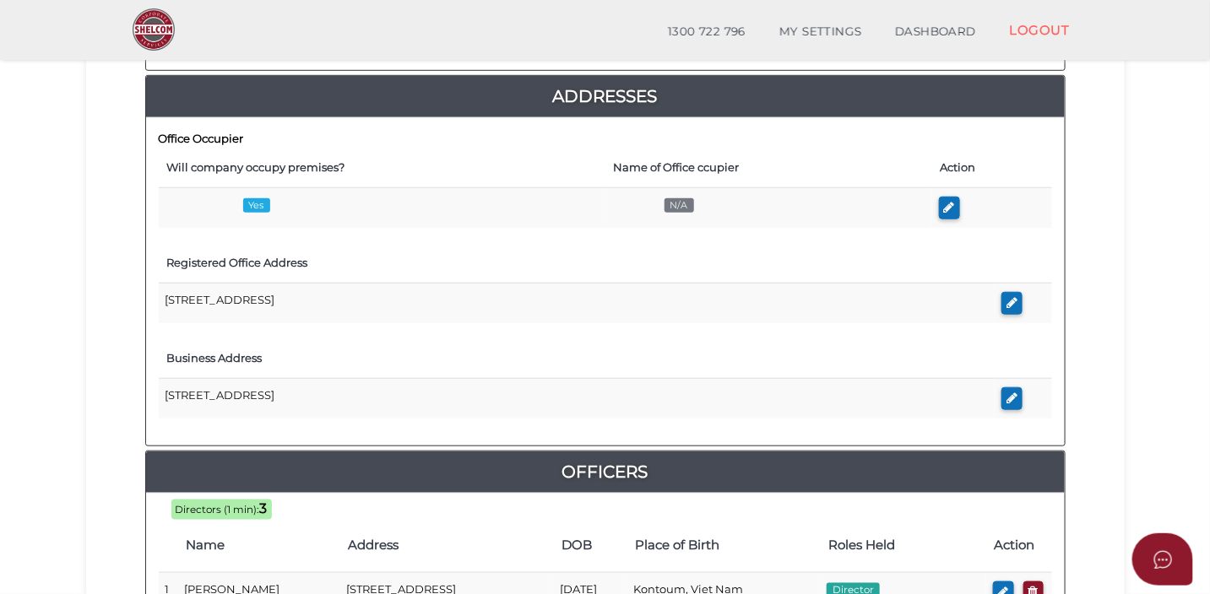
scroll to position [685, 0]
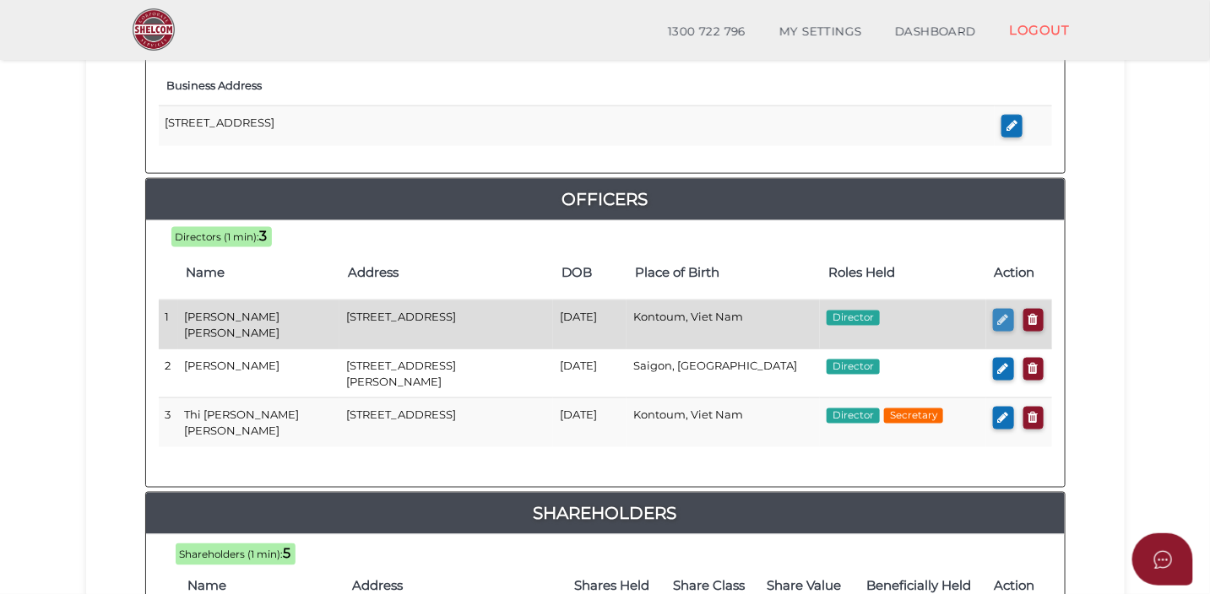
click at [1002, 313] on icon "button" at bounding box center [1003, 319] width 11 height 13
checkbox input "true"
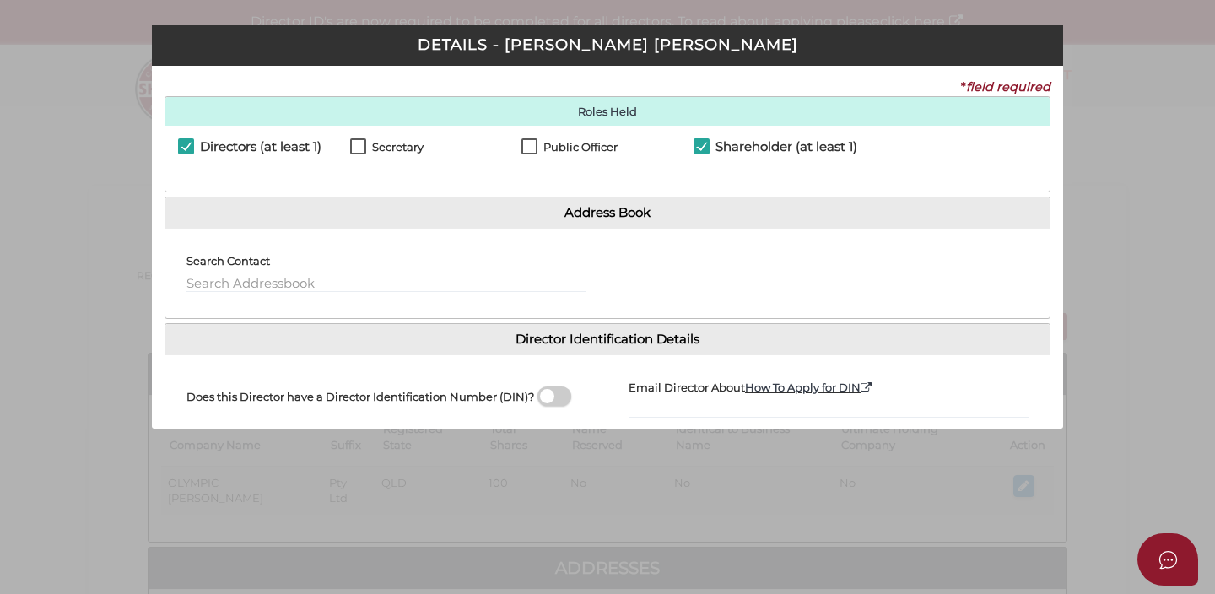
click at [180, 149] on label "Directors (at least 1)" at bounding box center [249, 150] width 143 height 21
checkbox input "false"
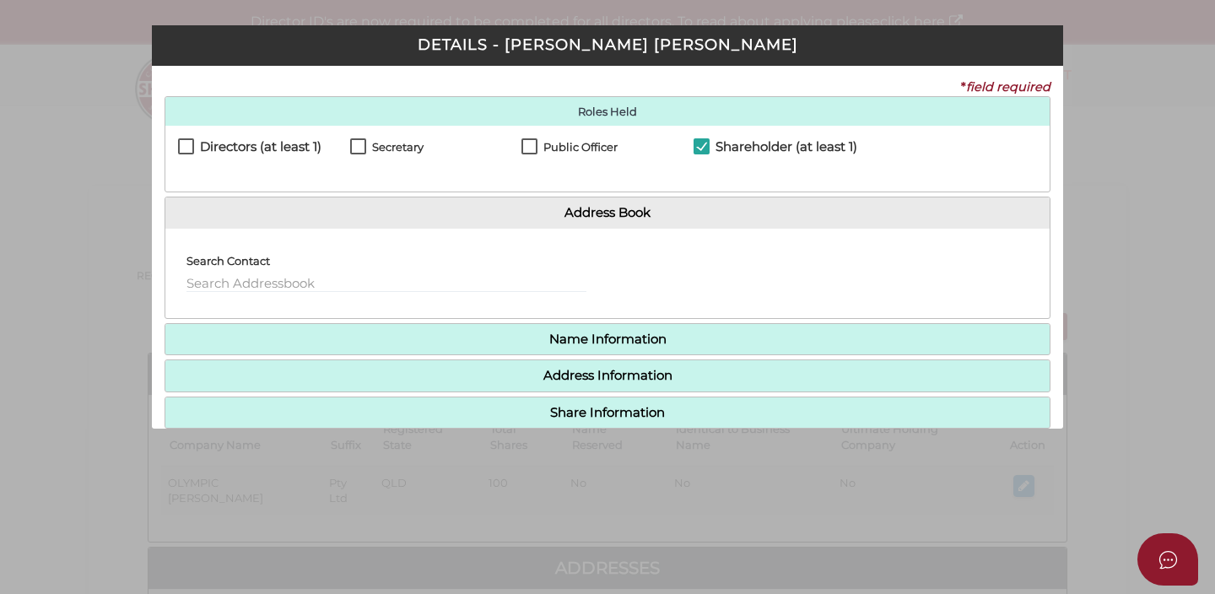
scroll to position [81, 0]
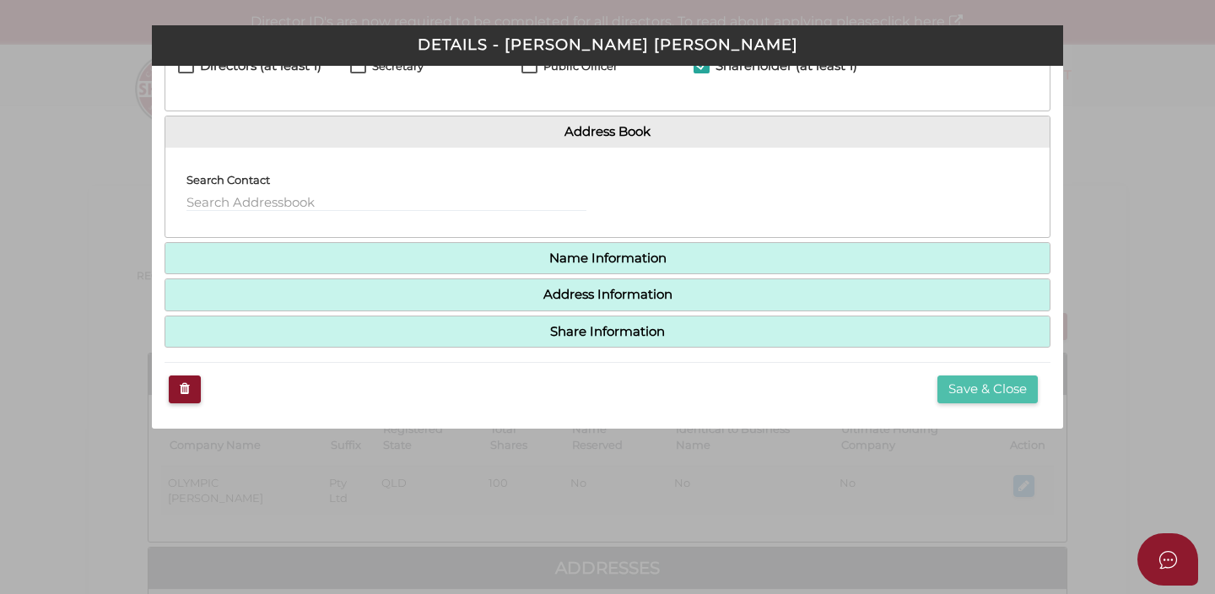
click at [964, 396] on button "Save & Close" at bounding box center [988, 390] width 100 height 28
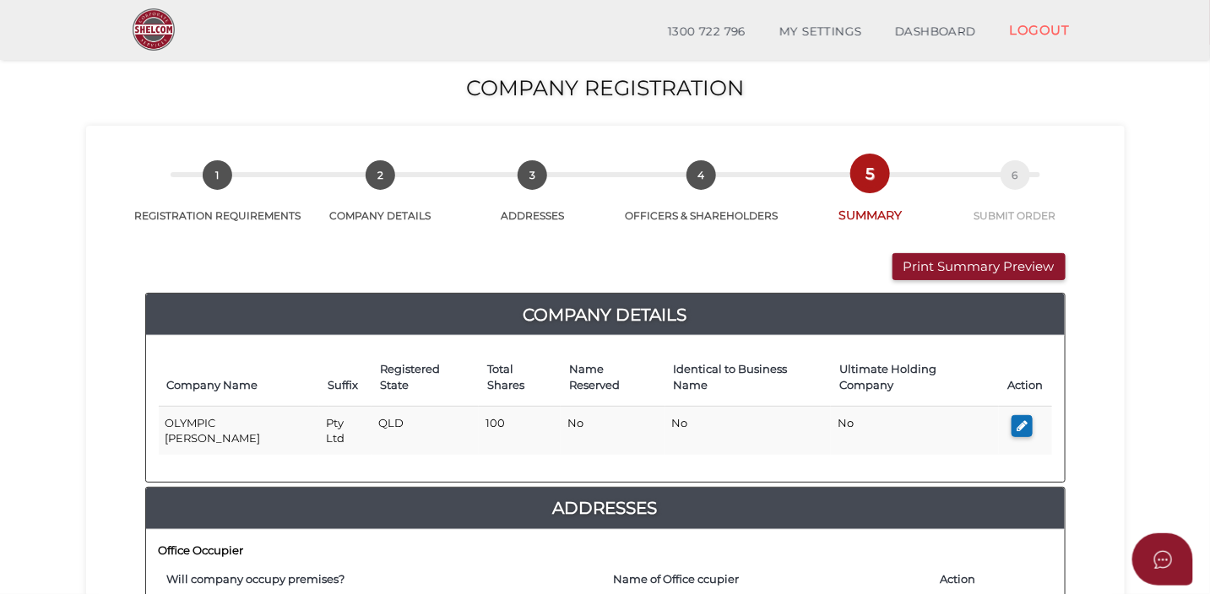
scroll to position [600, 0]
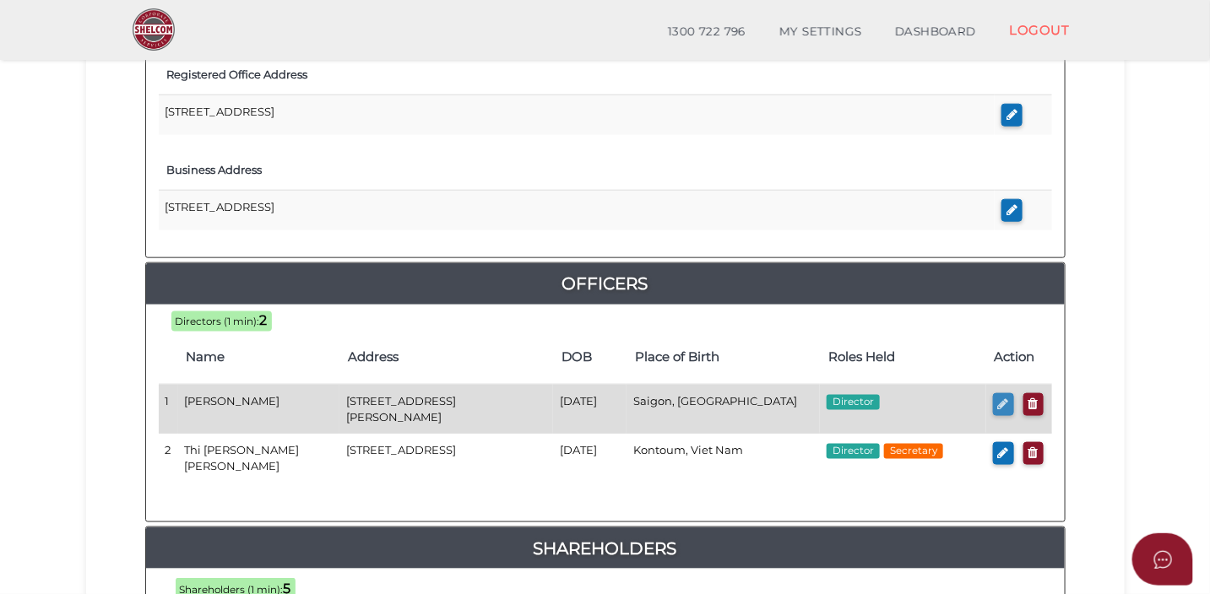
click at [999, 398] on icon "button" at bounding box center [1003, 404] width 11 height 13
checkbox input "true"
type input "0"
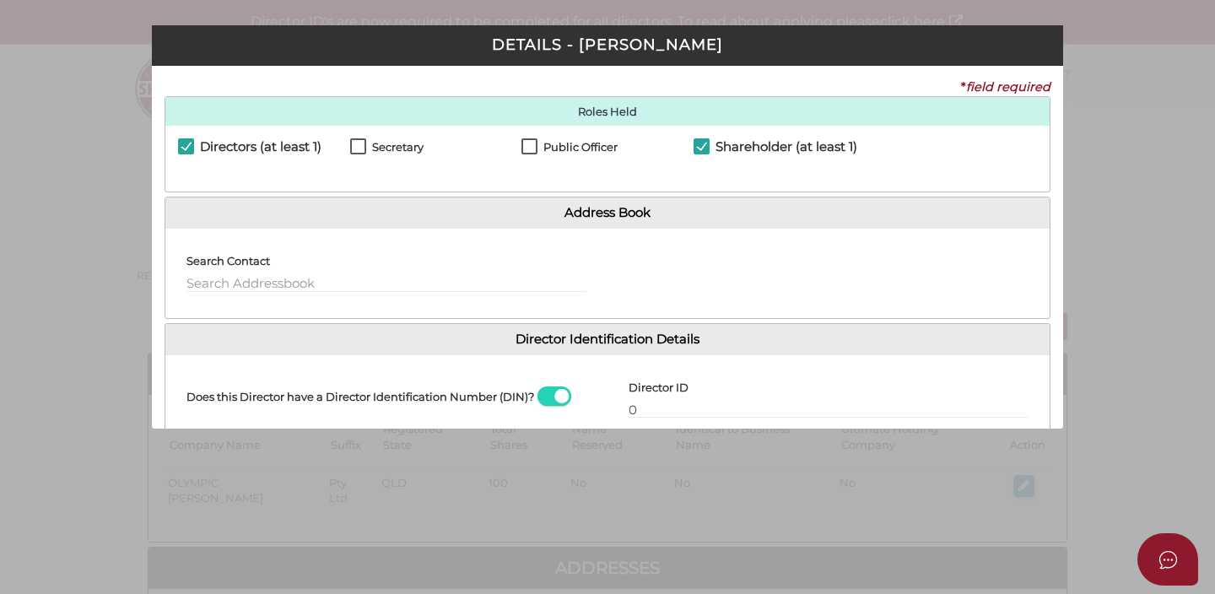
click at [189, 143] on label "Directors (at least 1)" at bounding box center [249, 150] width 143 height 21
checkbox input "false"
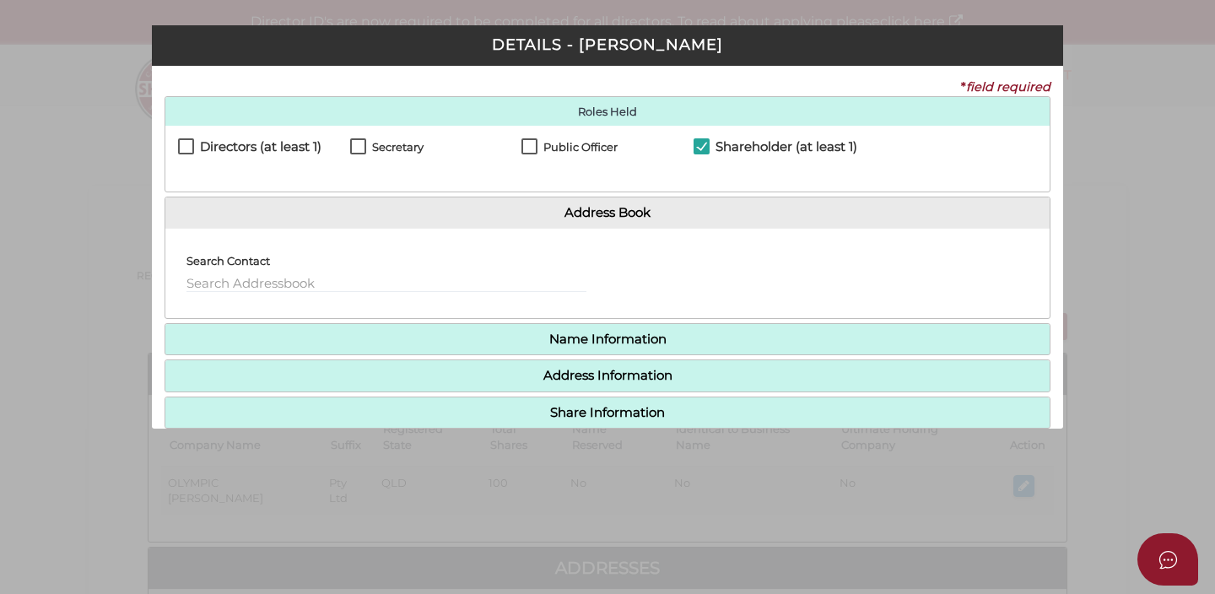
scroll to position [81, 0]
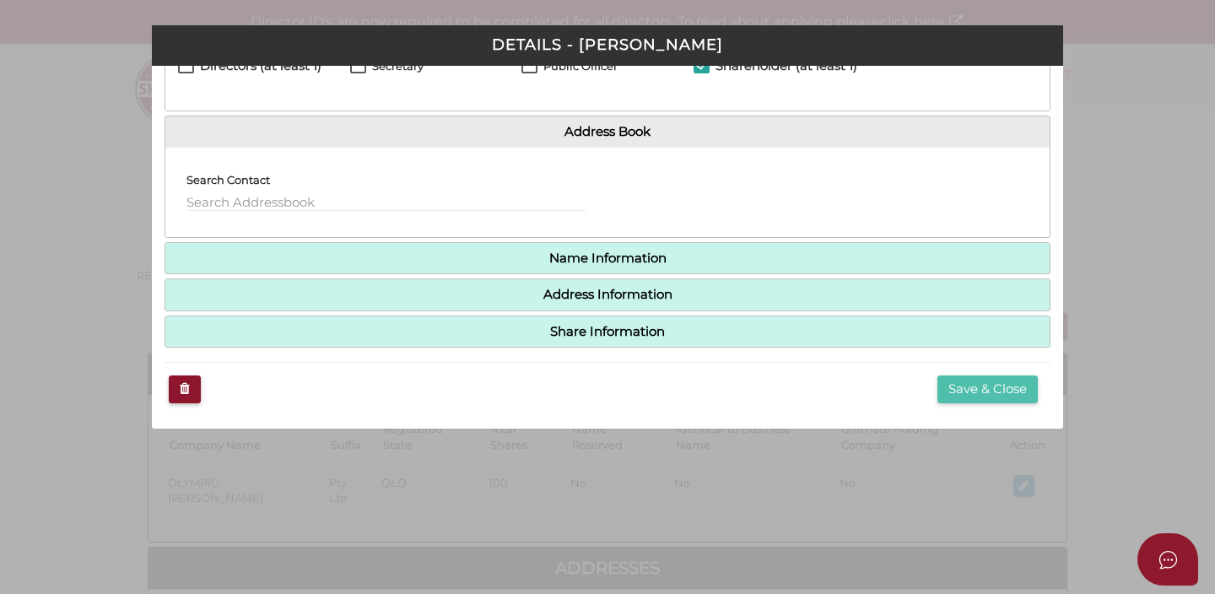
click at [960, 384] on button "Save & Close" at bounding box center [988, 390] width 100 height 28
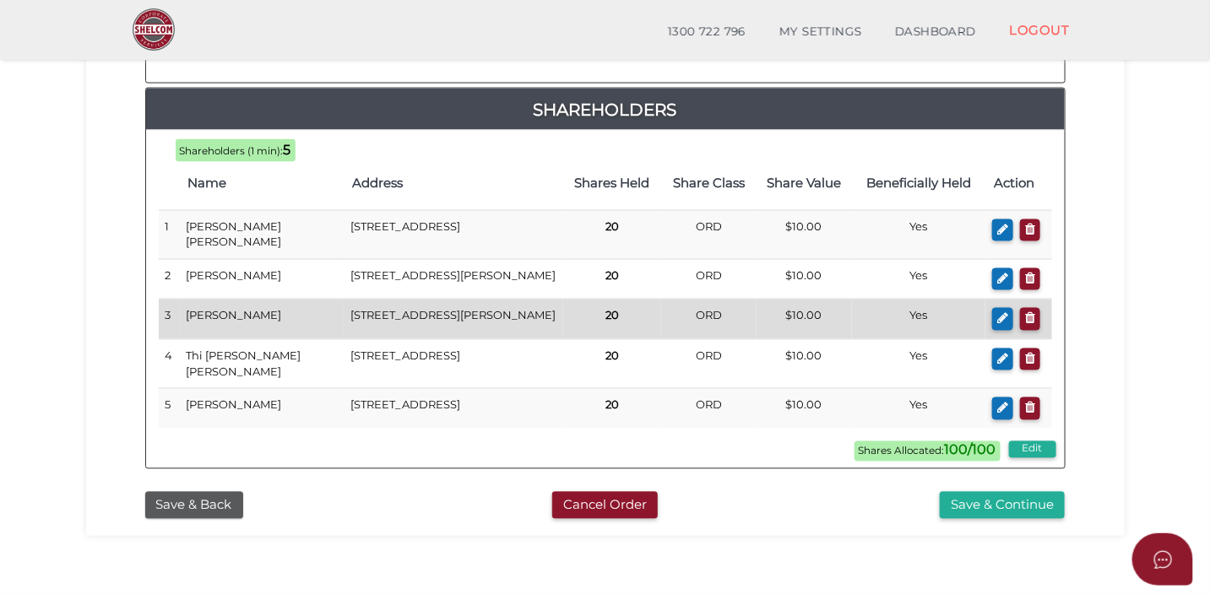
scroll to position [997, 0]
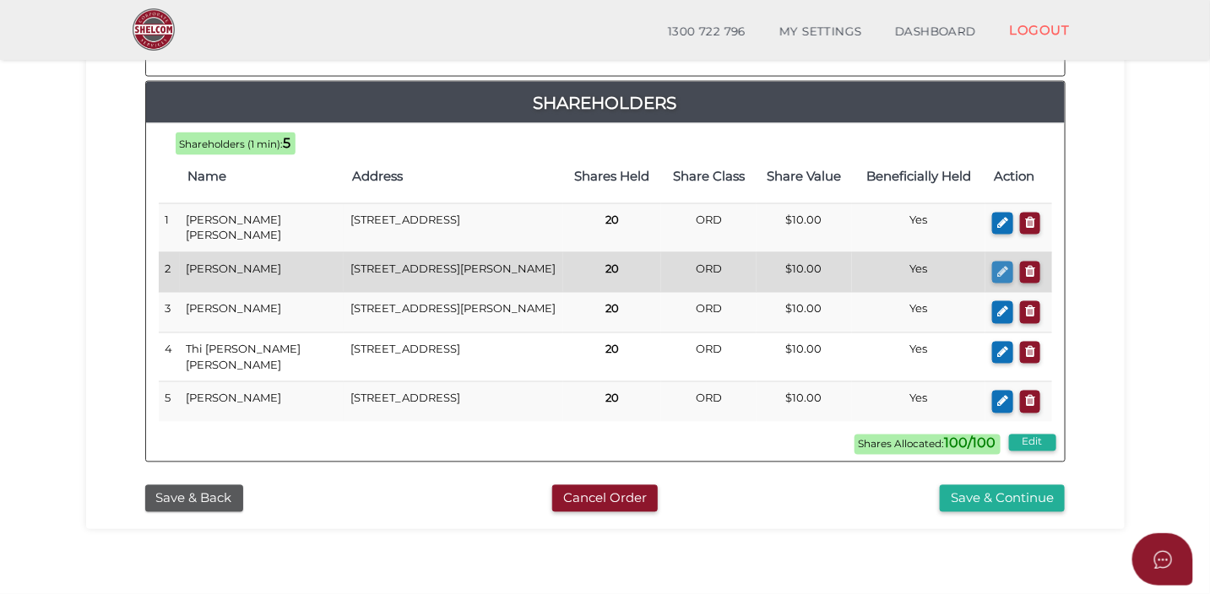
click at [999, 266] on icon "button" at bounding box center [1002, 272] width 11 height 13
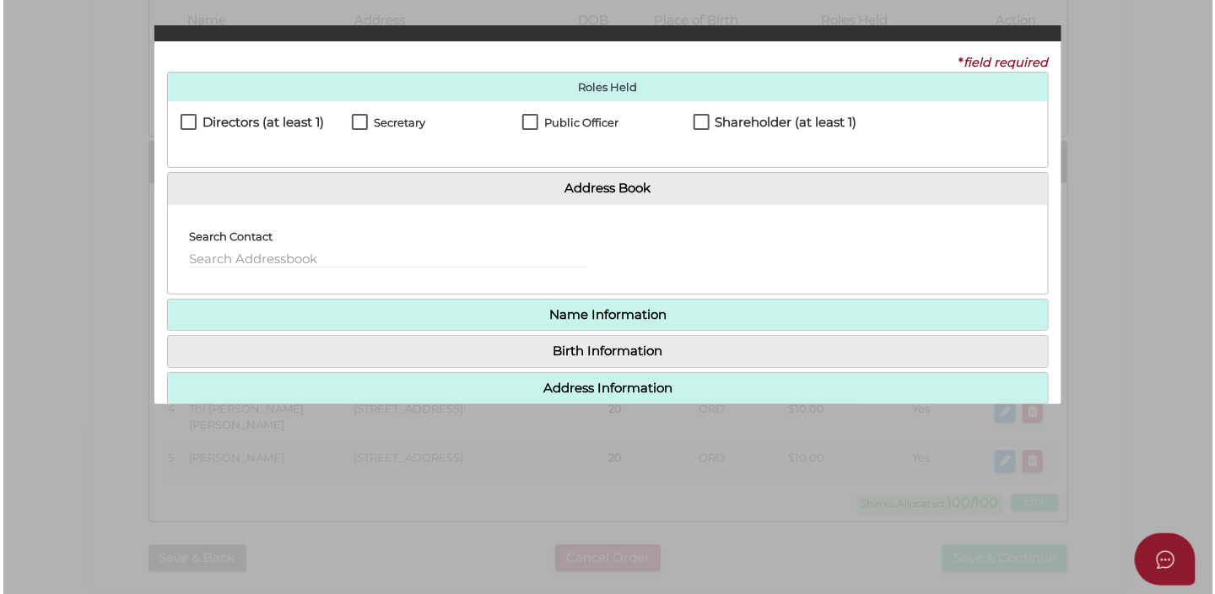
scroll to position [0, 0]
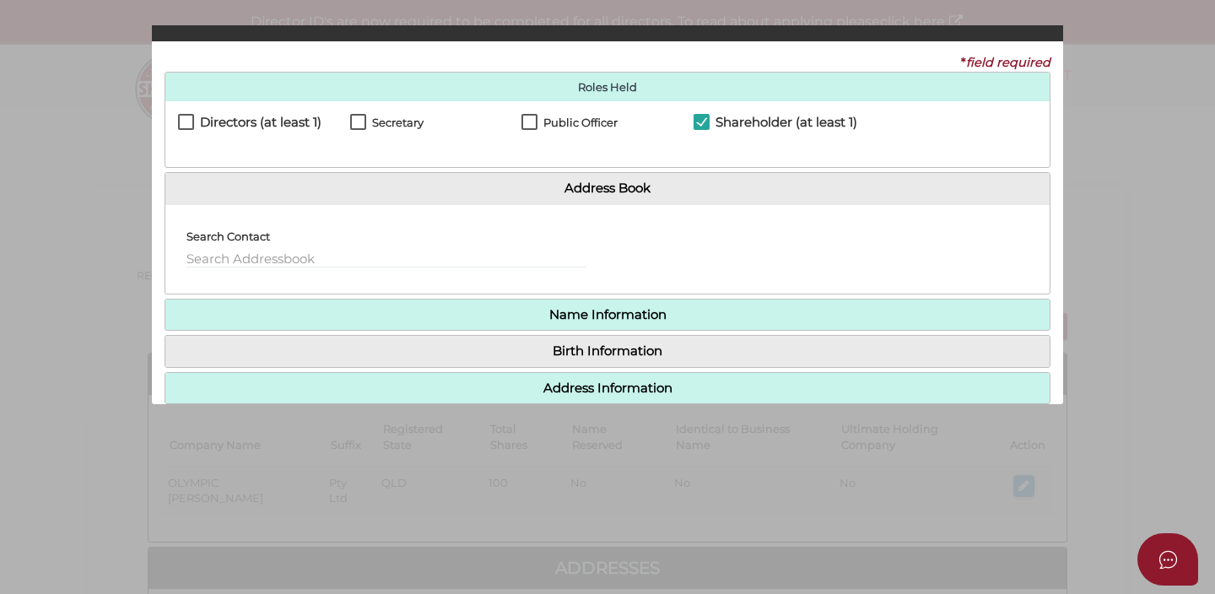
checkbox input "true"
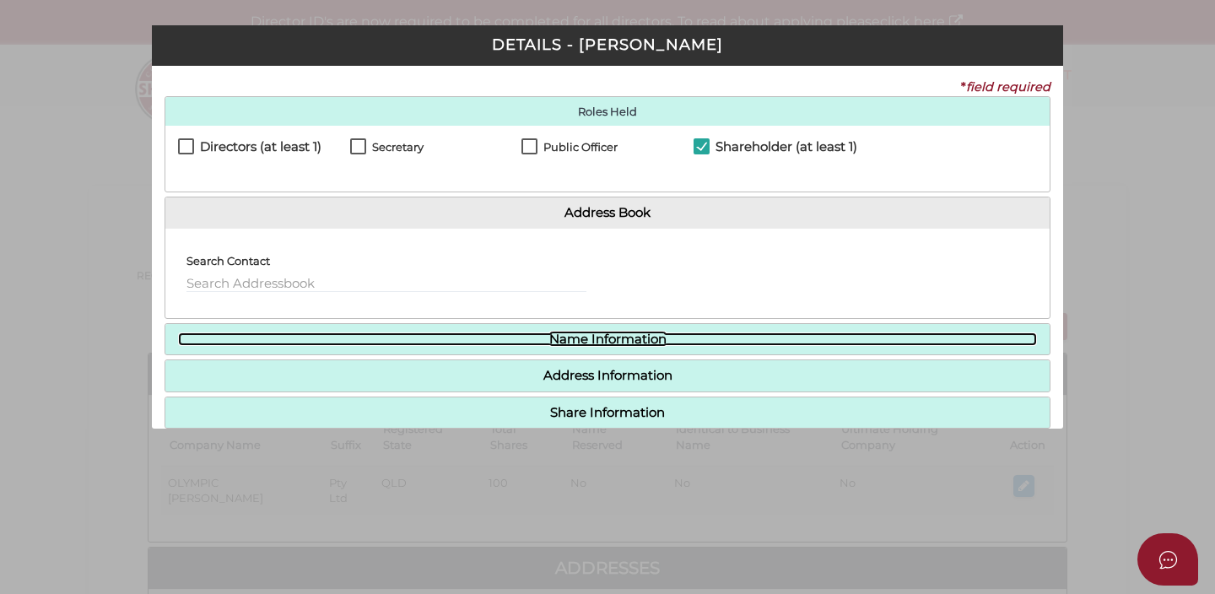
click at [639, 342] on link "Name Information" at bounding box center [607, 340] width 859 height 14
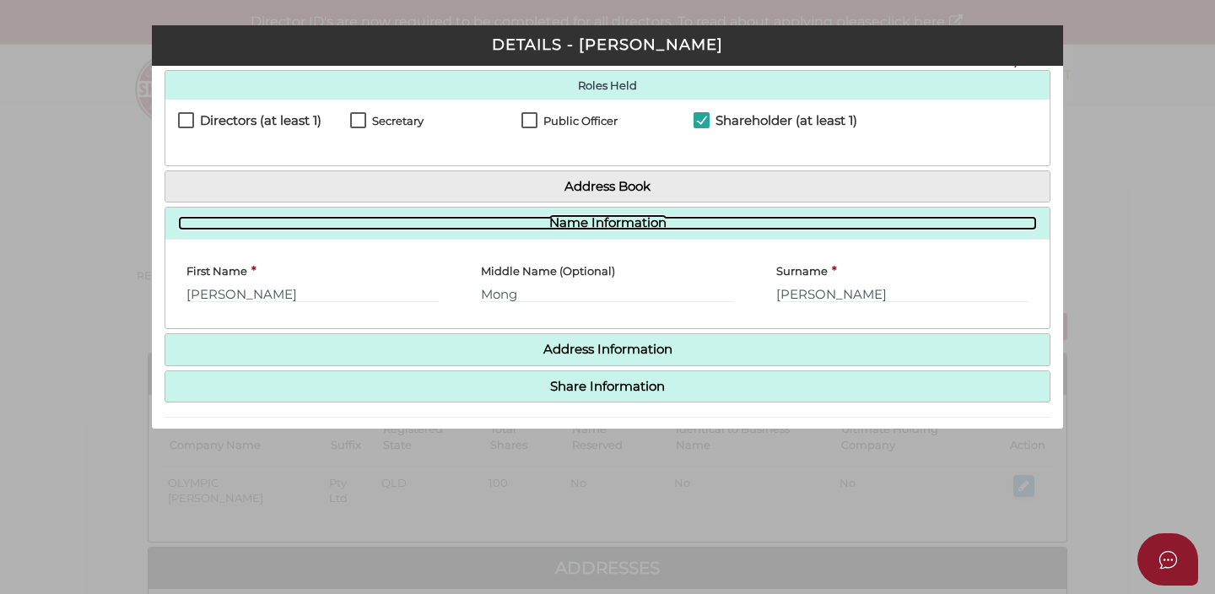
scroll to position [24, 0]
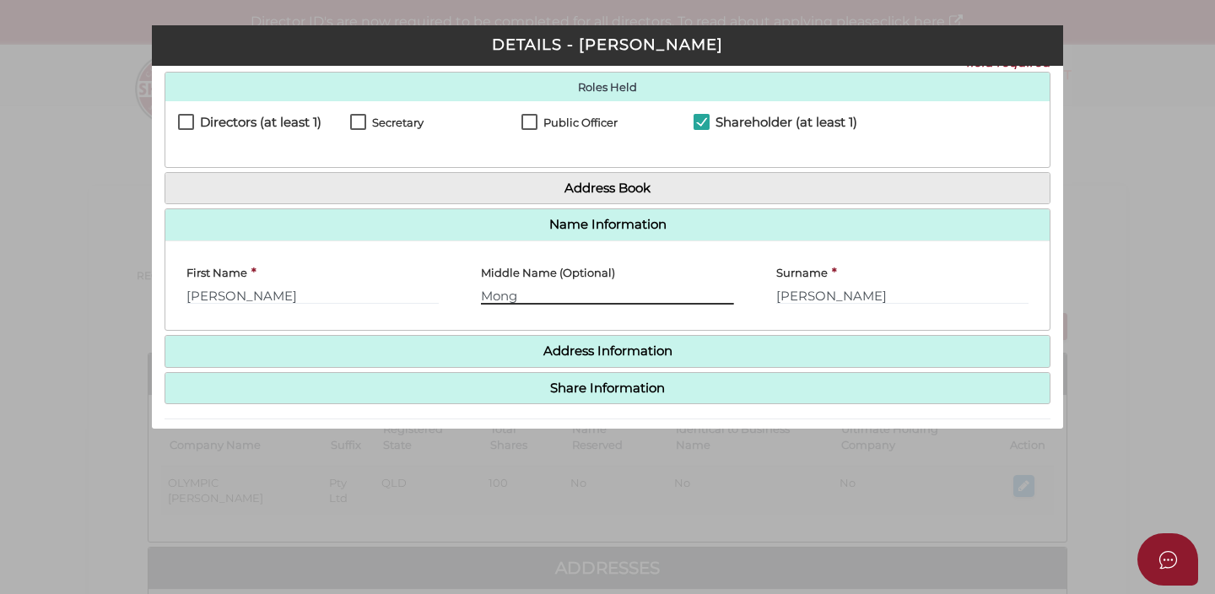
click at [632, 294] on input "Mong" at bounding box center [607, 295] width 252 height 19
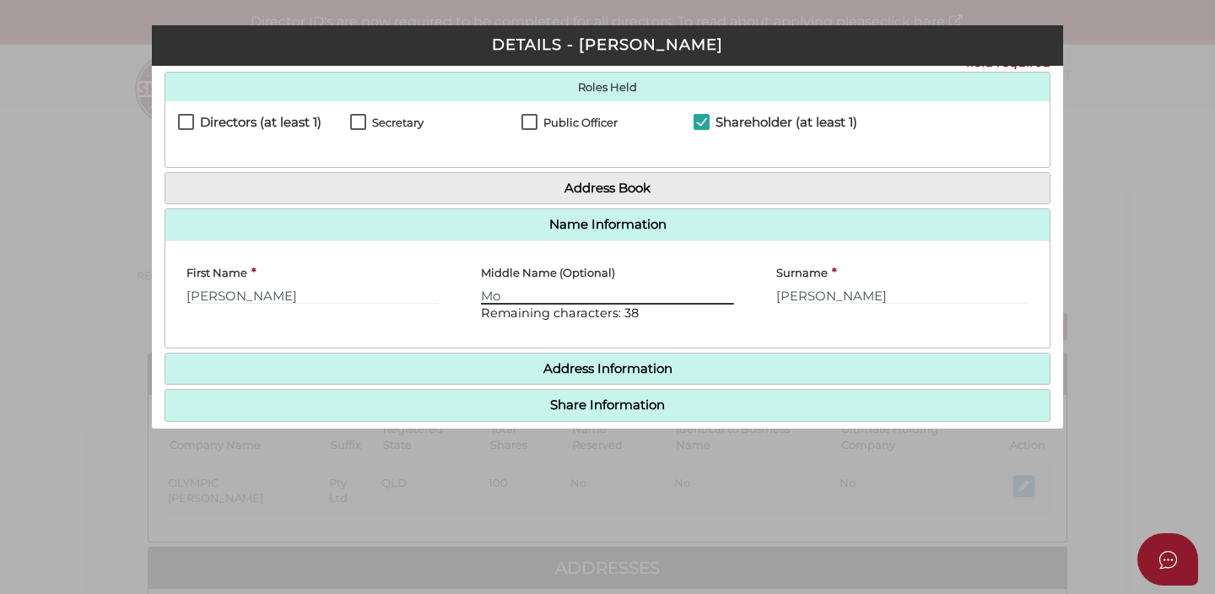
type input "M"
type input "m"
type input "MONG THI"
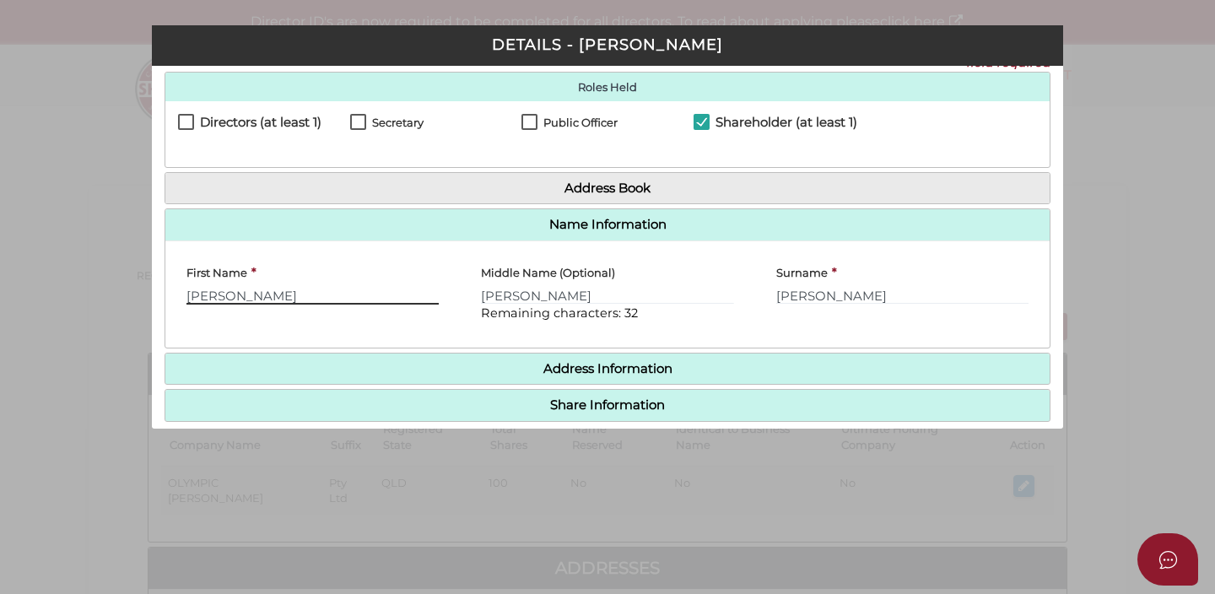
click at [389, 295] on input "Huyen" at bounding box center [313, 295] width 252 height 19
type input "HUYEN"
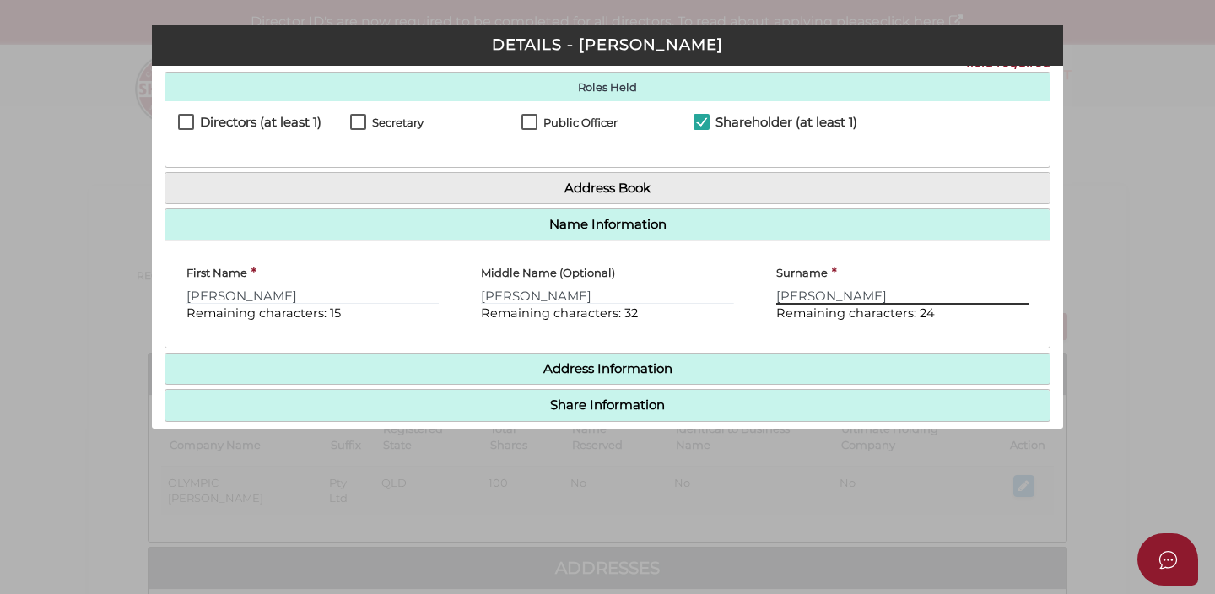
type input "NGUYEN"
click at [374, 252] on div "First Name * HUYEN Remaining characters: 15 Middle Name (Optional) MONG THI Rem…" at bounding box center [607, 294] width 885 height 107
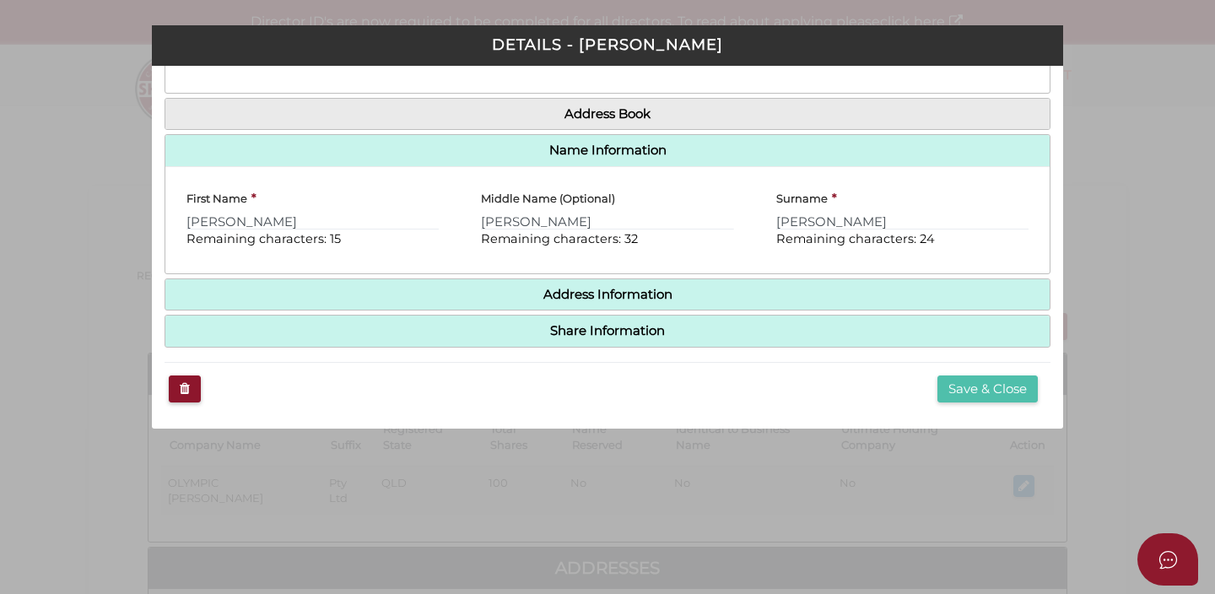
click at [955, 382] on button "Save & Close" at bounding box center [988, 390] width 100 height 28
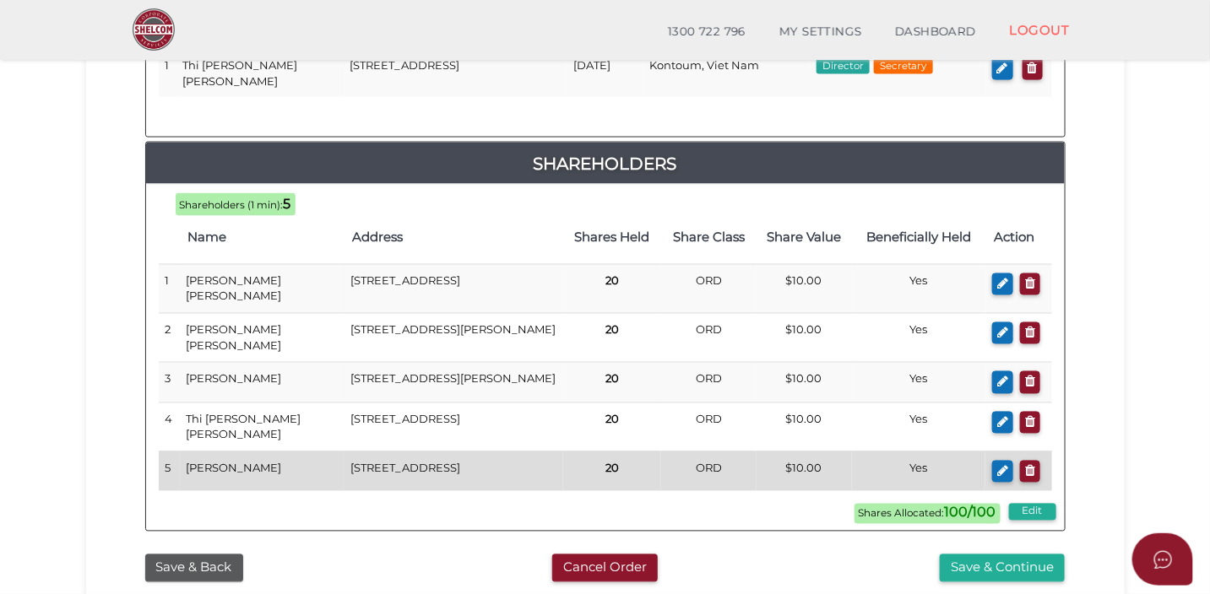
scroll to position [937, 0]
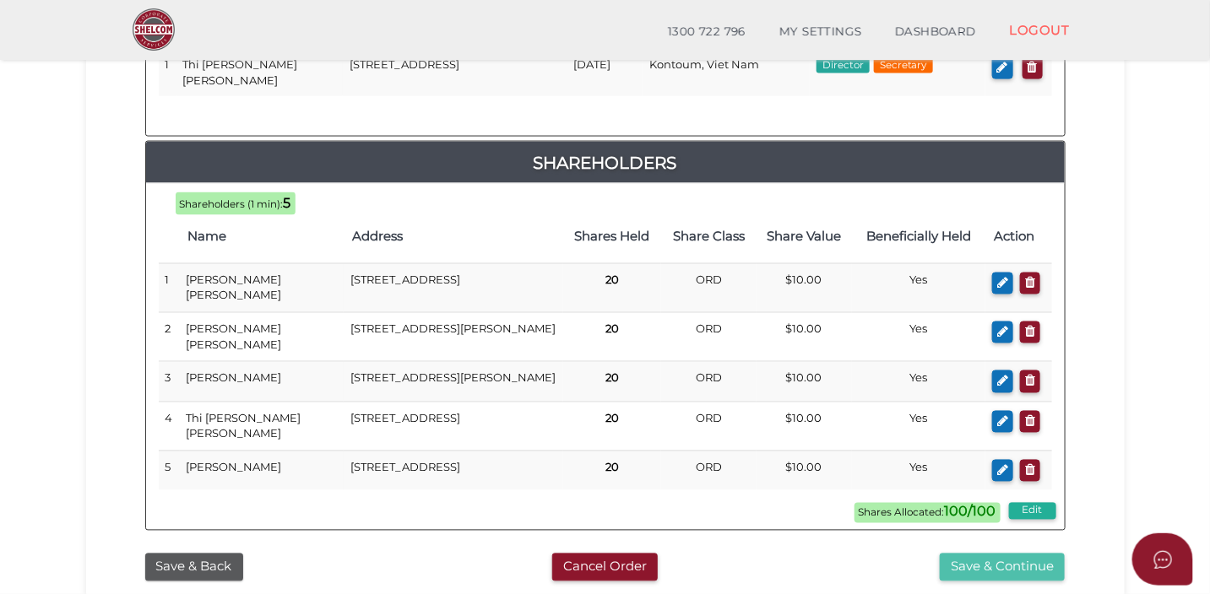
click at [945, 565] on button "Save & Continue" at bounding box center [1001, 568] width 125 height 28
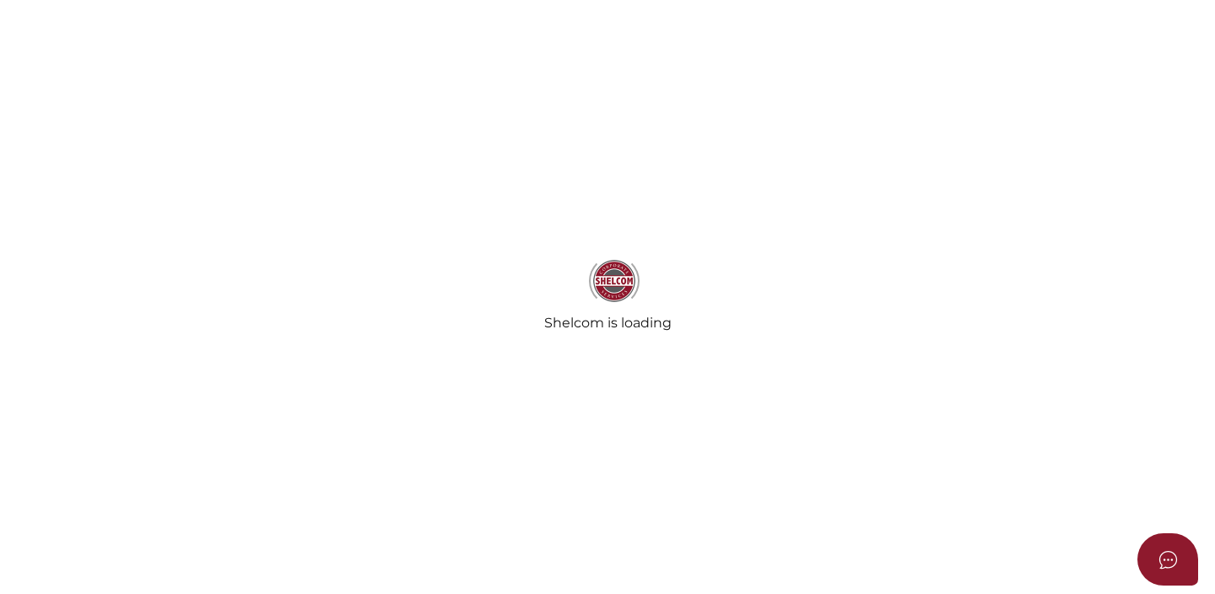
select select "Comb Binding"
select select "No"
radio input "true"
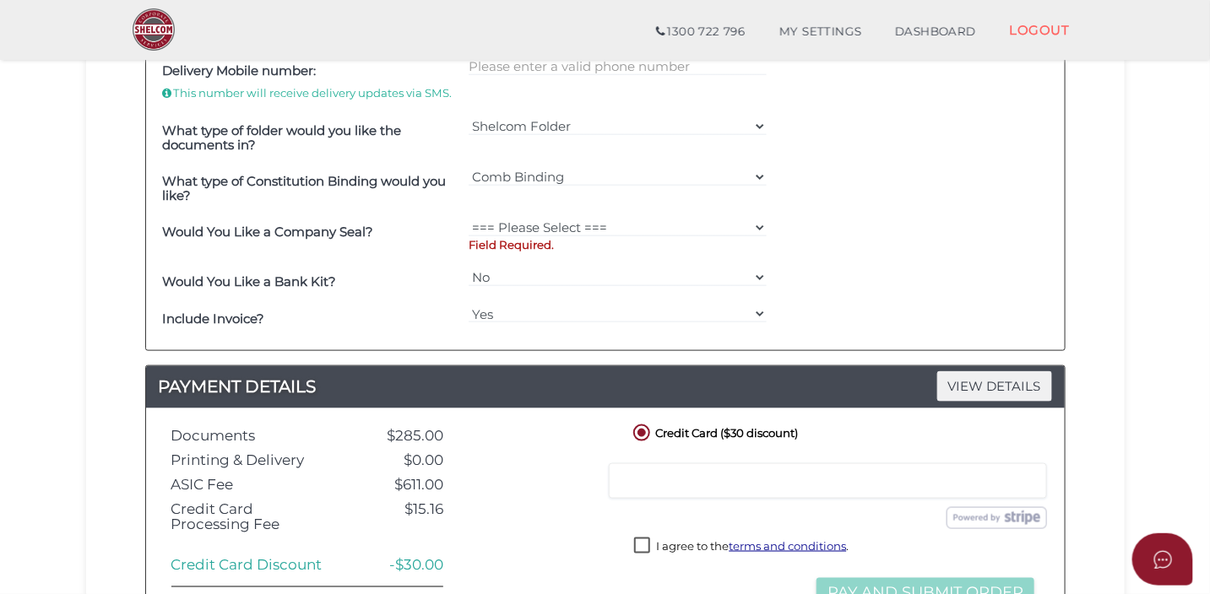
scroll to position [493, 0]
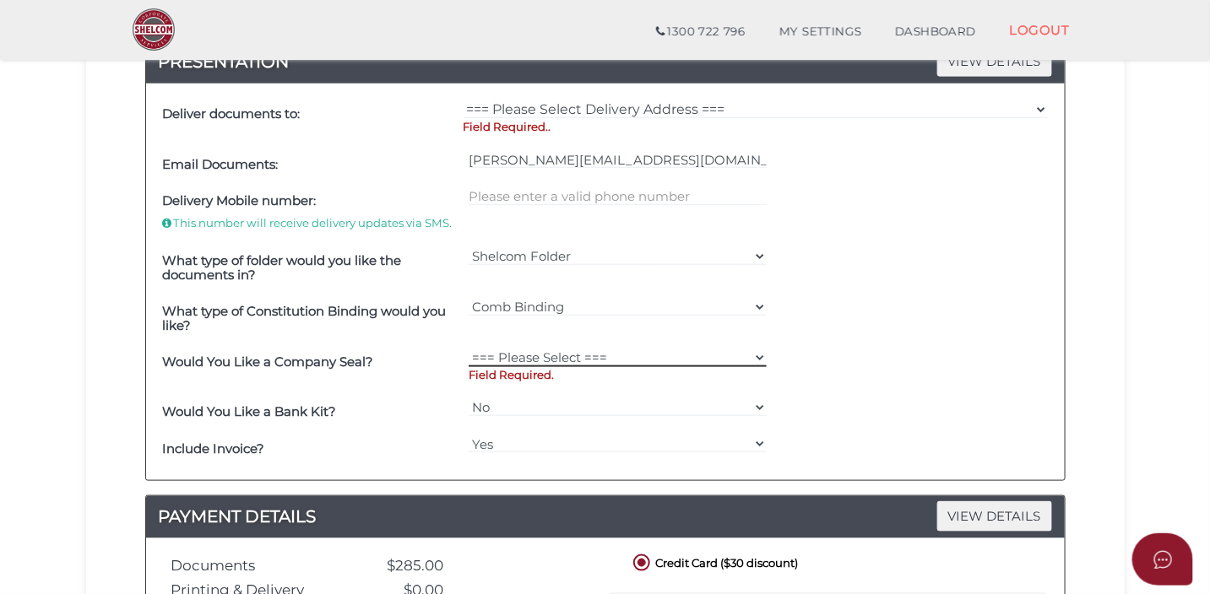
click at [632, 355] on select "=== Please Select === Fold Seal $50 No Seal" at bounding box center [617, 358] width 298 height 19
select select "0"
click at [468, 349] on select "=== Please Select === Fold Seal $50 No Seal" at bounding box center [617, 358] width 298 height 19
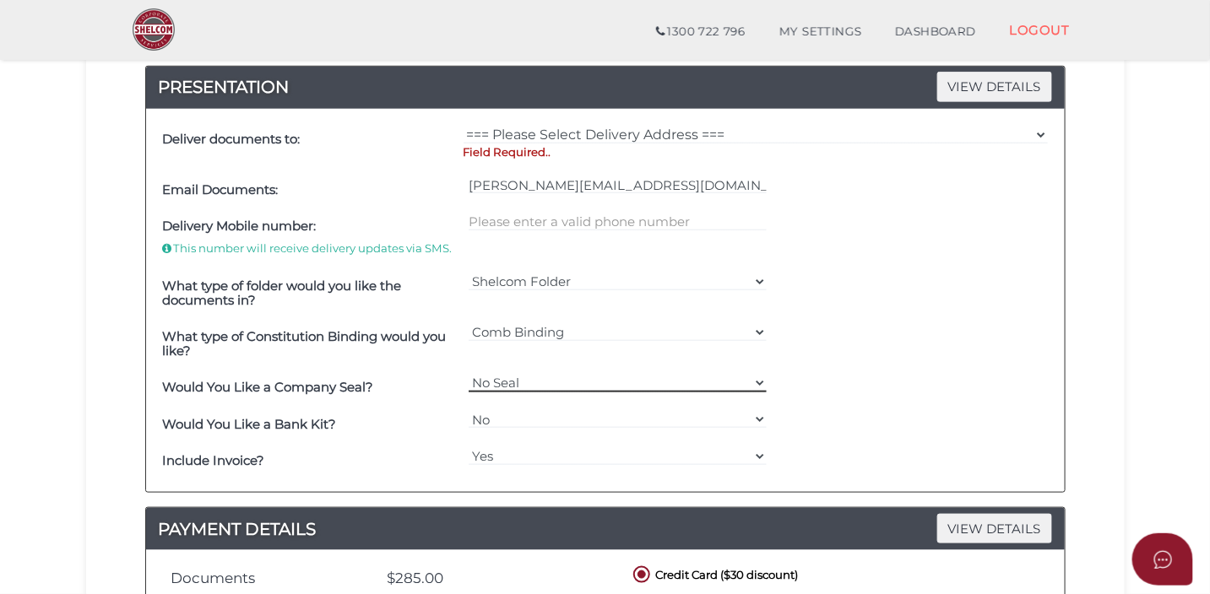
scroll to position [451, 0]
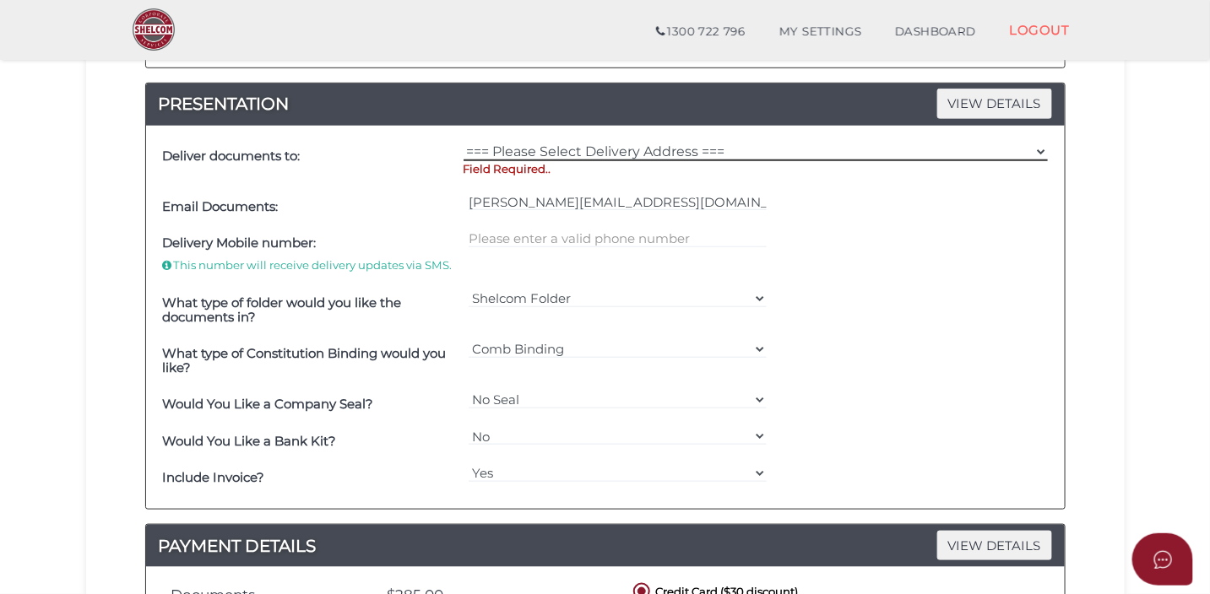
click at [590, 153] on select "=== Please Select Delivery Address === (User Address - [PERSON_NAME]) [STREET_A…" at bounding box center [755, 152] width 584 height 19
select select "Other"
click at [463, 143] on select "=== Please Select Delivery Address === (User Address - [PERSON_NAME]) [STREET_A…" at bounding box center [755, 152] width 584 height 19
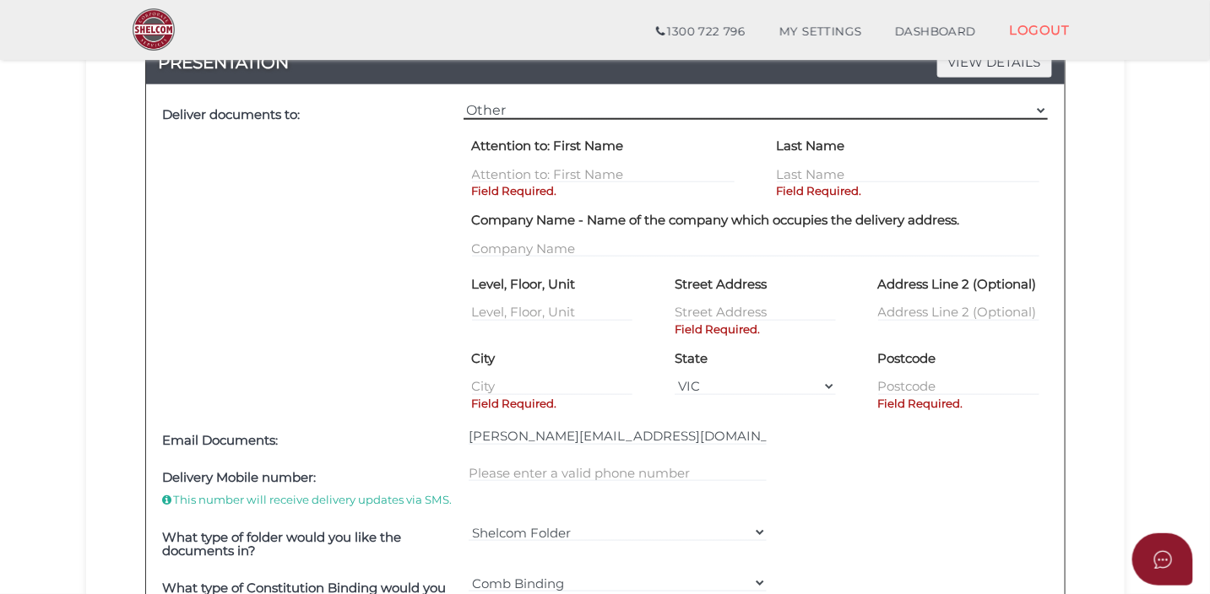
scroll to position [474, 0]
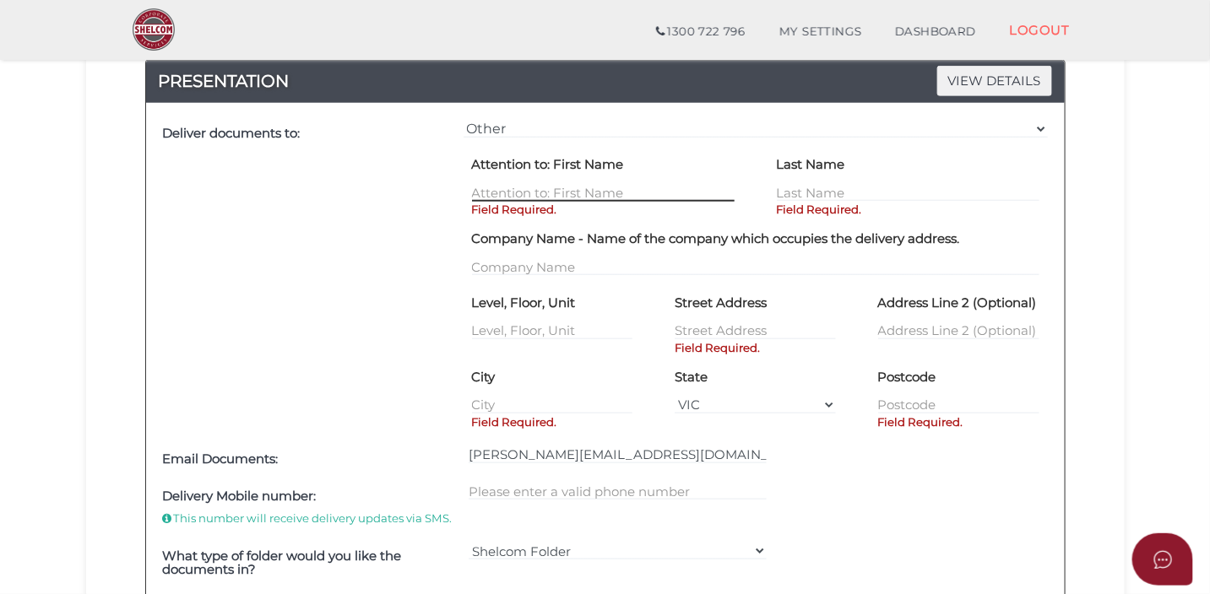
click at [529, 191] on input "text" at bounding box center [603, 192] width 263 height 19
type input "THI"
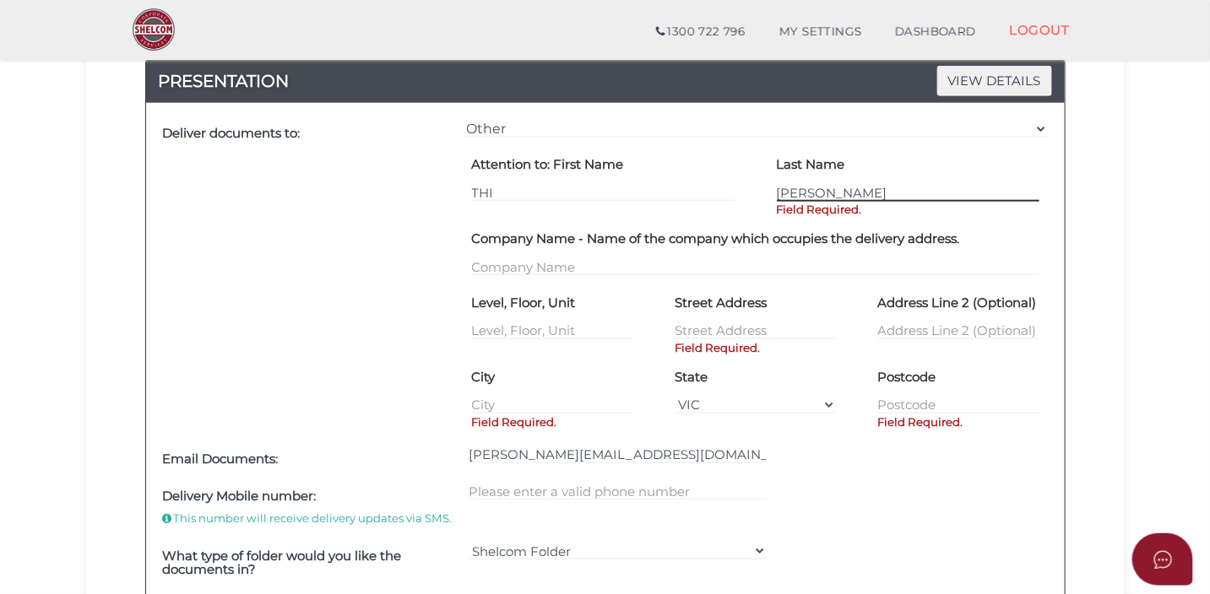
type input "DUONG"
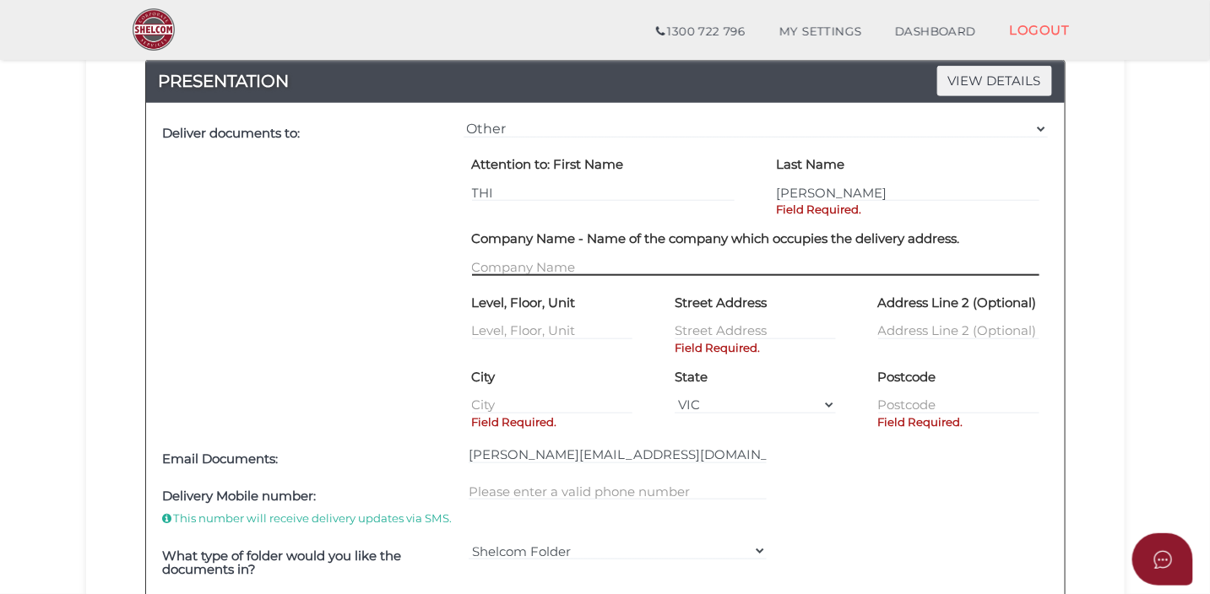
click at [503, 269] on div "Company Name - Name of the company which occupies the delivery address." at bounding box center [755, 257] width 609 height 64
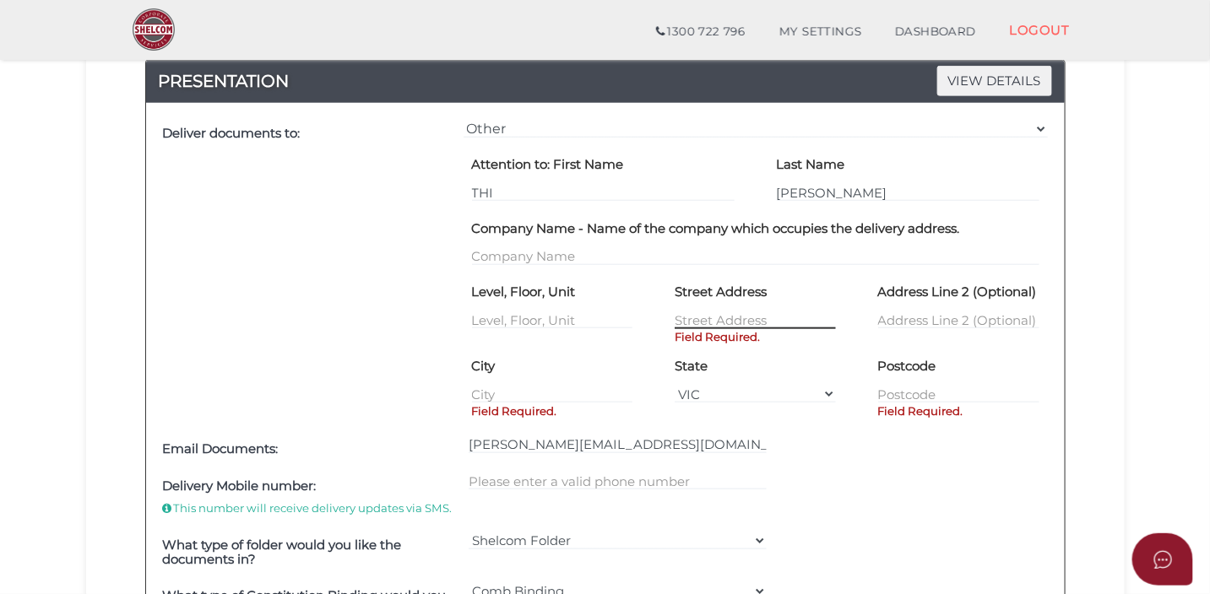
click at [706, 316] on input "text" at bounding box center [754, 320] width 161 height 19
type input "18 GRANDVIEW"
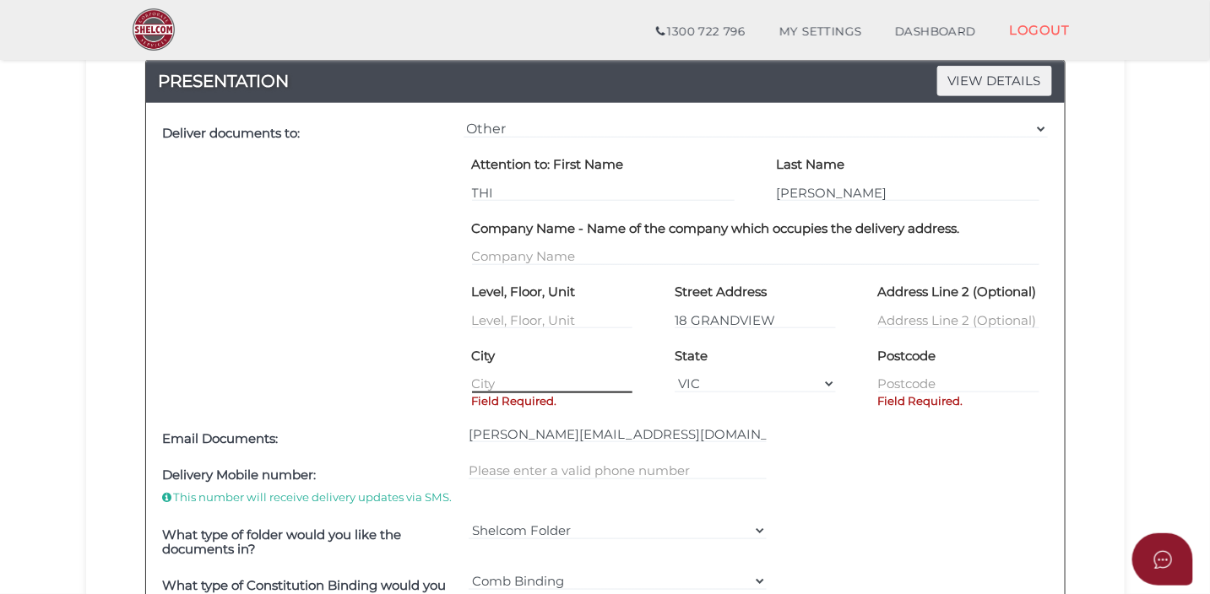
click at [569, 380] on input "text" at bounding box center [552, 384] width 161 height 19
click at [560, 384] on input "text" at bounding box center [552, 384] width 161 height 19
click at [495, 392] on input "text" at bounding box center [552, 384] width 161 height 19
click at [521, 385] on input "text" at bounding box center [552, 384] width 161 height 19
click at [528, 386] on input "MAR" at bounding box center [552, 384] width 161 height 19
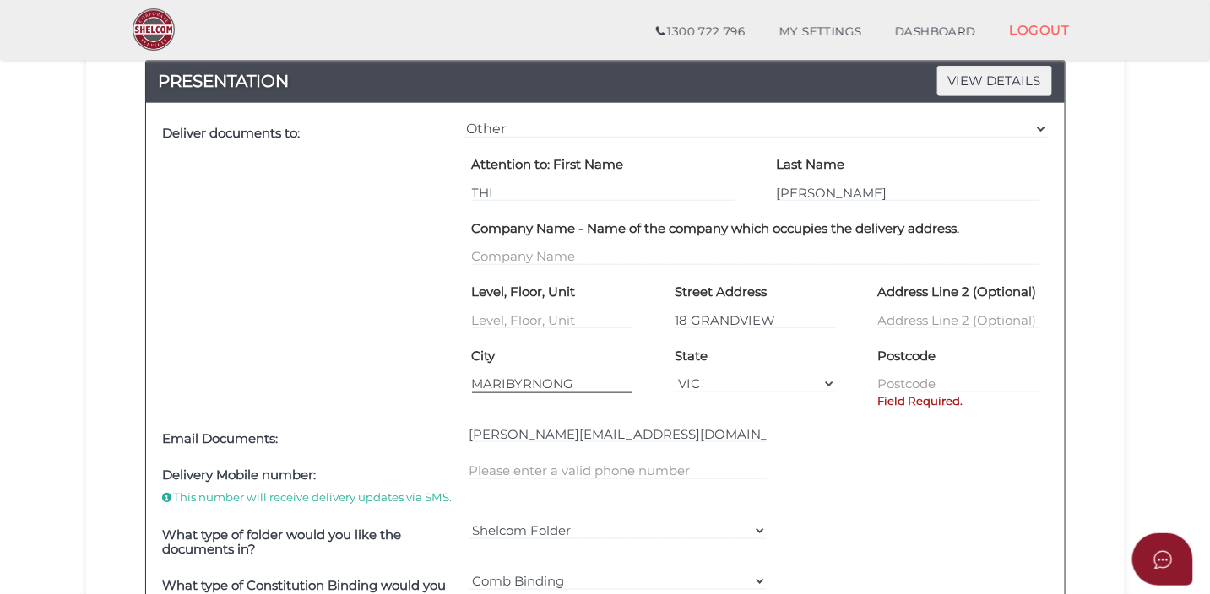
type input "MARIBYRNONG"
type input "3032"
click at [309, 298] on div "Deliver documents to:" at bounding box center [309, 268] width 300 height 305
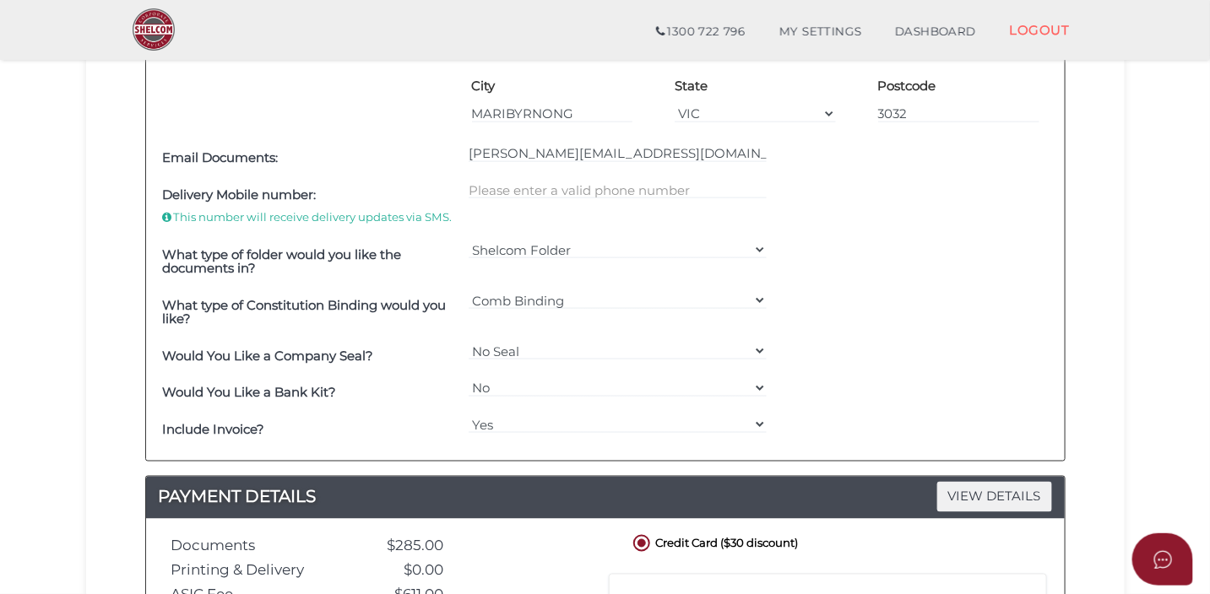
scroll to position [723, 0]
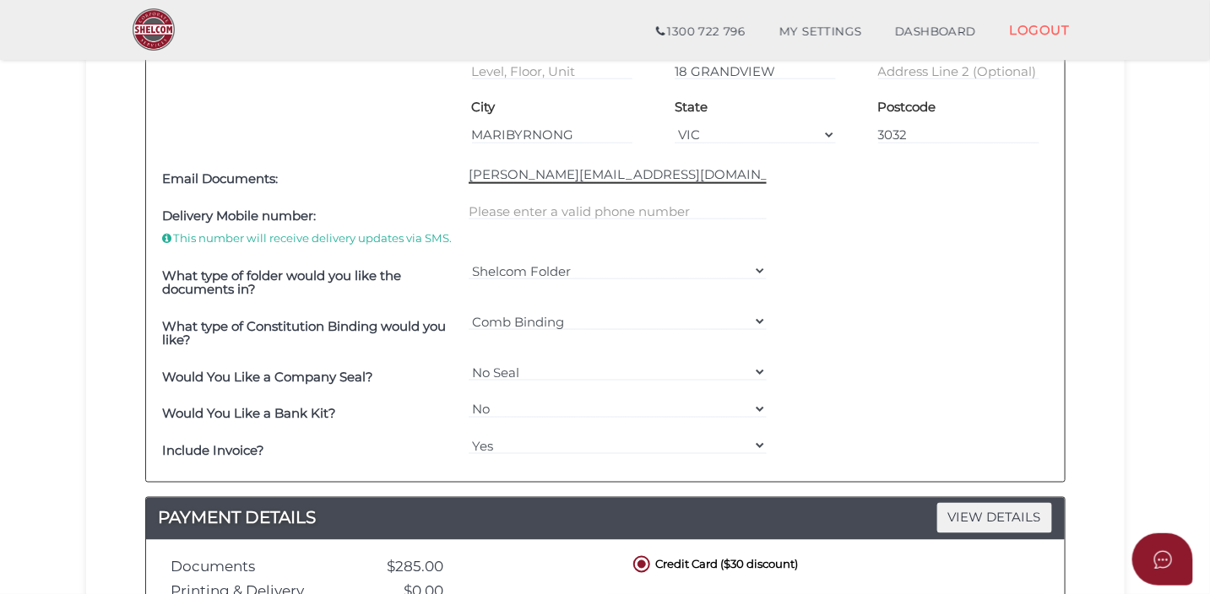
drag, startPoint x: 677, startPoint y: 174, endPoint x: 436, endPoint y: 145, distance: 243.1
click at [436, 145] on div "Deliver documents to: === Please Select Delivery Address === (User Address - Th…" at bounding box center [605, 168] width 918 height 628
paste input "ntkduong26@gmail.com"
type input "ntkduong26@gmail.com"
click at [434, 133] on div "Deliver documents to:" at bounding box center [309, 14] width 300 height 295
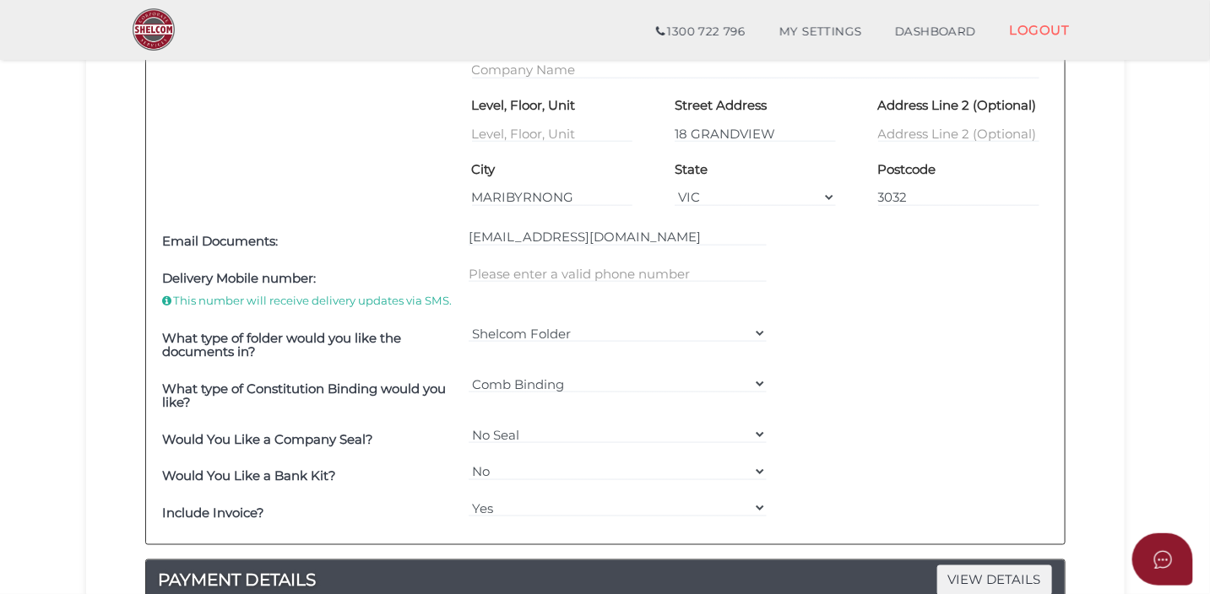
scroll to position [655, 0]
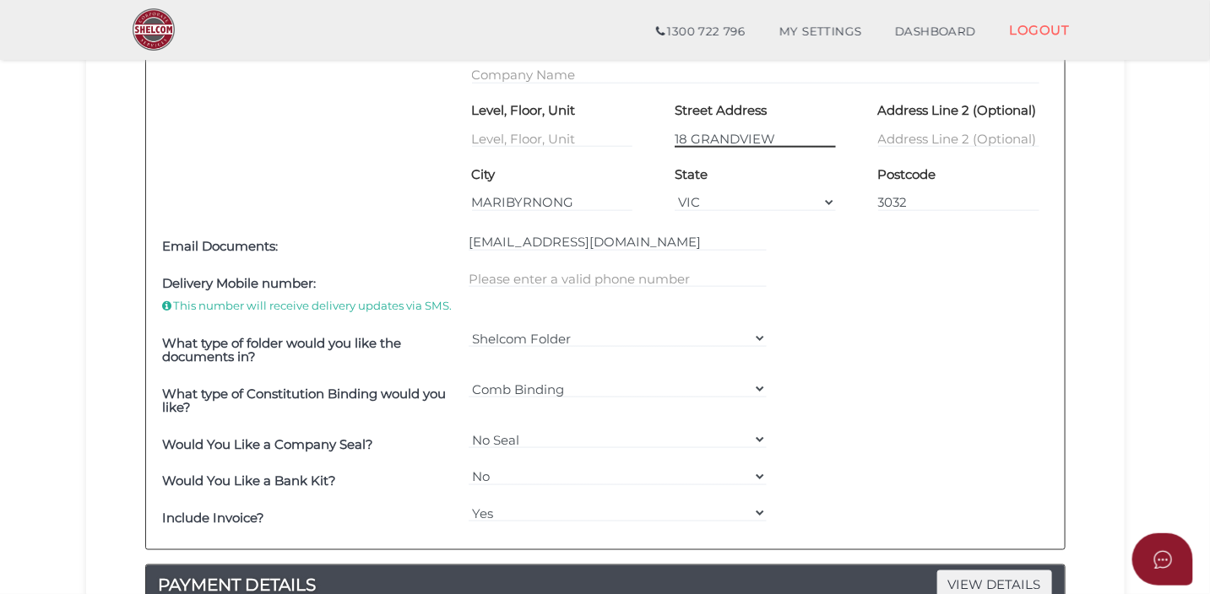
drag, startPoint x: 782, startPoint y: 133, endPoint x: 617, endPoint y: 112, distance: 166.7
click at [617, 112] on div "Level, Floor, Unit Street Address 18 GRANDVIEW Address Line 2 (Optional)" at bounding box center [755, 129] width 609 height 64
type input "[STREET_ADDRESS]"
click at [365, 161] on div "Deliver documents to:" at bounding box center [309, 81] width 300 height 295
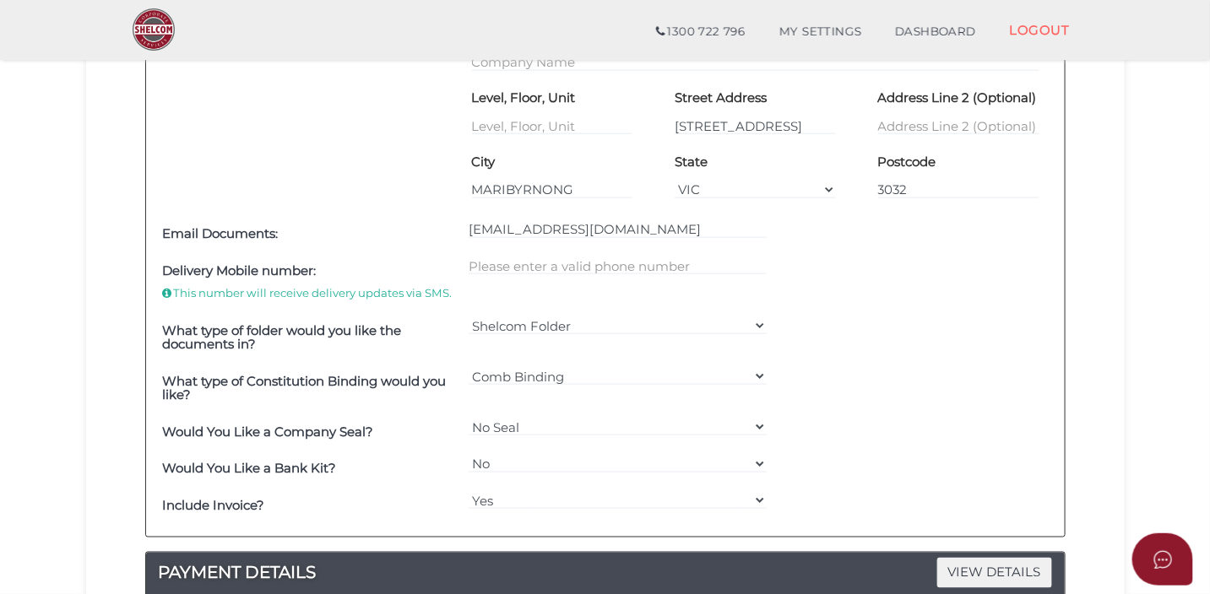
scroll to position [673, 0]
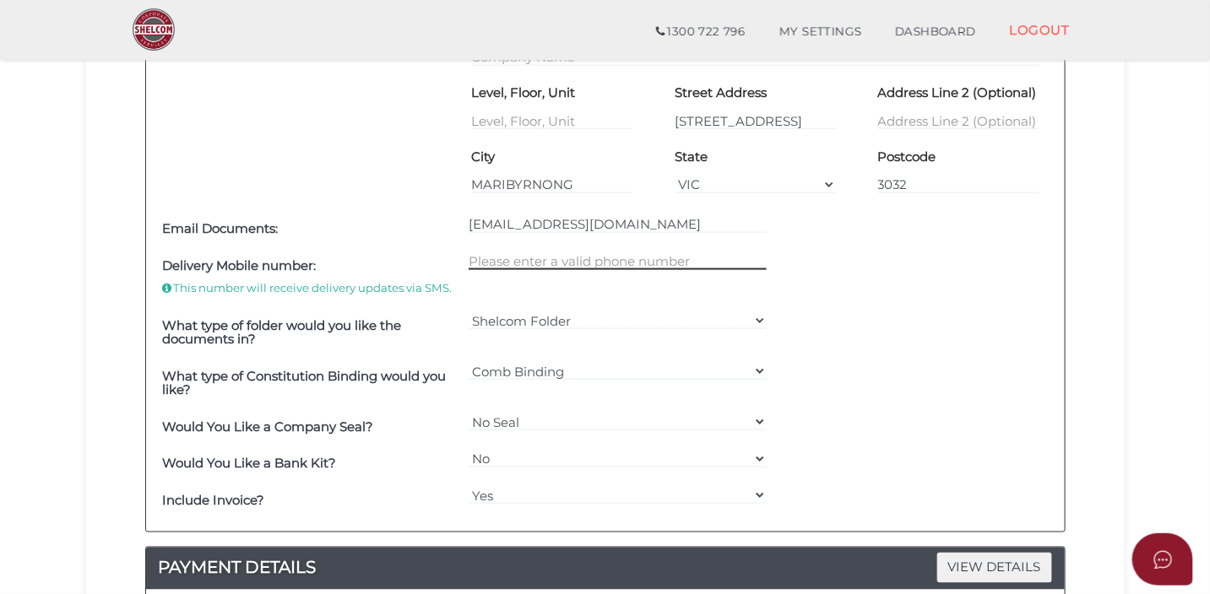
click at [537, 258] on input "text" at bounding box center [617, 261] width 298 height 19
type input "0423812579"
click at [899, 322] on div "What type of folder would you like the documents in? Shelcom Folder === Please …" at bounding box center [605, 332] width 893 height 51
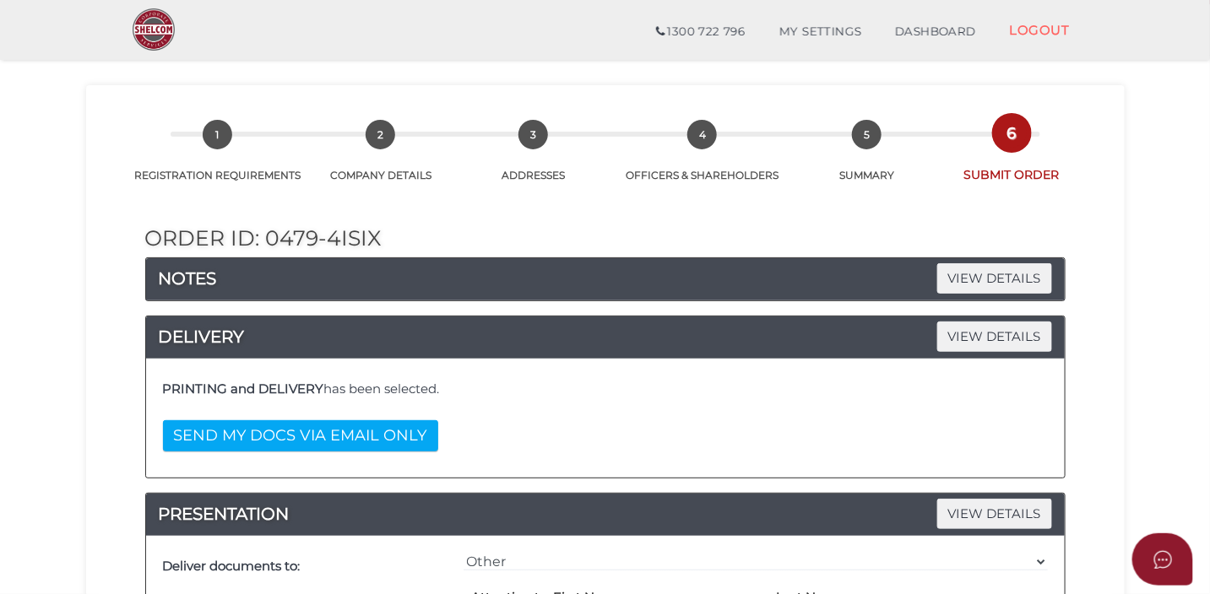
scroll to position [40, 0]
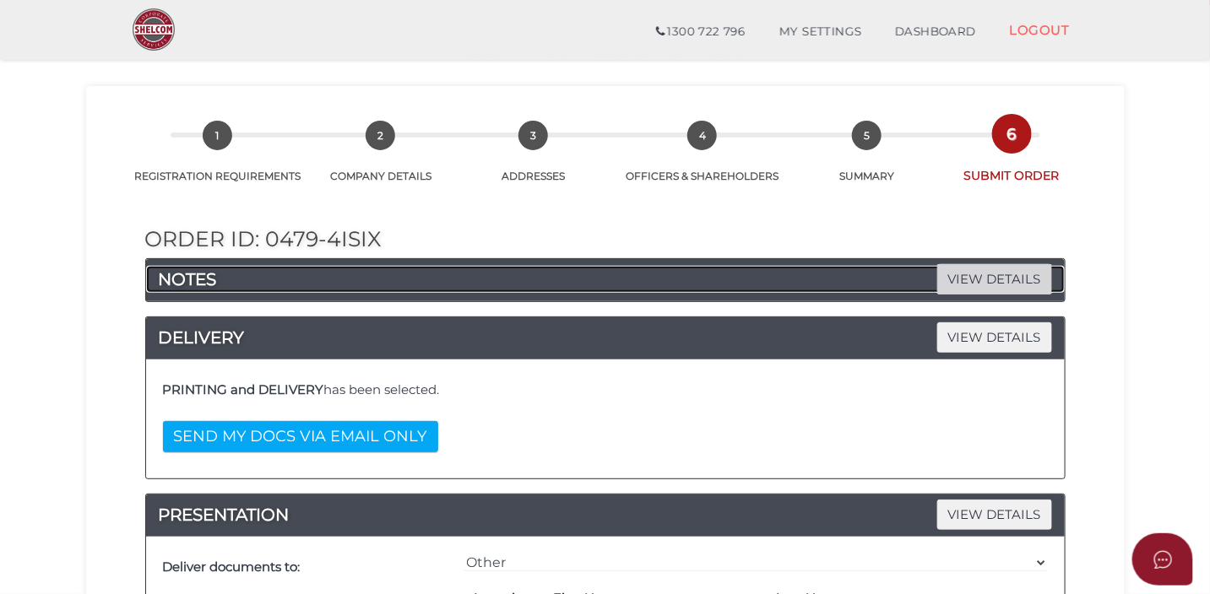
click at [960, 283] on span "VIEW DETAILS" at bounding box center [994, 279] width 115 height 30
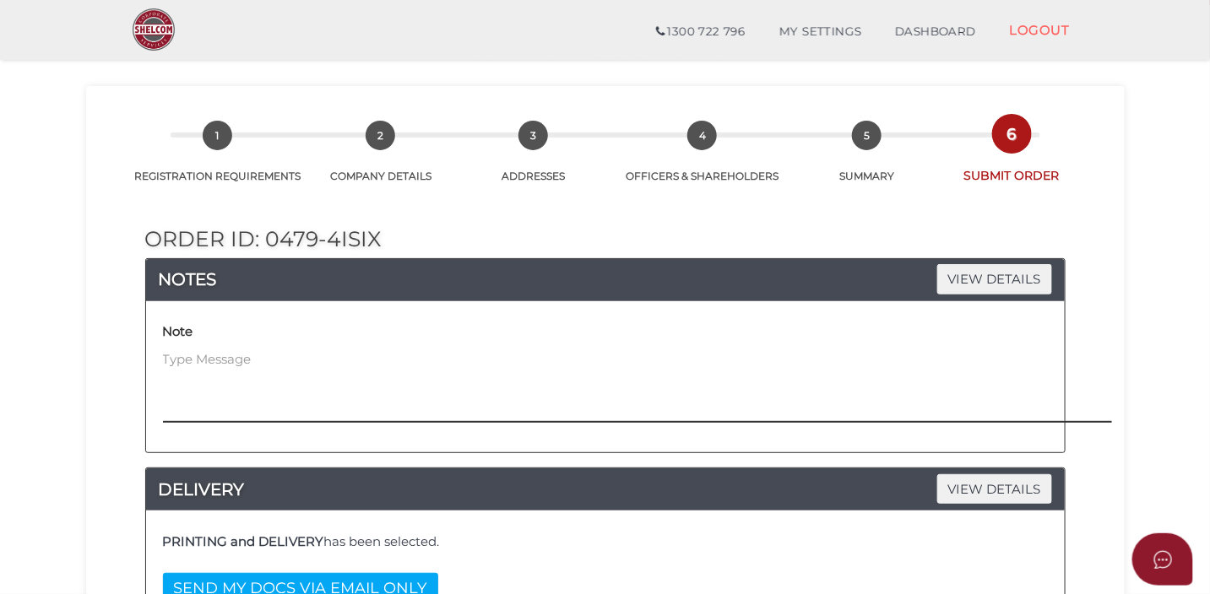
click at [668, 369] on textarea at bounding box center [732, 386] width 1138 height 73
type textarea "please also email documents to kim.ho@anafinancial.com.au"
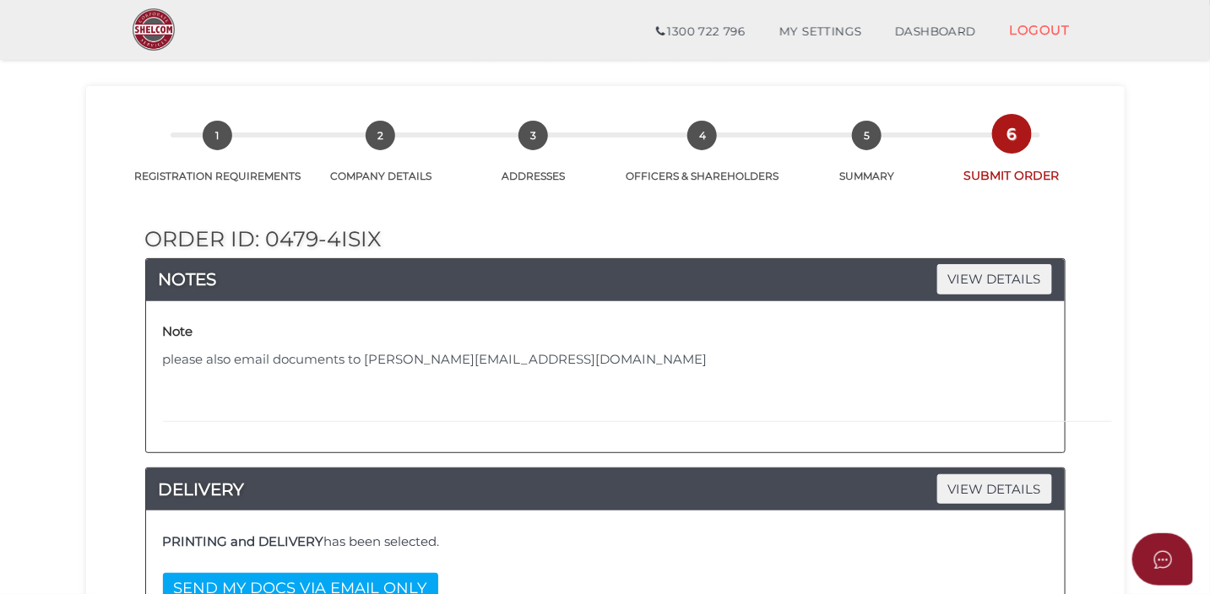
click at [728, 424] on div "Note please also email documents to kim.ho@anafinancial.com.au" at bounding box center [609, 377] width 901 height 126
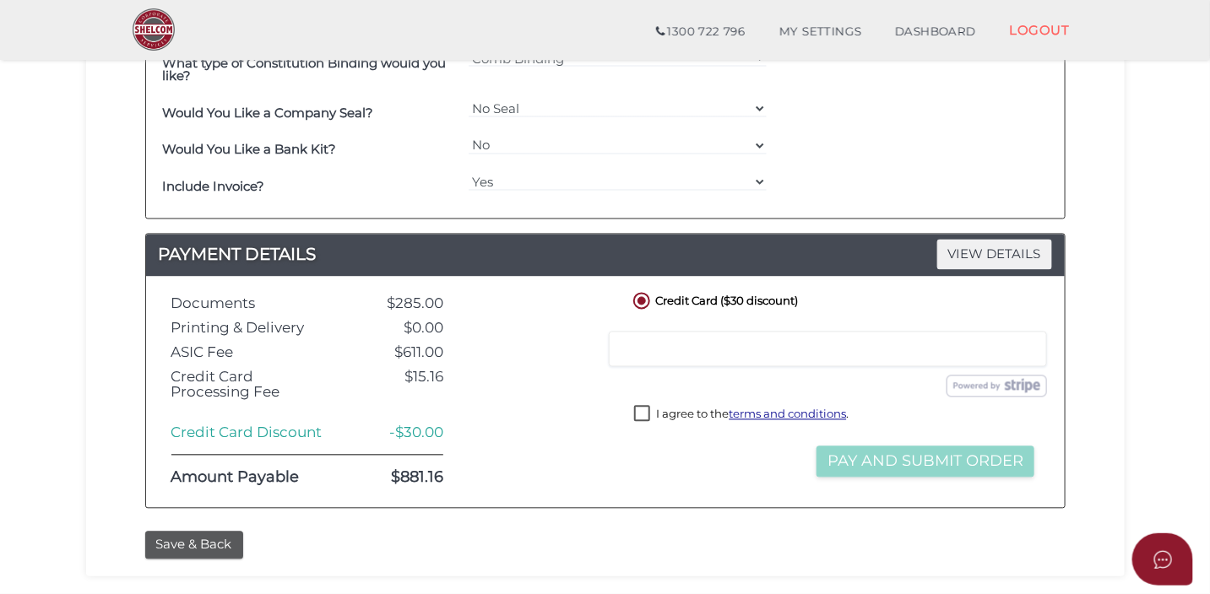
scroll to position [1253, 0]
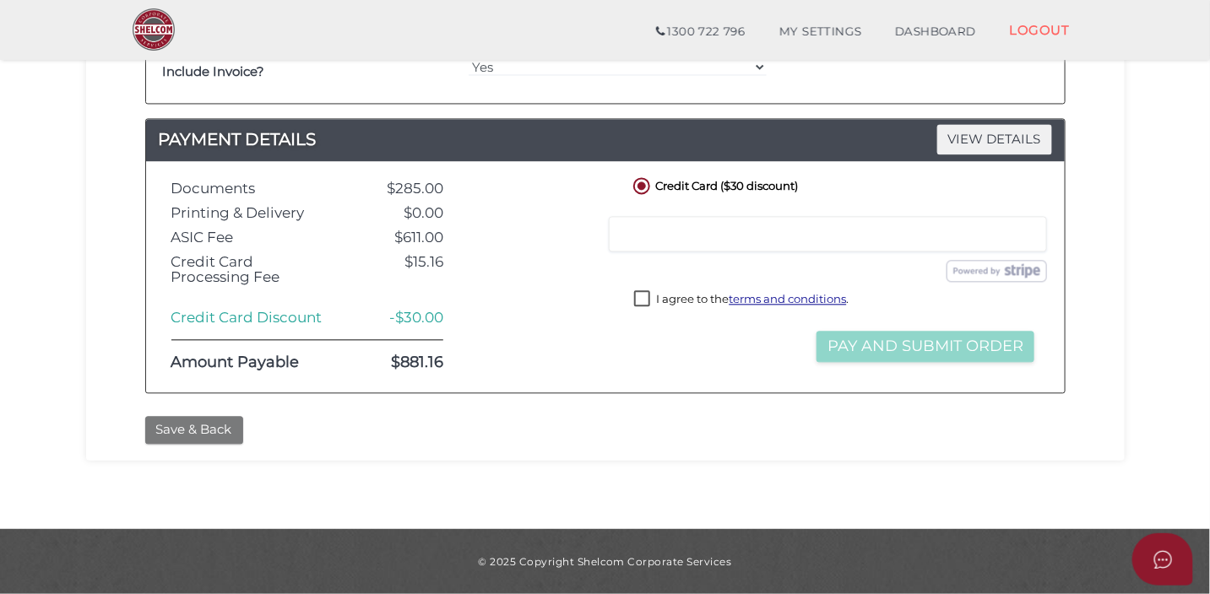
click at [219, 421] on button "Save & Back" at bounding box center [194, 430] width 98 height 28
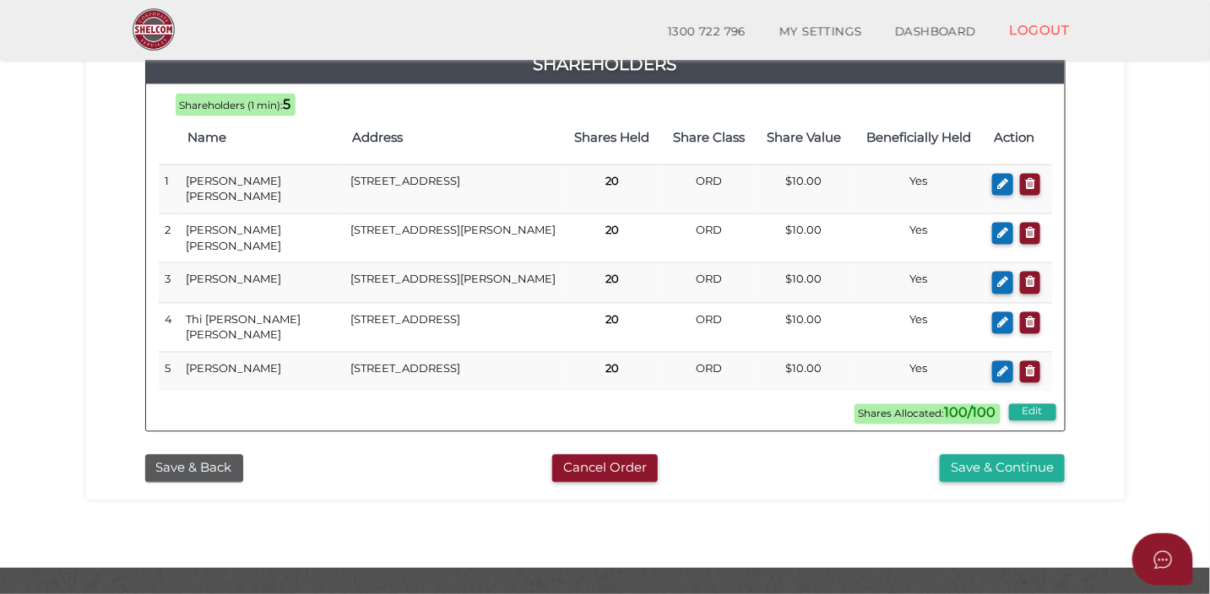
scroll to position [1068, 0]
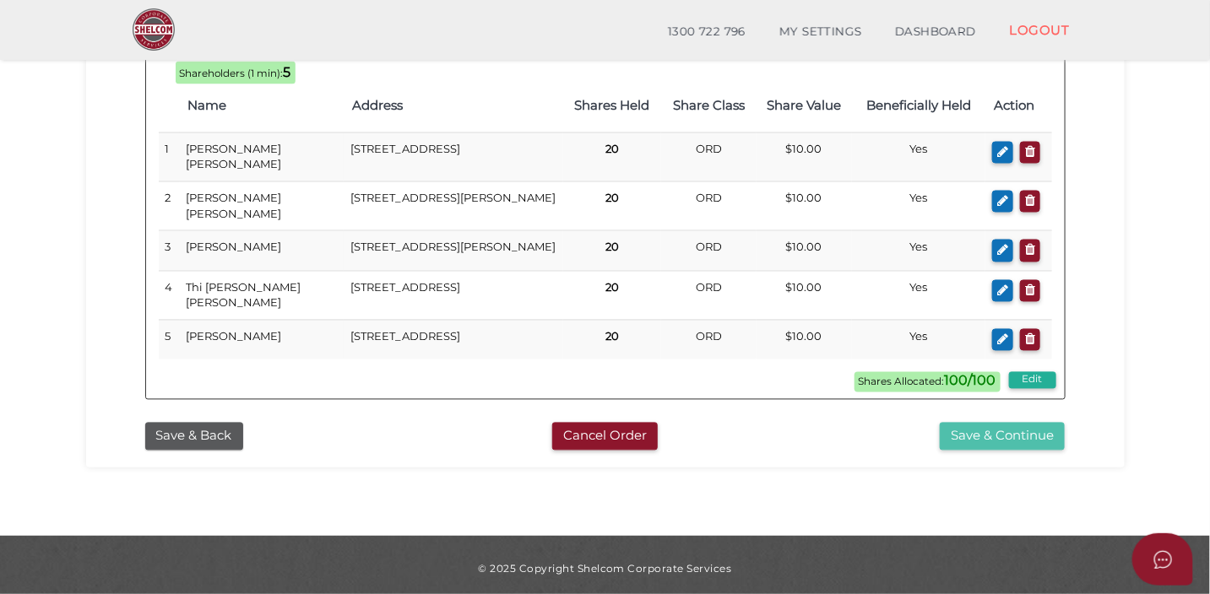
click at [966, 425] on button "Save & Continue" at bounding box center [1001, 437] width 125 height 28
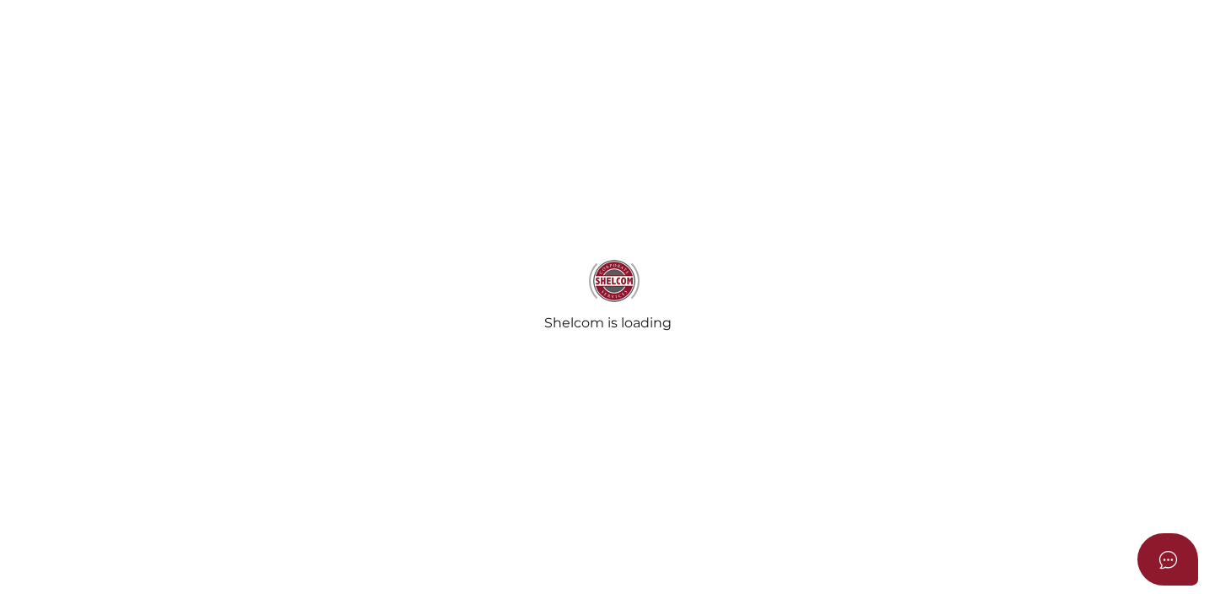
select select "Comb Binding"
select select "No"
radio input "true"
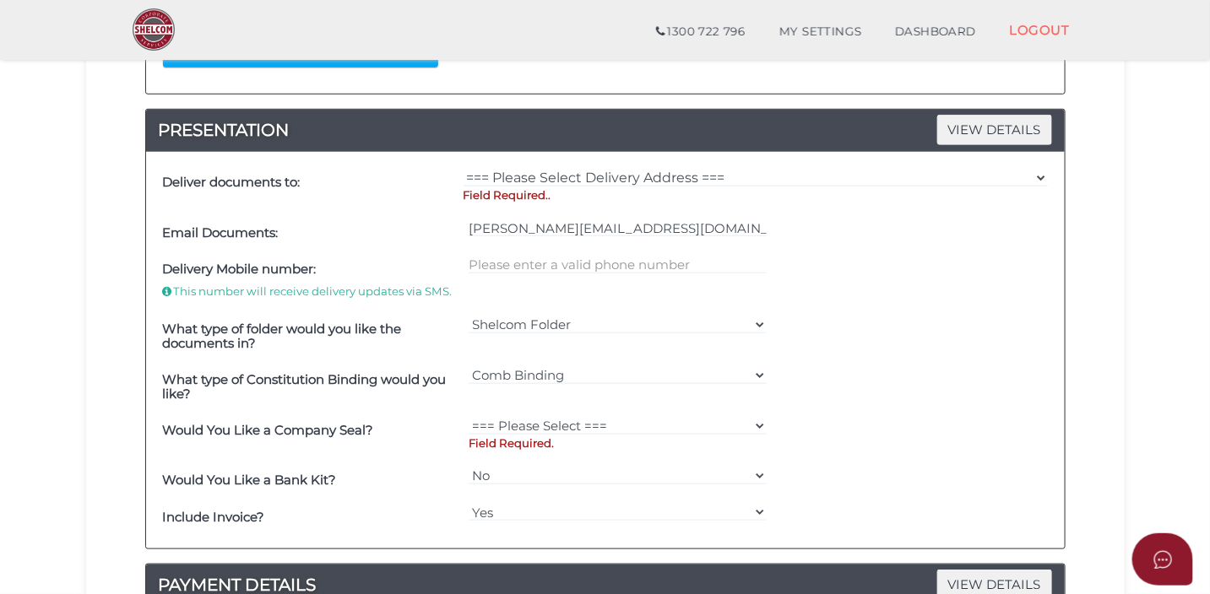
scroll to position [393, 0]
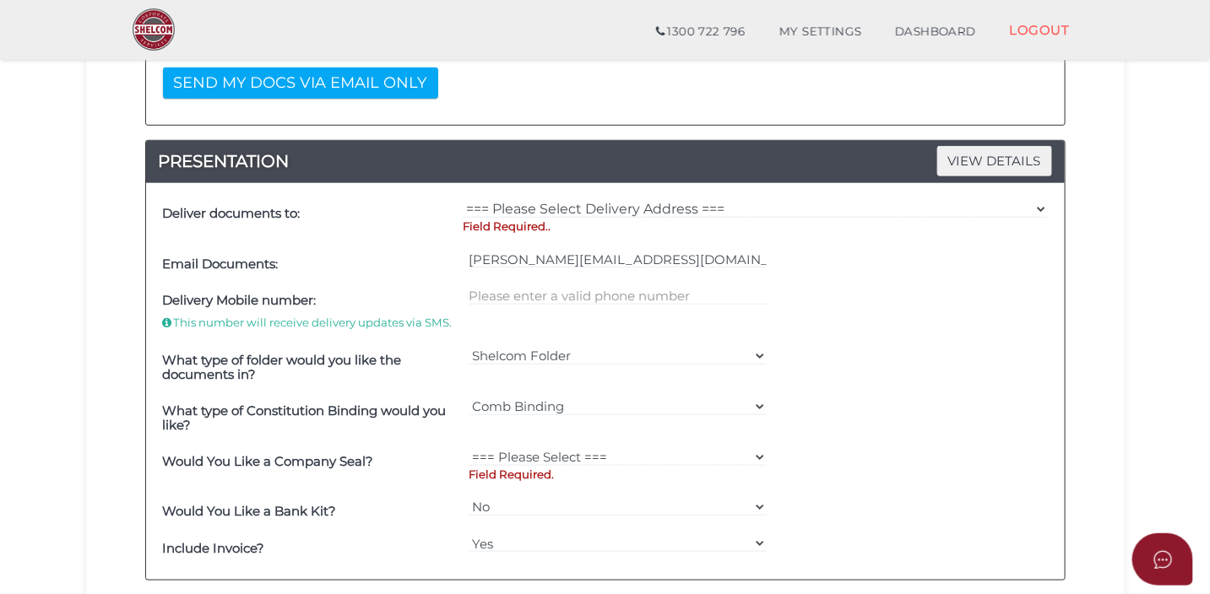
click at [736, 199] on div "=== Please Select Delivery Address === (User Address - [PERSON_NAME]) [STREET_A…" at bounding box center [755, 221] width 593 height 50
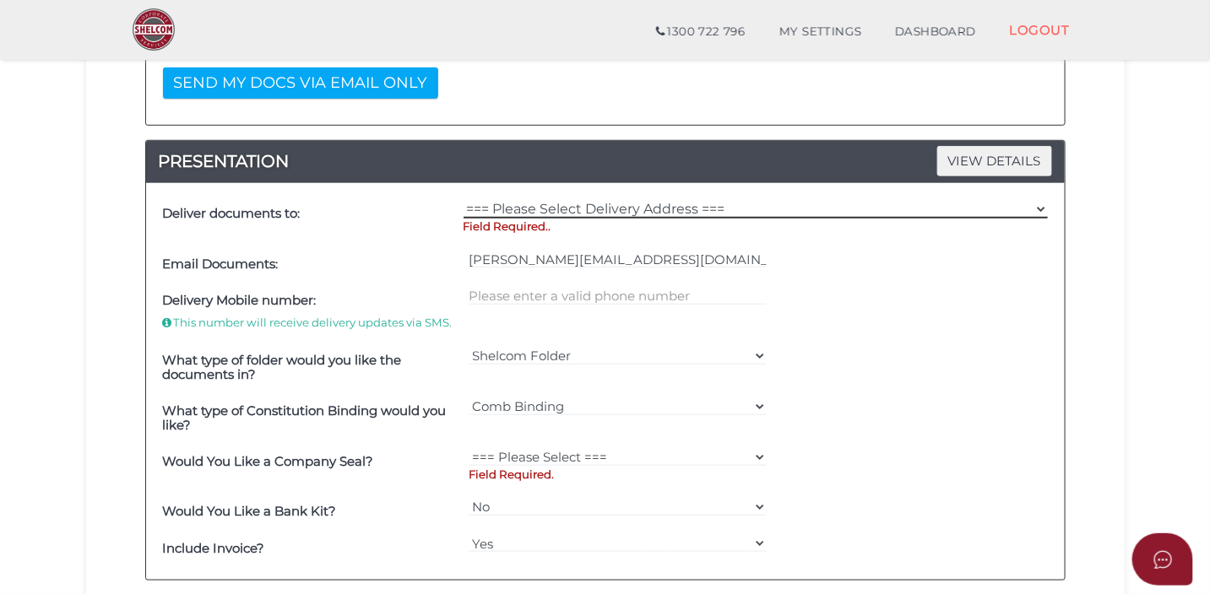
click at [668, 210] on select "=== Please Select Delivery Address === (User Address - [PERSON_NAME]) [STREET_A…" at bounding box center [755, 209] width 584 height 19
select select "Other"
click at [463, 200] on select "=== Please Select Delivery Address === (User Address - [PERSON_NAME]) [STREET_A…" at bounding box center [755, 209] width 584 height 19
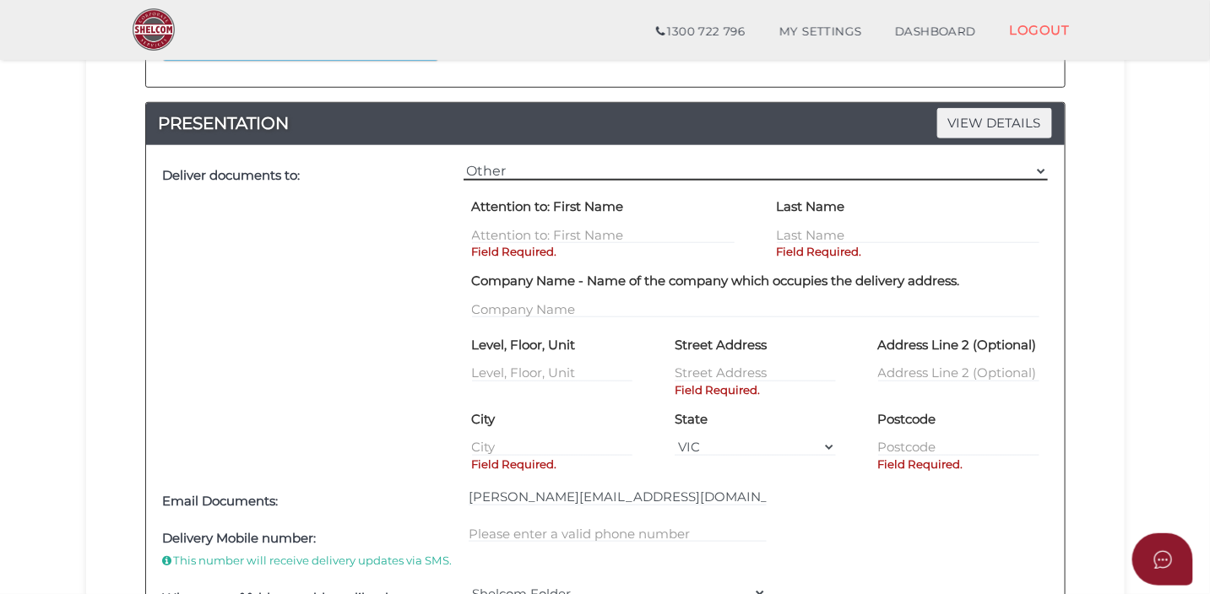
scroll to position [508, 0]
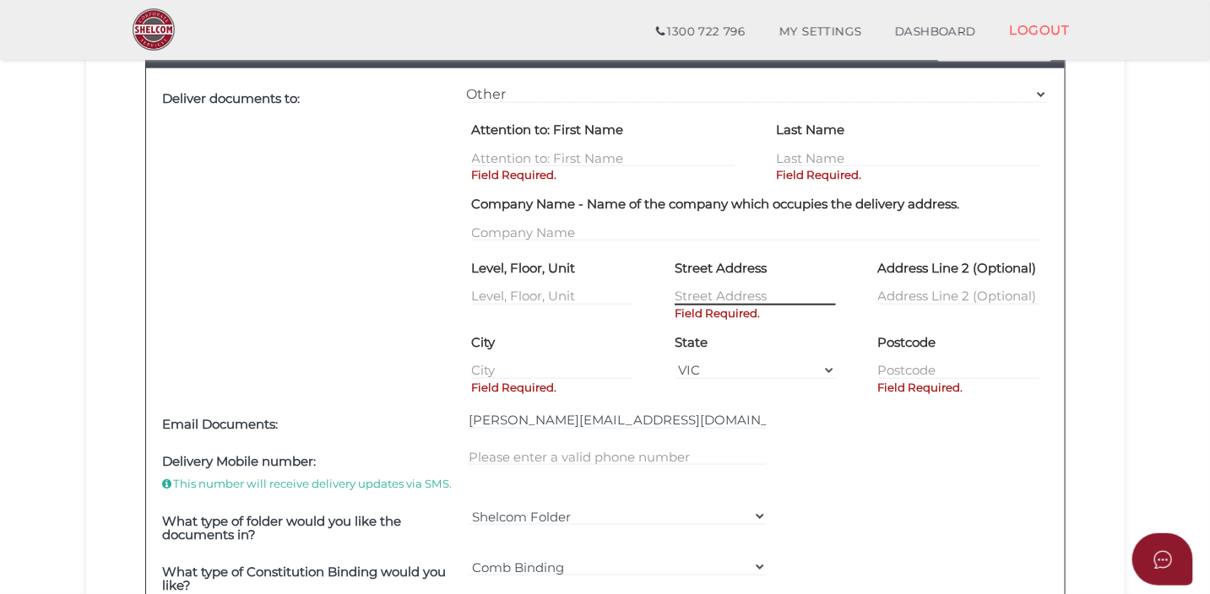
click at [714, 290] on input "text" at bounding box center [754, 296] width 161 height 19
click at [750, 284] on div "Street Address Field Required." at bounding box center [754, 279] width 161 height 51
click at [731, 295] on input "text" at bounding box center [754, 296] width 161 height 19
click at [732, 288] on input "text" at bounding box center [754, 296] width 161 height 19
type input "[STREET_ADDRESS]"
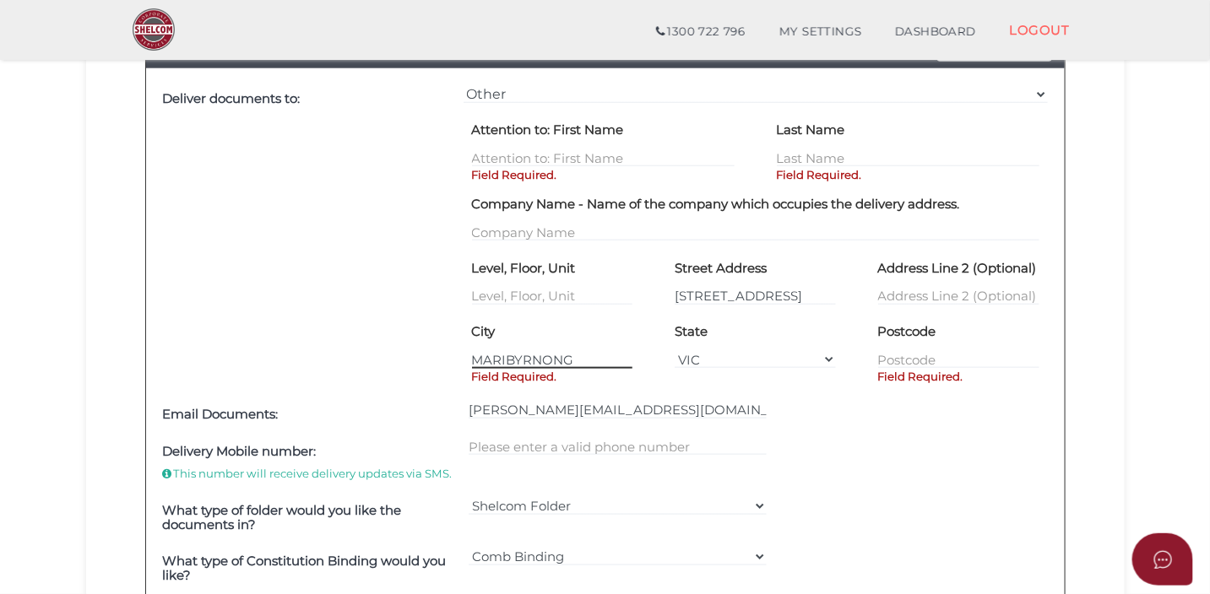
type input "MARIBYRNONG"
type input "3032"
click at [415, 325] on div "Deliver documents to:" at bounding box center [309, 239] width 300 height 316
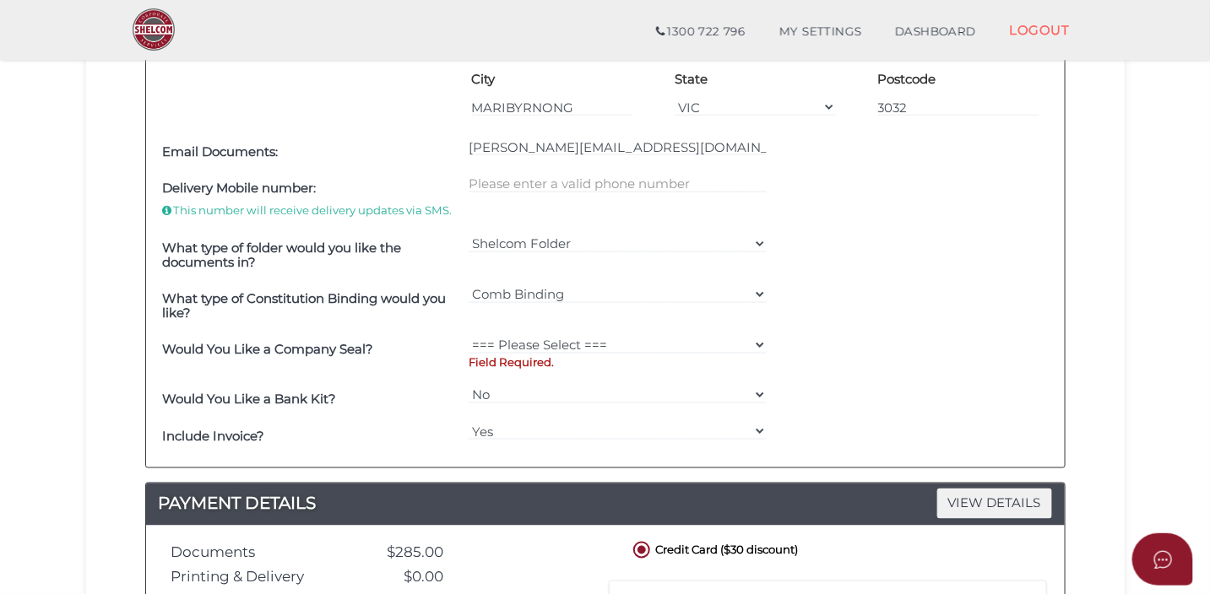
scroll to position [818, 0]
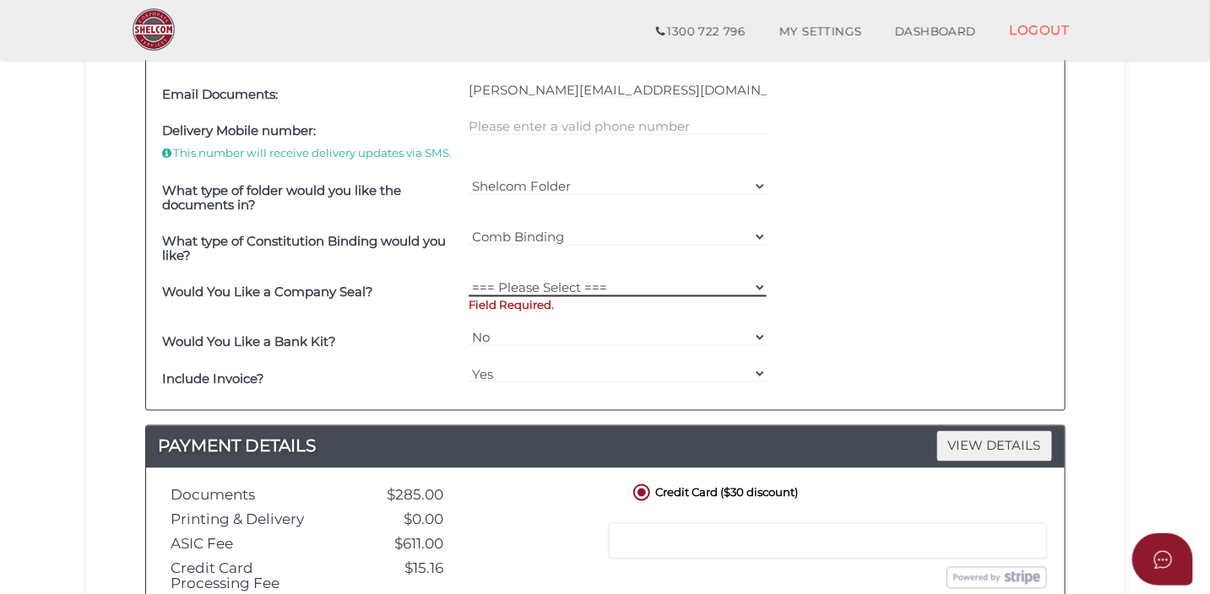
click at [499, 279] on select "=== Please Select === Fold Seal $50 No Seal" at bounding box center [617, 288] width 298 height 19
select select "0"
click at [468, 279] on select "=== Please Select === Fold Seal $50 No Seal" at bounding box center [617, 288] width 298 height 19
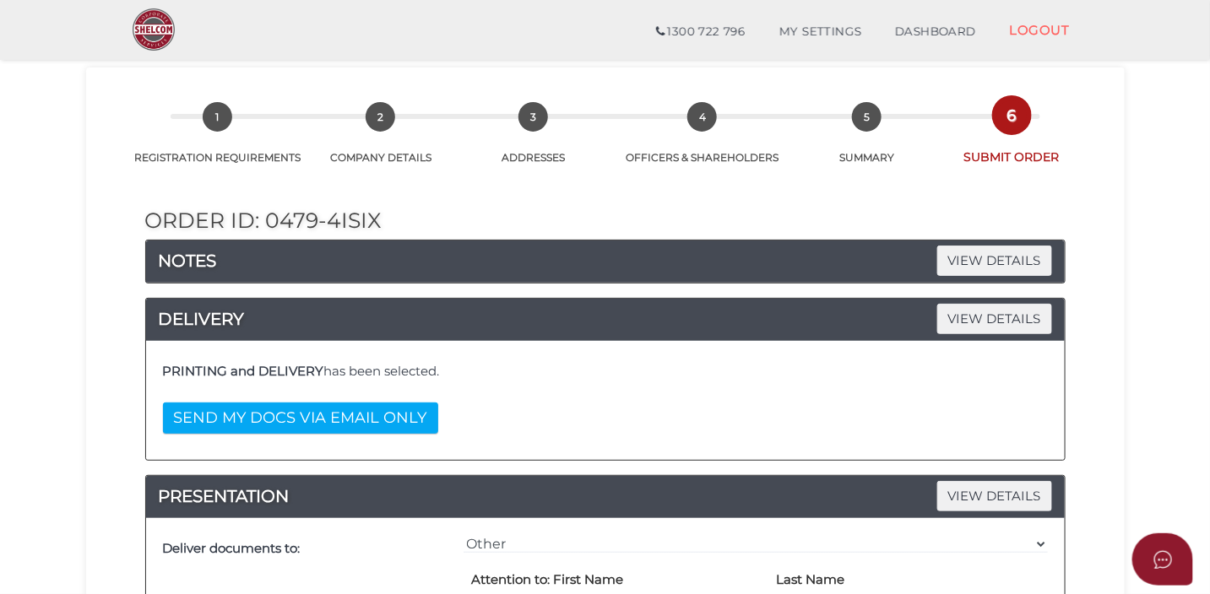
scroll to position [418, 0]
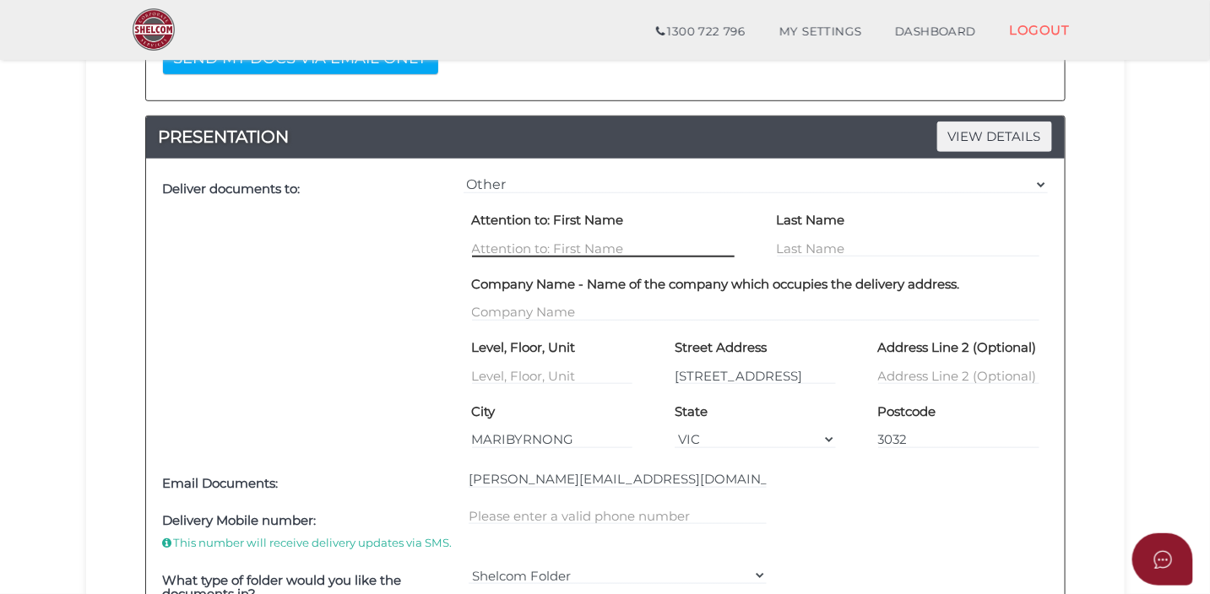
click at [535, 242] on input "text" at bounding box center [603, 248] width 263 height 19
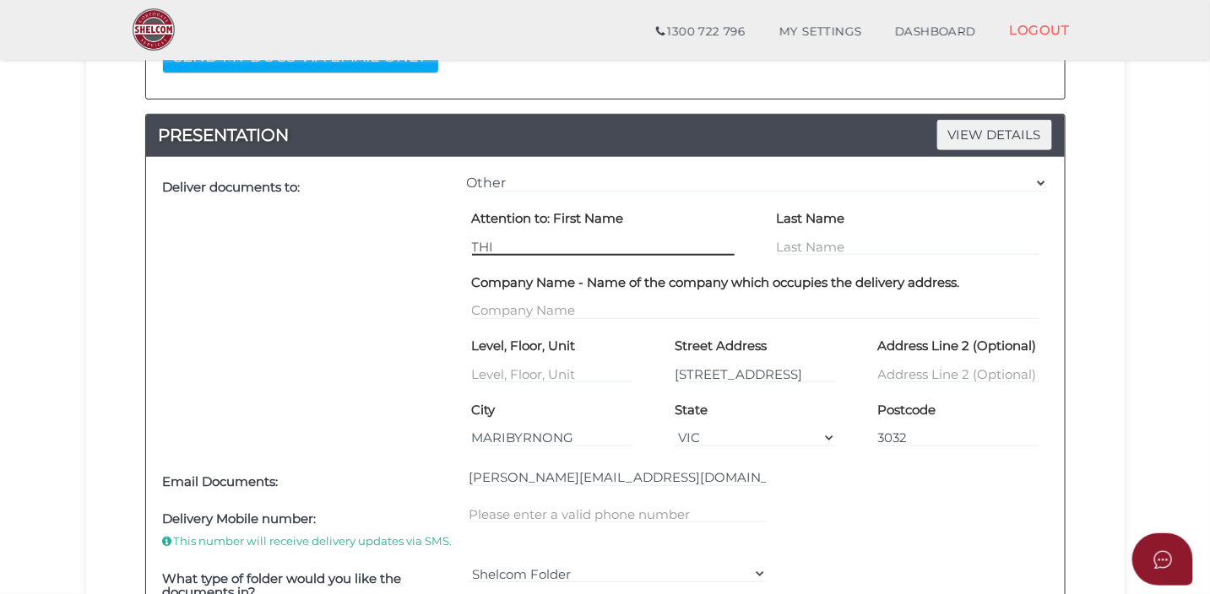
type input "THI"
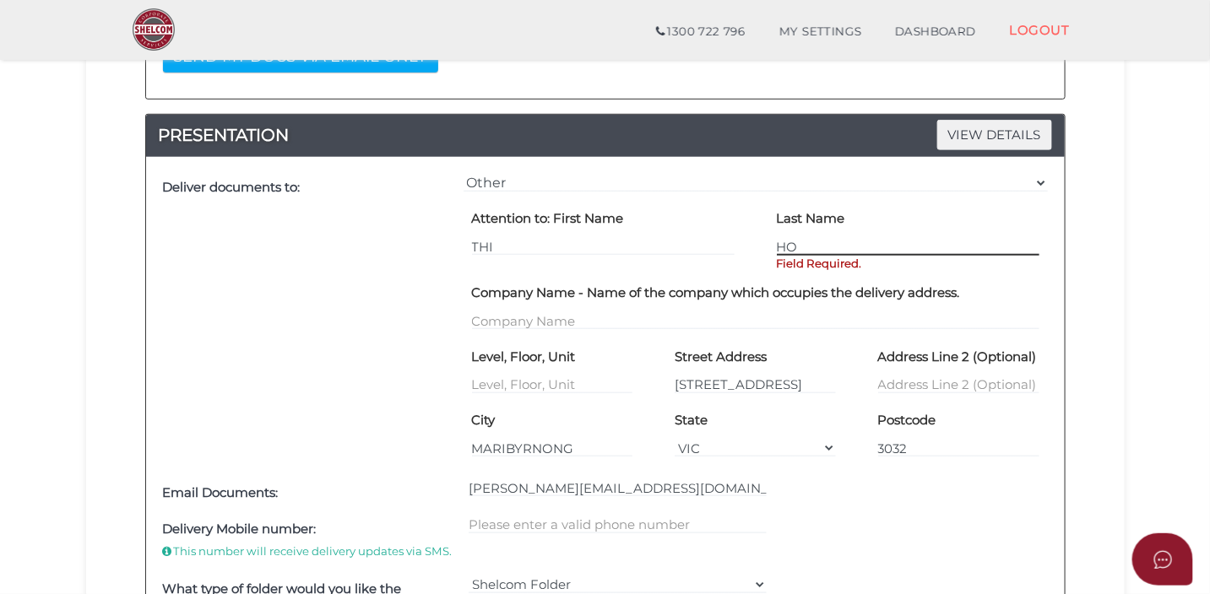
type input "HO"
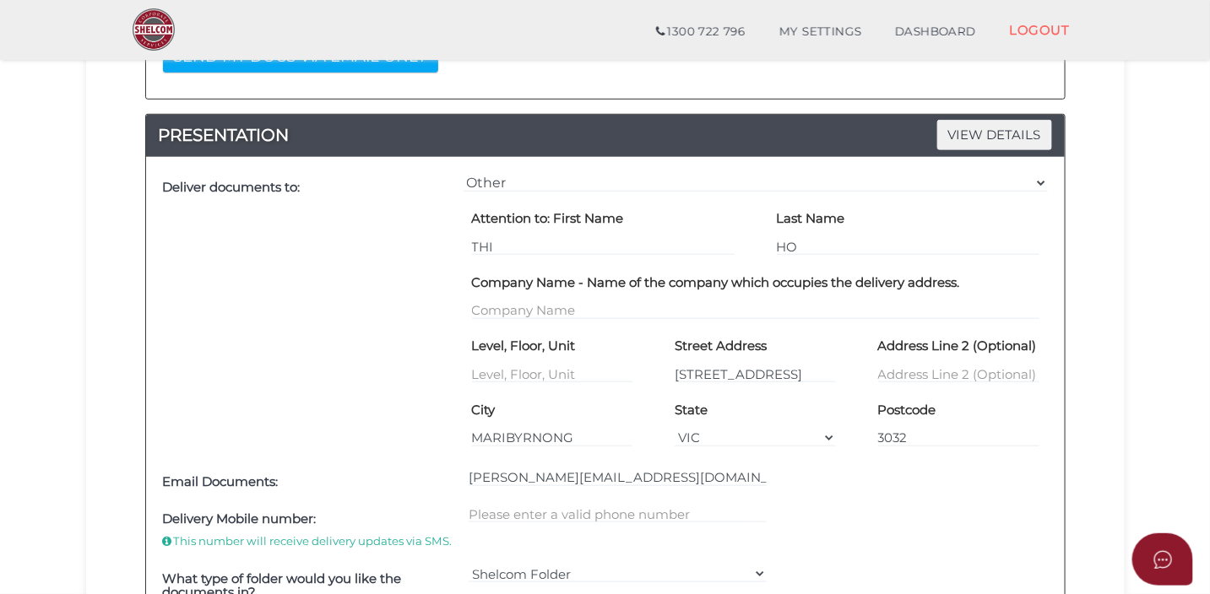
click at [284, 263] on div "Deliver documents to:" at bounding box center [309, 317] width 300 height 295
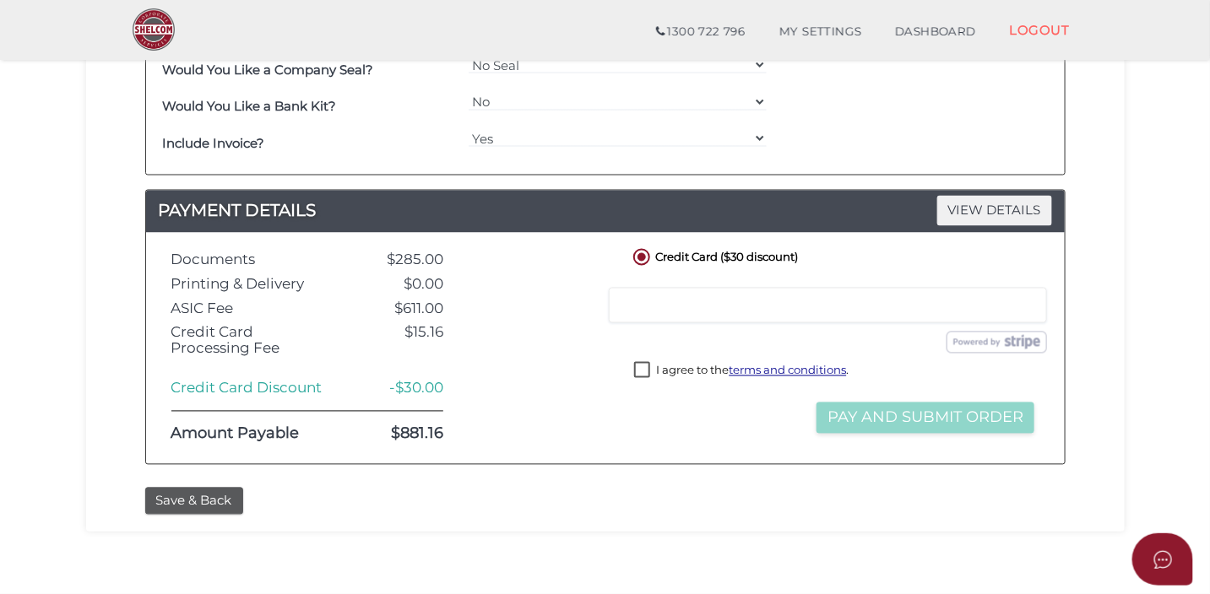
scroll to position [1102, 0]
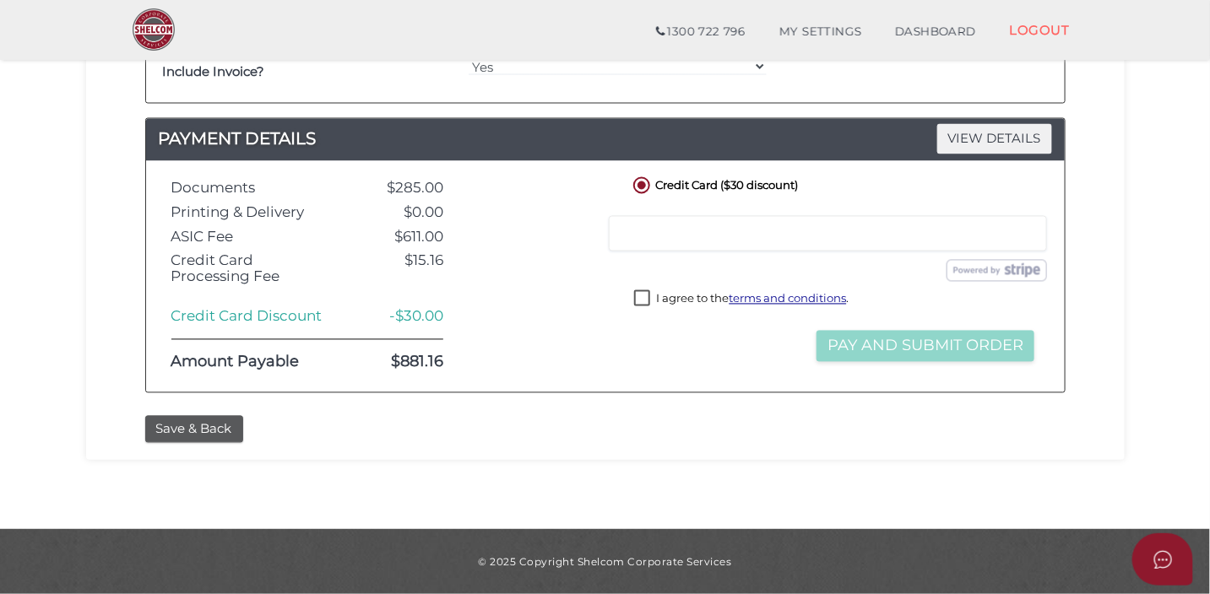
click at [558, 303] on div at bounding box center [536, 277] width 161 height 206
click at [640, 294] on label "I agree to the terms and conditions ." at bounding box center [741, 300] width 214 height 21
checkbox input "true"
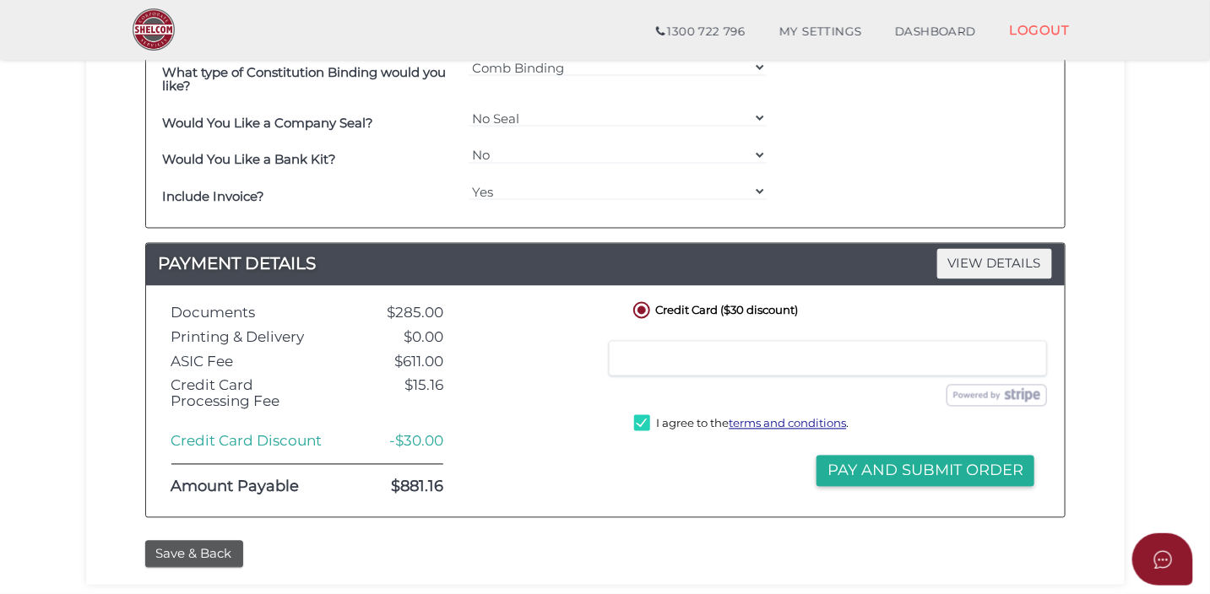
scroll to position [974, 0]
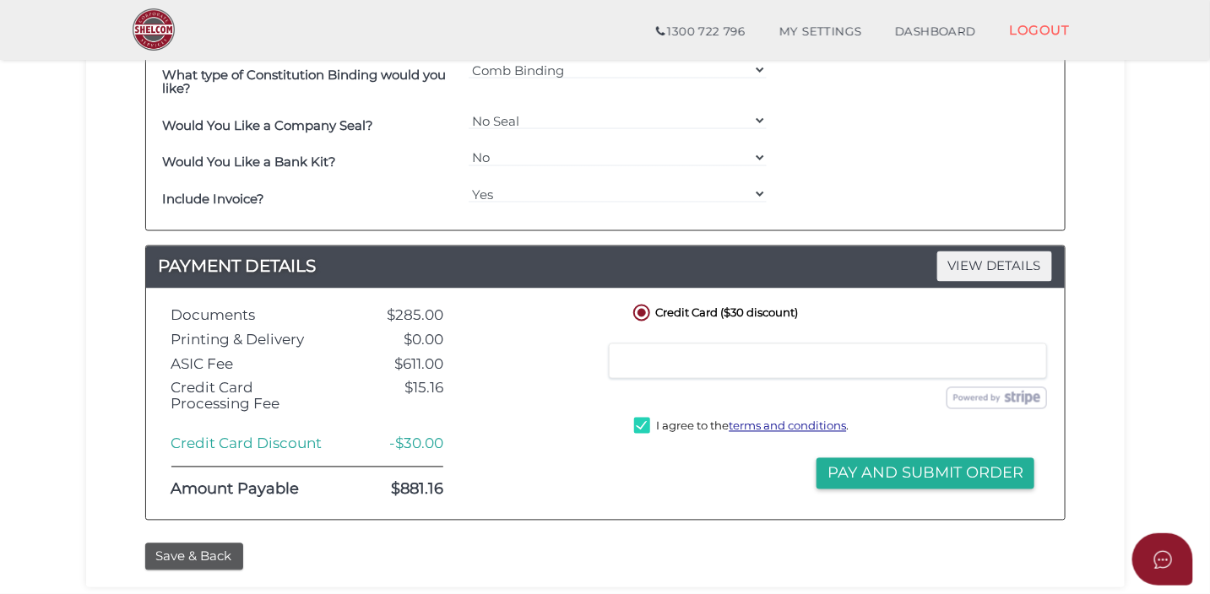
click at [758, 461] on div "Submit Order Pay and Submit Order" at bounding box center [834, 455] width 409 height 16
click at [841, 476] on button "Pay and Submit Order" at bounding box center [925, 473] width 218 height 31
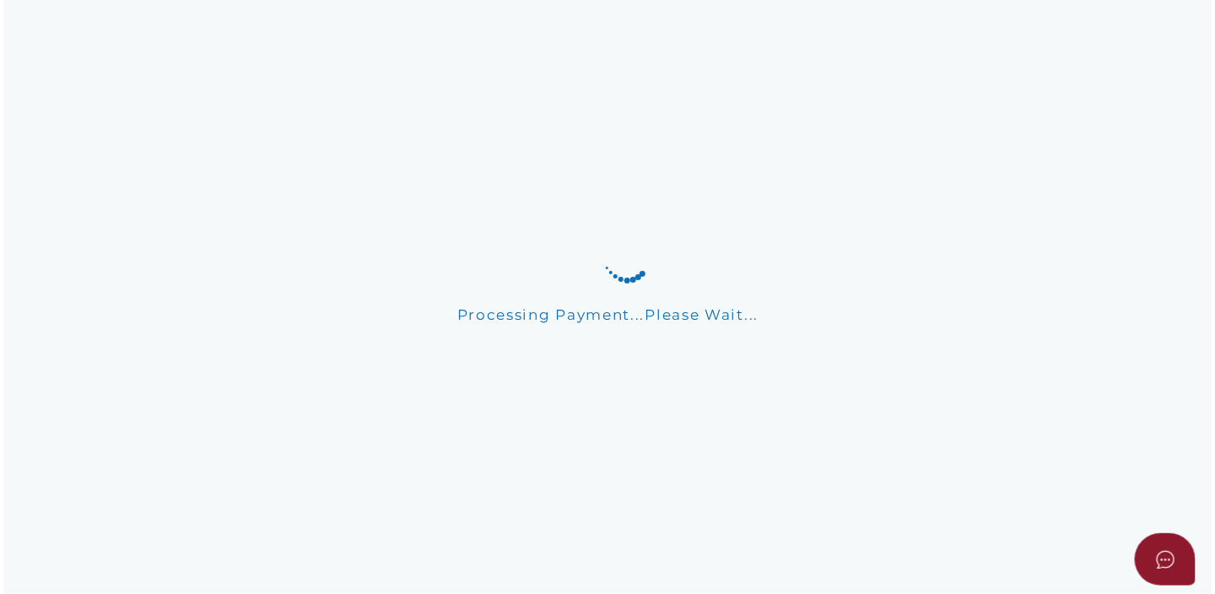
scroll to position [0, 0]
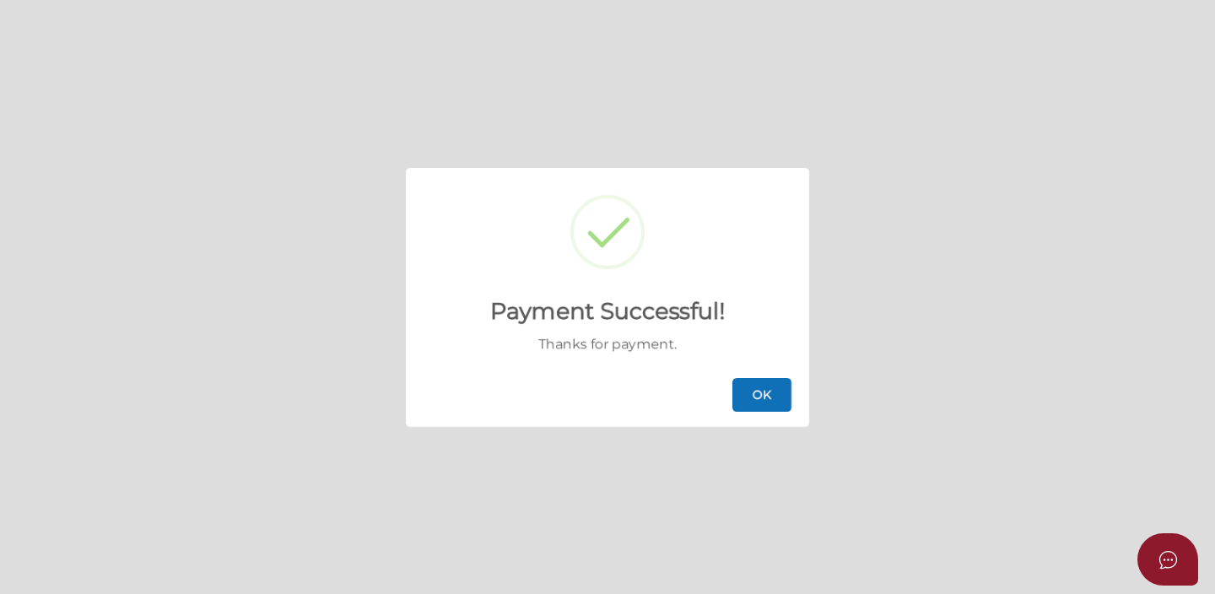
click at [765, 407] on button "OK" at bounding box center [762, 395] width 59 height 34
